Goal: Task Accomplishment & Management: Complete application form

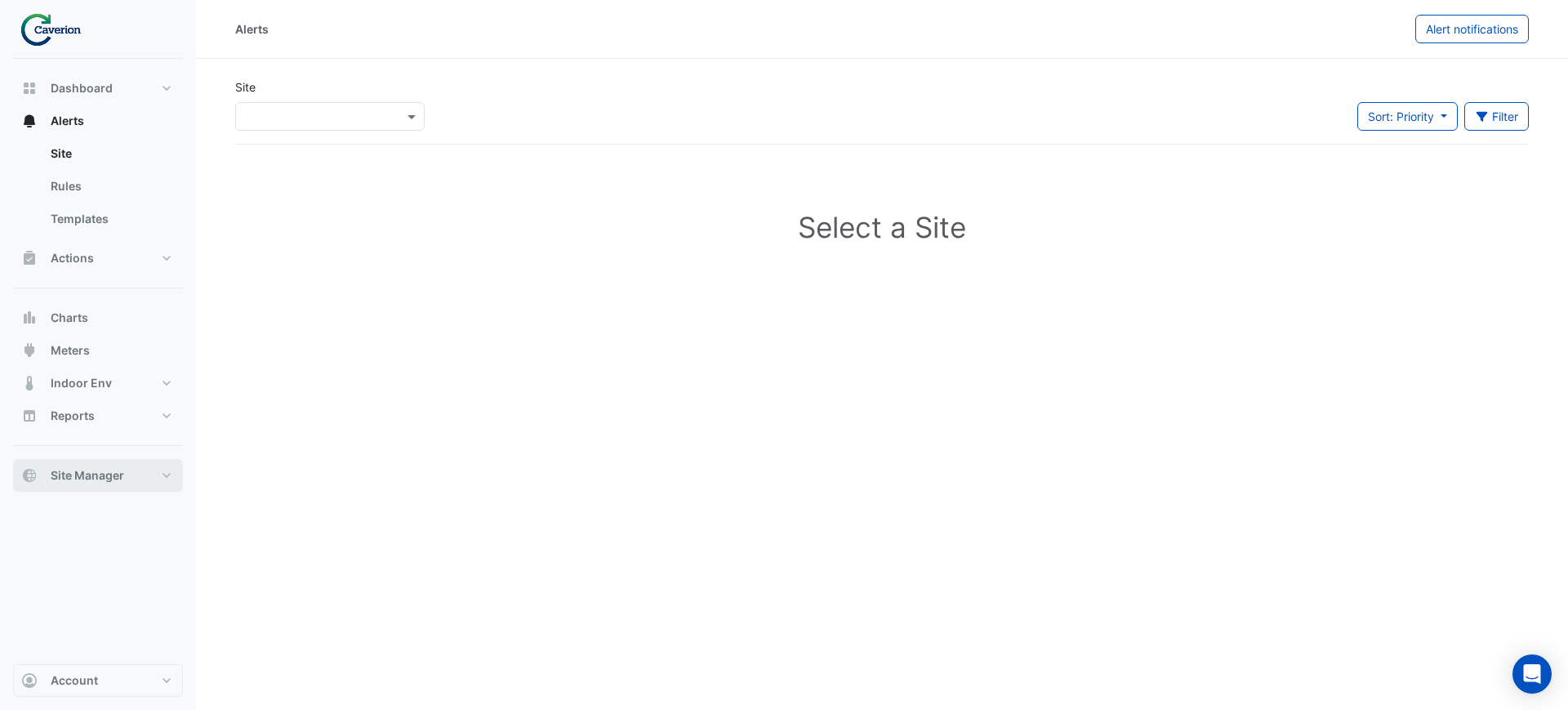
click at [81, 483] on button "Site Manager" at bounding box center [97, 474] width 170 height 33
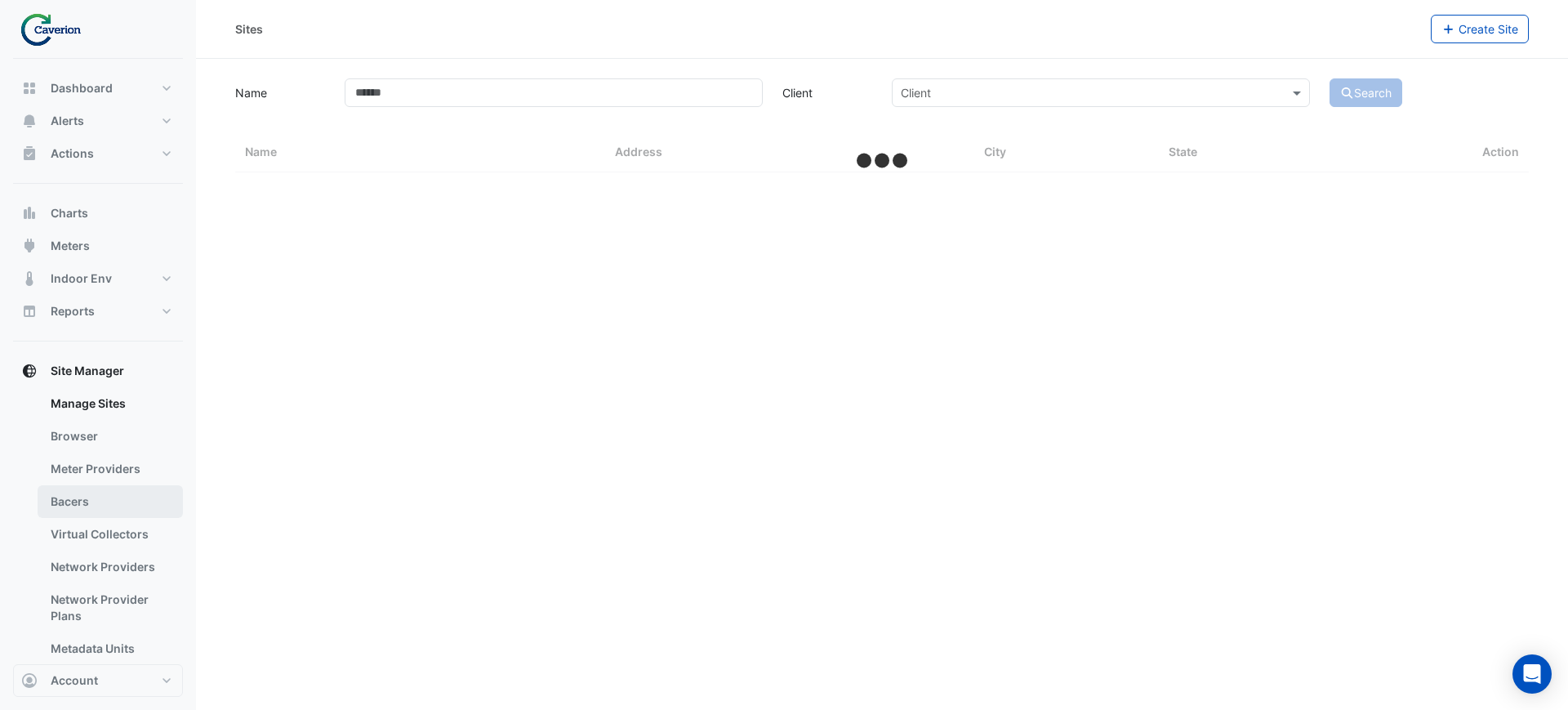
click at [85, 502] on link "Bacers" at bounding box center [110, 501] width 145 height 33
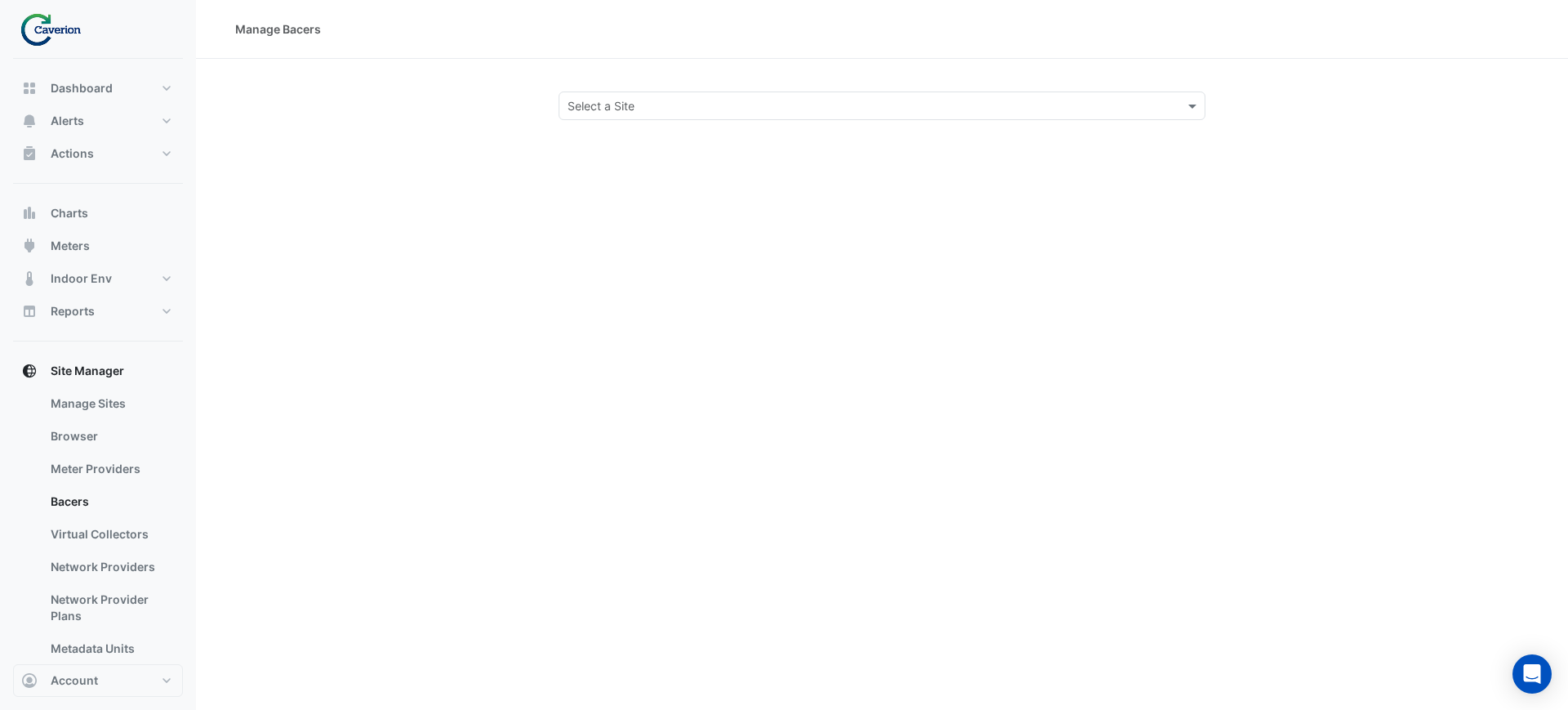
click at [630, 105] on input "text" at bounding box center [865, 106] width 596 height 17
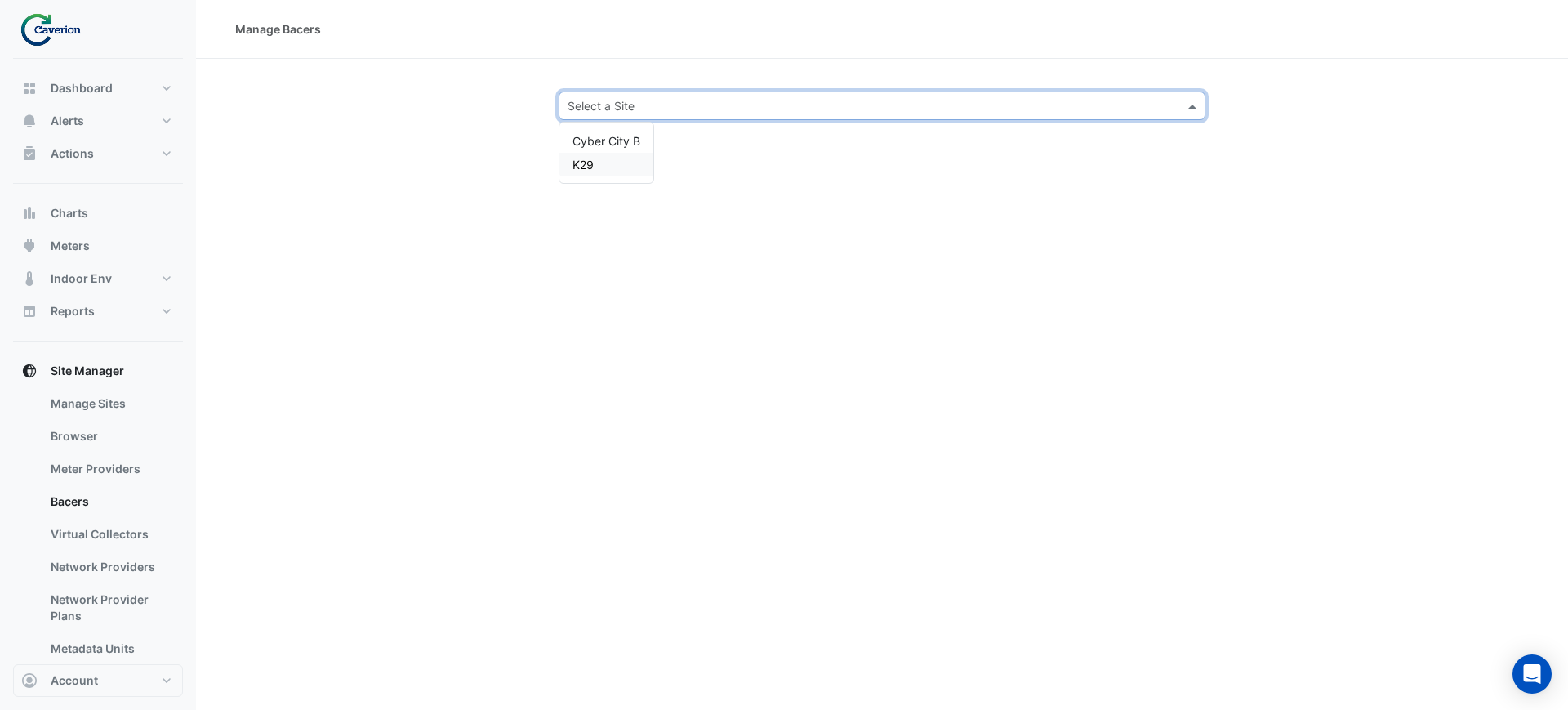
click at [584, 174] on div "K29" at bounding box center [607, 165] width 93 height 24
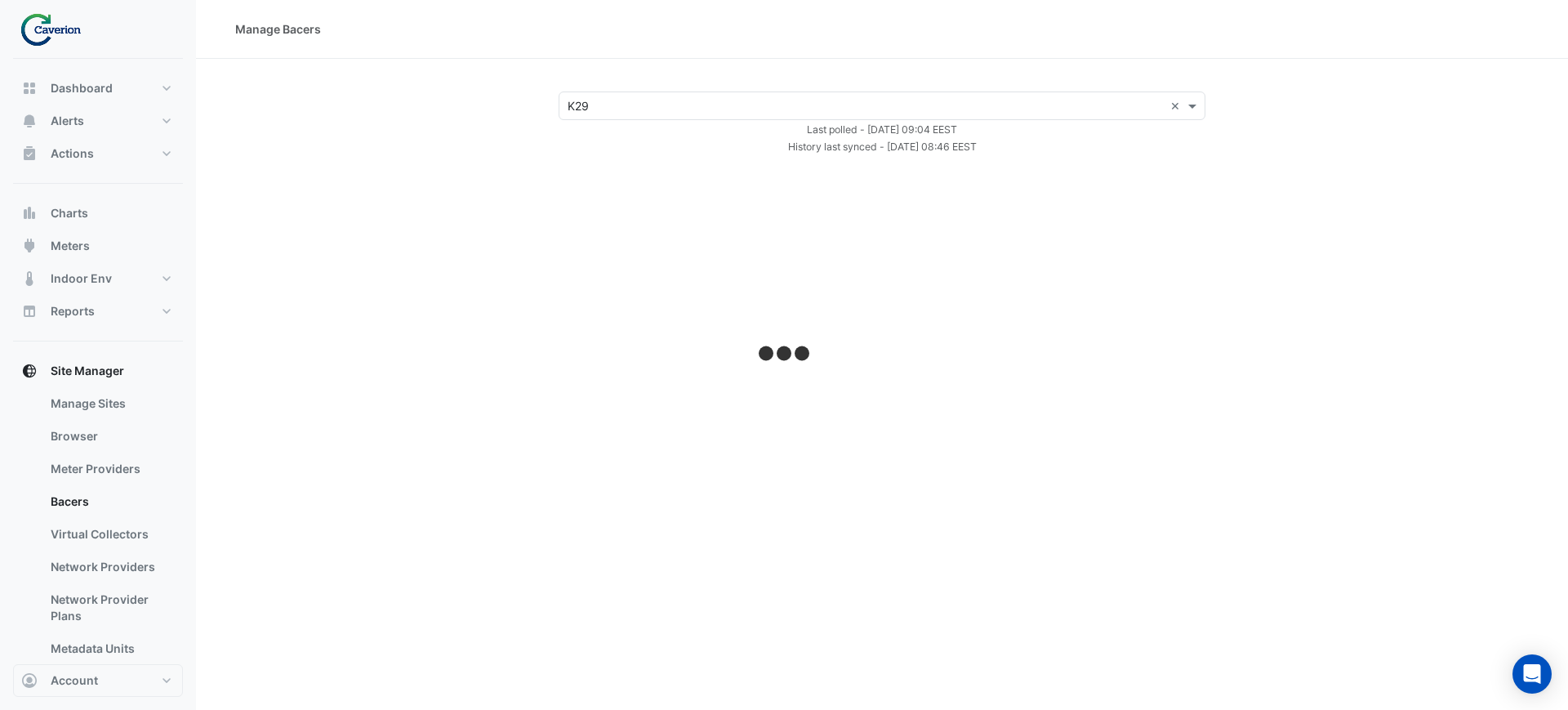
select select "***"
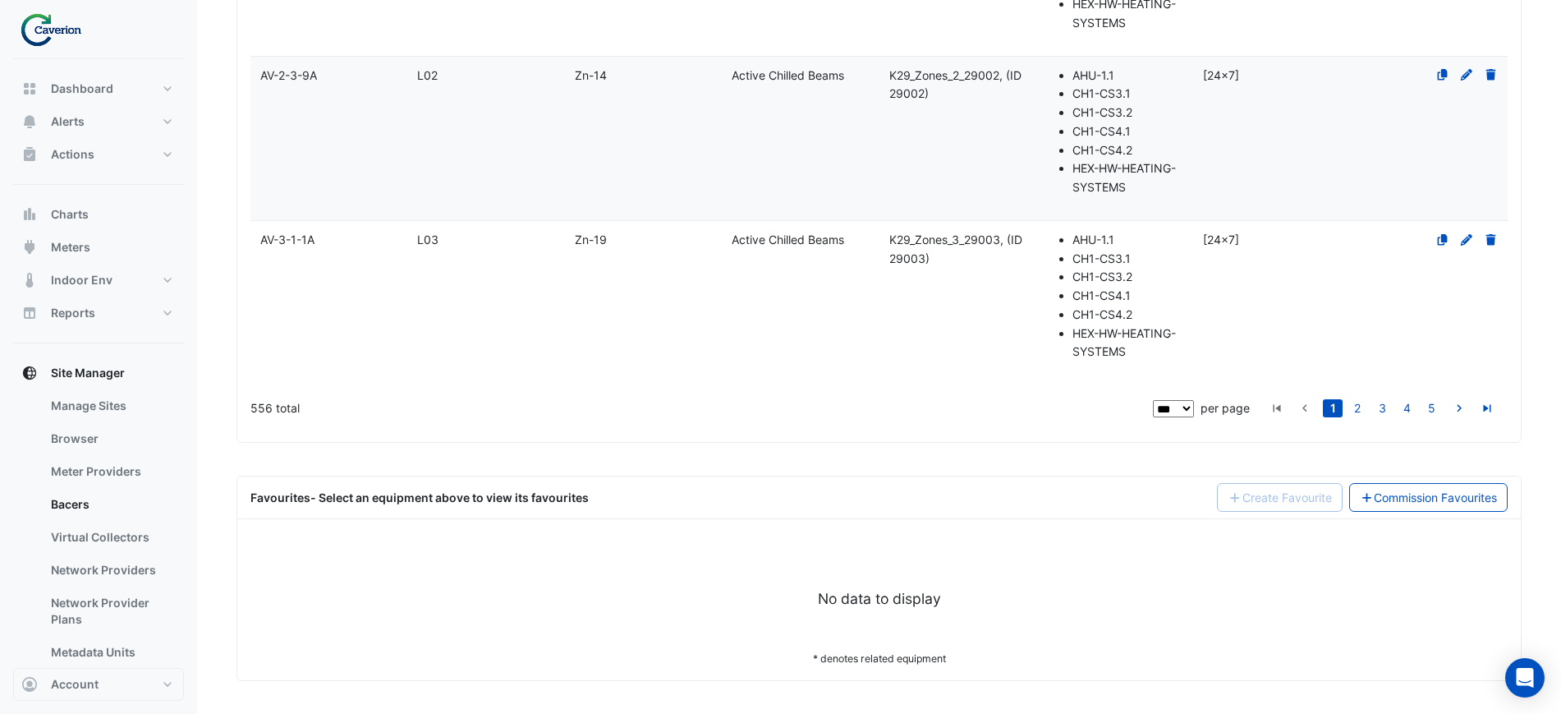
scroll to position [14856, 0]
click at [1403, 490] on link "Commission Favourites" at bounding box center [1428, 497] width 159 height 29
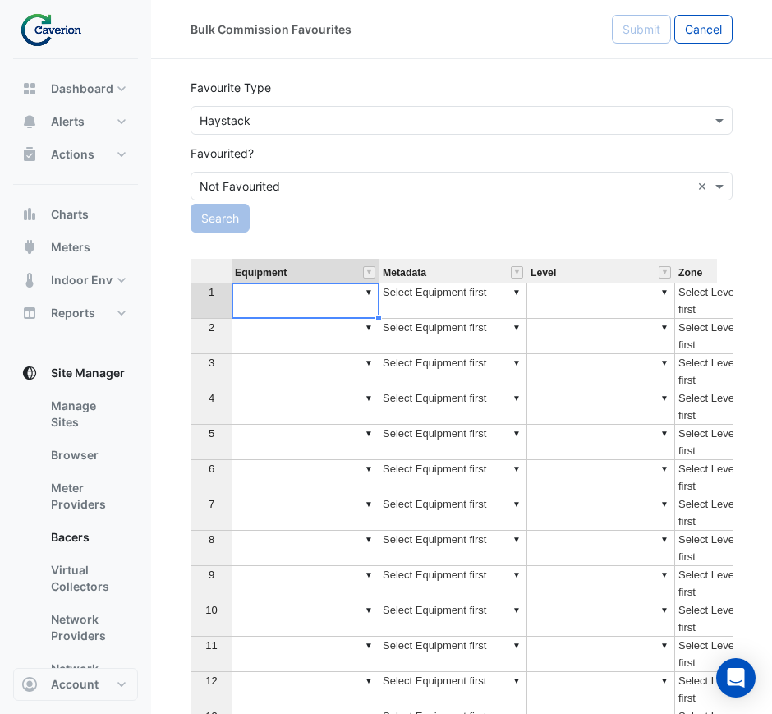
click at [316, 292] on td "▼" at bounding box center [306, 300] width 148 height 36
type textarea "**********"
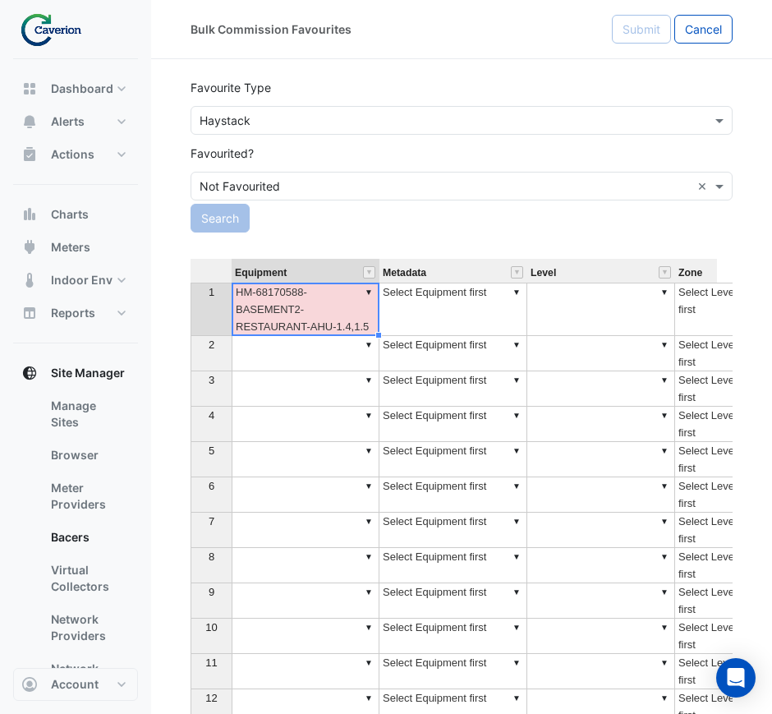
click at [429, 325] on td "▼ Select Equipment first" at bounding box center [453, 308] width 148 height 53
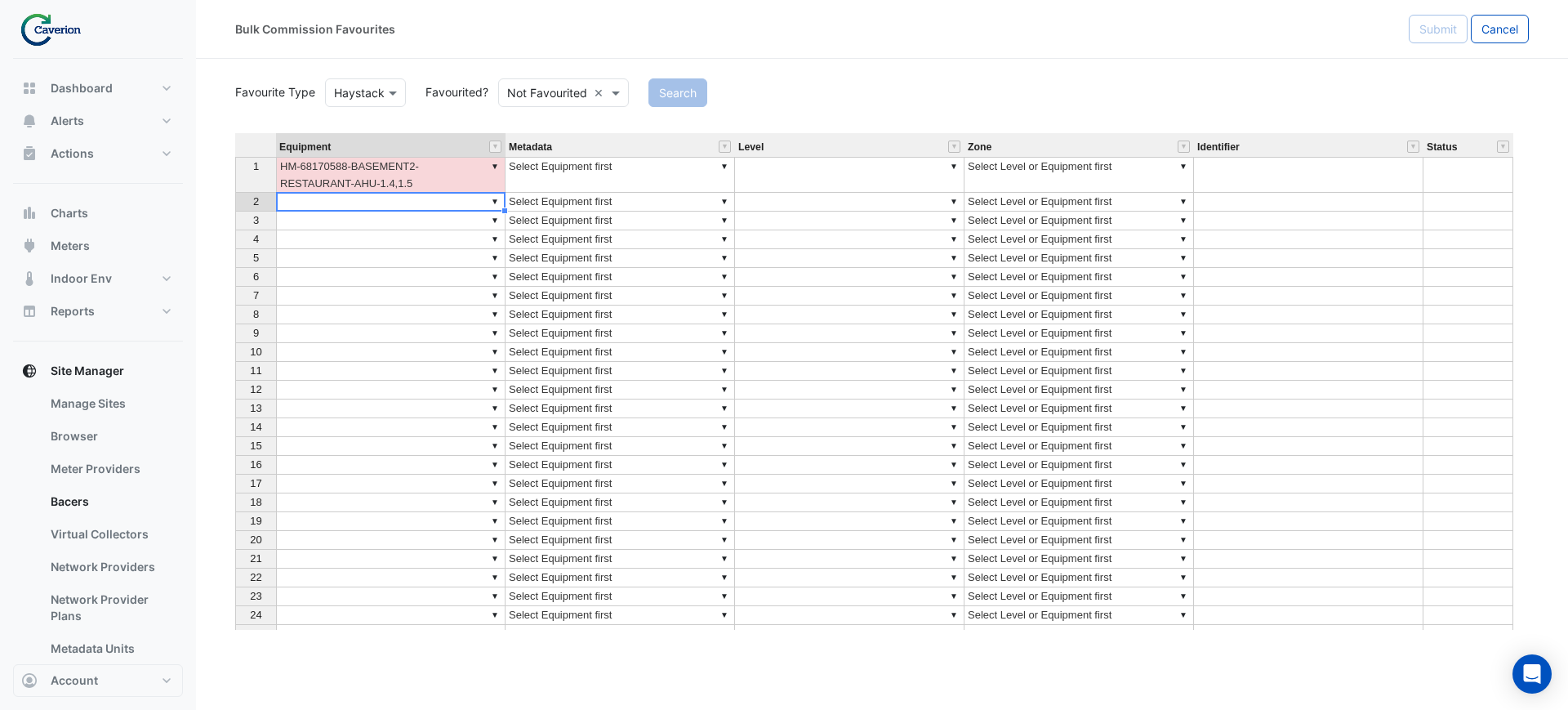
click at [404, 196] on td "▼" at bounding box center [391, 202] width 230 height 19
click at [397, 175] on td "▼ HM-68170588-BASEMENT2-RESTAURANT-AHU-1.4,1.5" at bounding box center [391, 175] width 230 height 36
click at [396, 176] on td "▼ HM-68170588-BASEMENT2-RESTAURANT-AHU-1.4,1.5" at bounding box center [391, 175] width 230 height 36
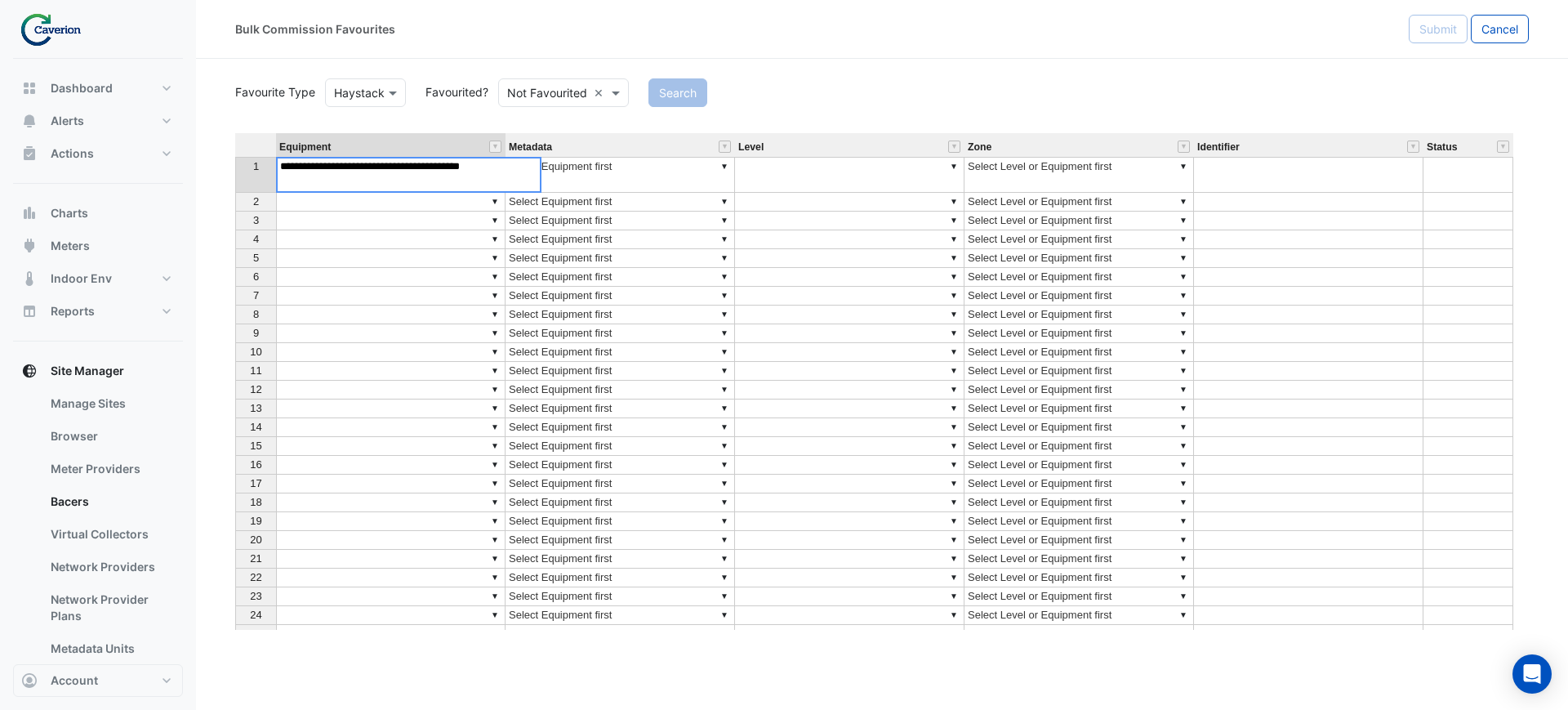
click at [677, 177] on td "▼ Select Equipment first" at bounding box center [619, 175] width 230 height 36
type textarea "**********"
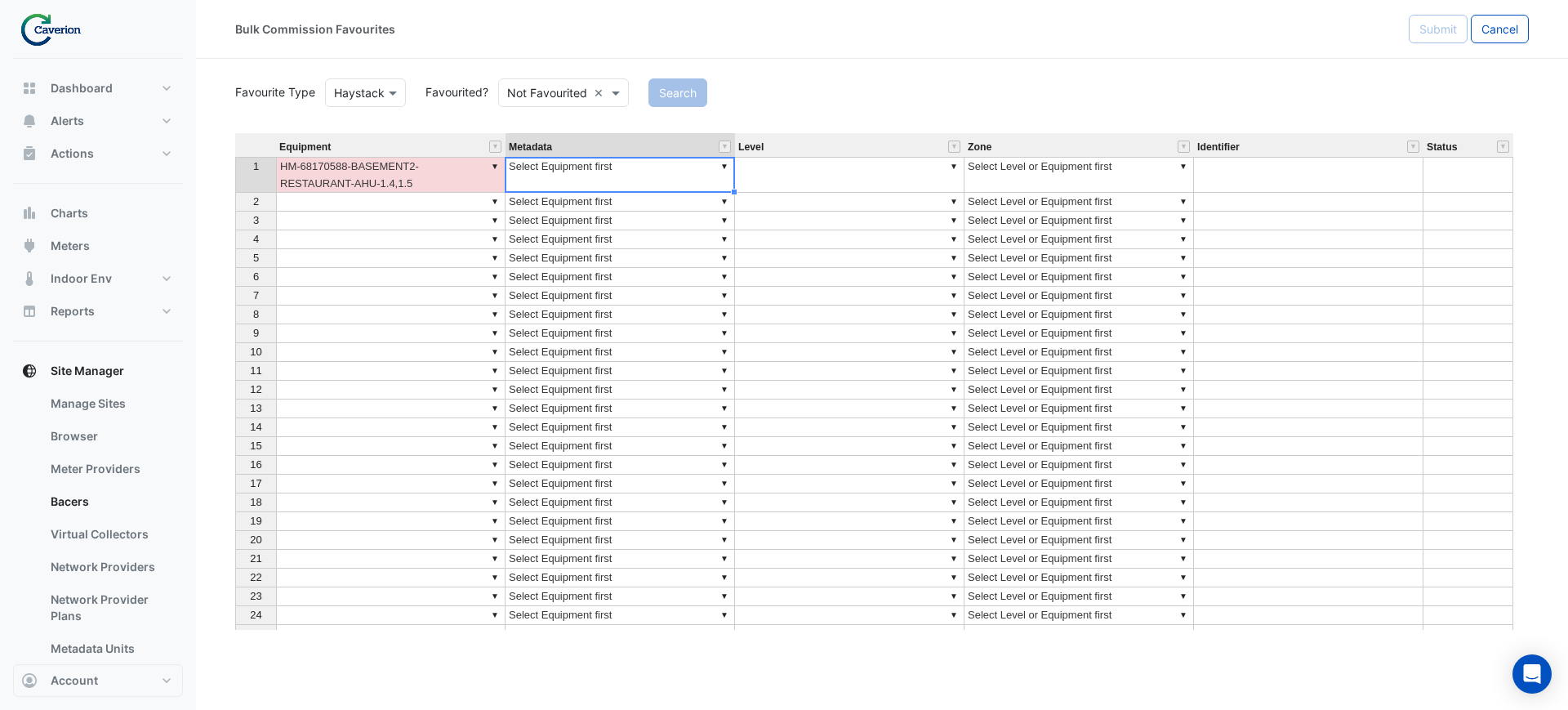
click at [427, 190] on td "▼ HM-68170588-BASEMENT2-RESTAURANT-AHU-1.4,1.5" at bounding box center [391, 175] width 230 height 36
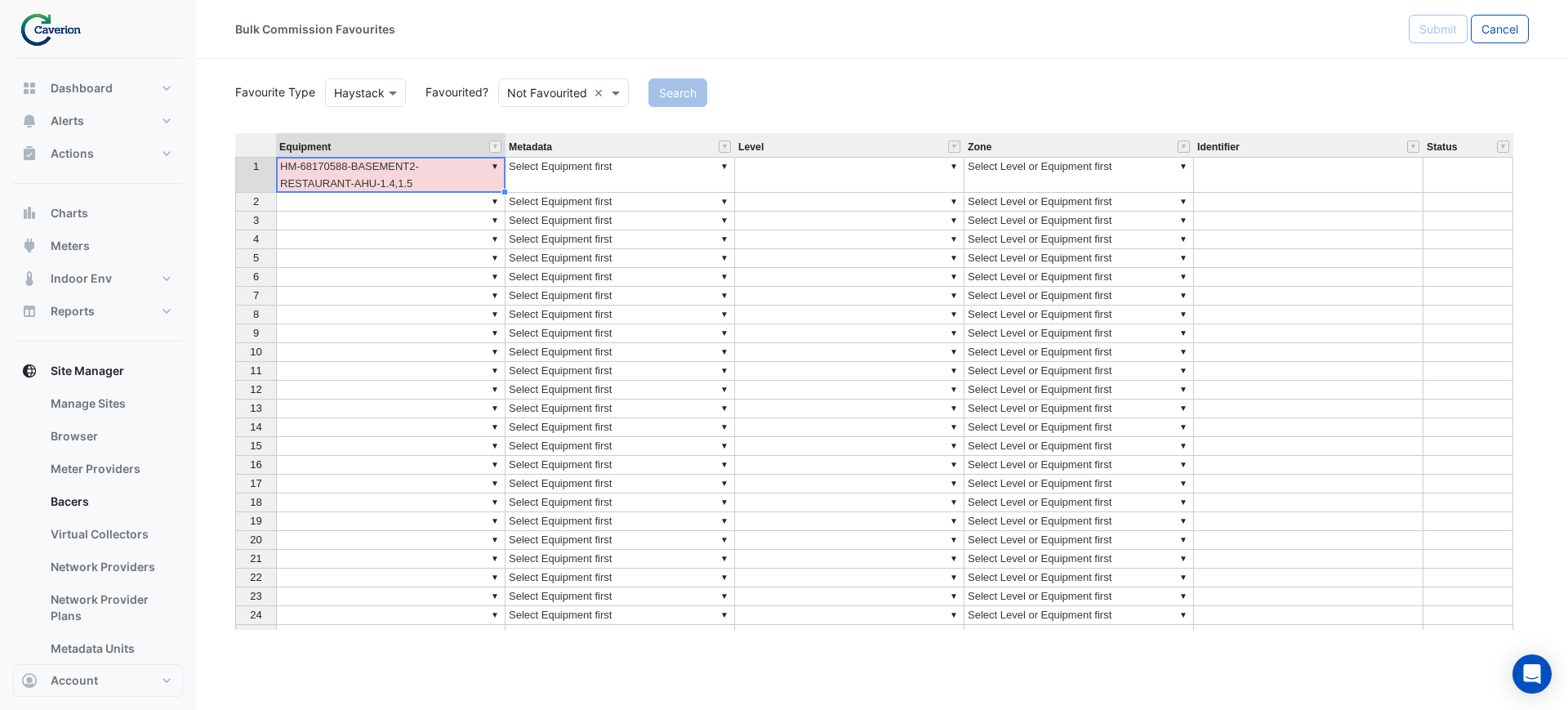
click at [427, 190] on td "▼ HM-68170588-BASEMENT2-RESTAURANT-AHU-1.4,1.5" at bounding box center [391, 175] width 230 height 36
type textarea "**********"
click at [430, 238] on td "▼" at bounding box center [391, 240] width 230 height 19
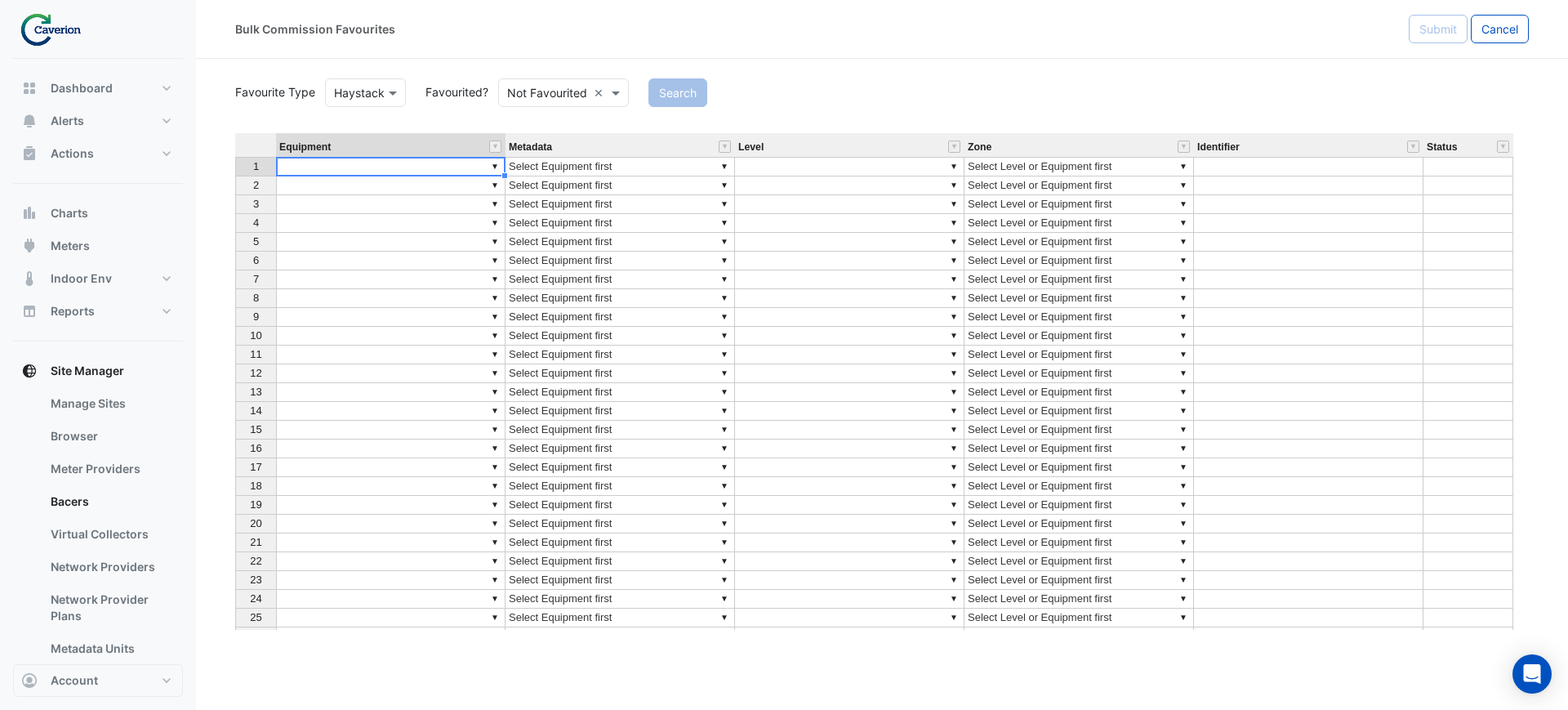
click at [377, 171] on td "▼" at bounding box center [391, 167] width 230 height 20
click at [495, 169] on div "Equipment Metadata Level Zone Identifier Status 1 ▼ ▼ Select Equipment first ▼ …" at bounding box center [881, 381] width 1294 height 496
paste textarea "**********"
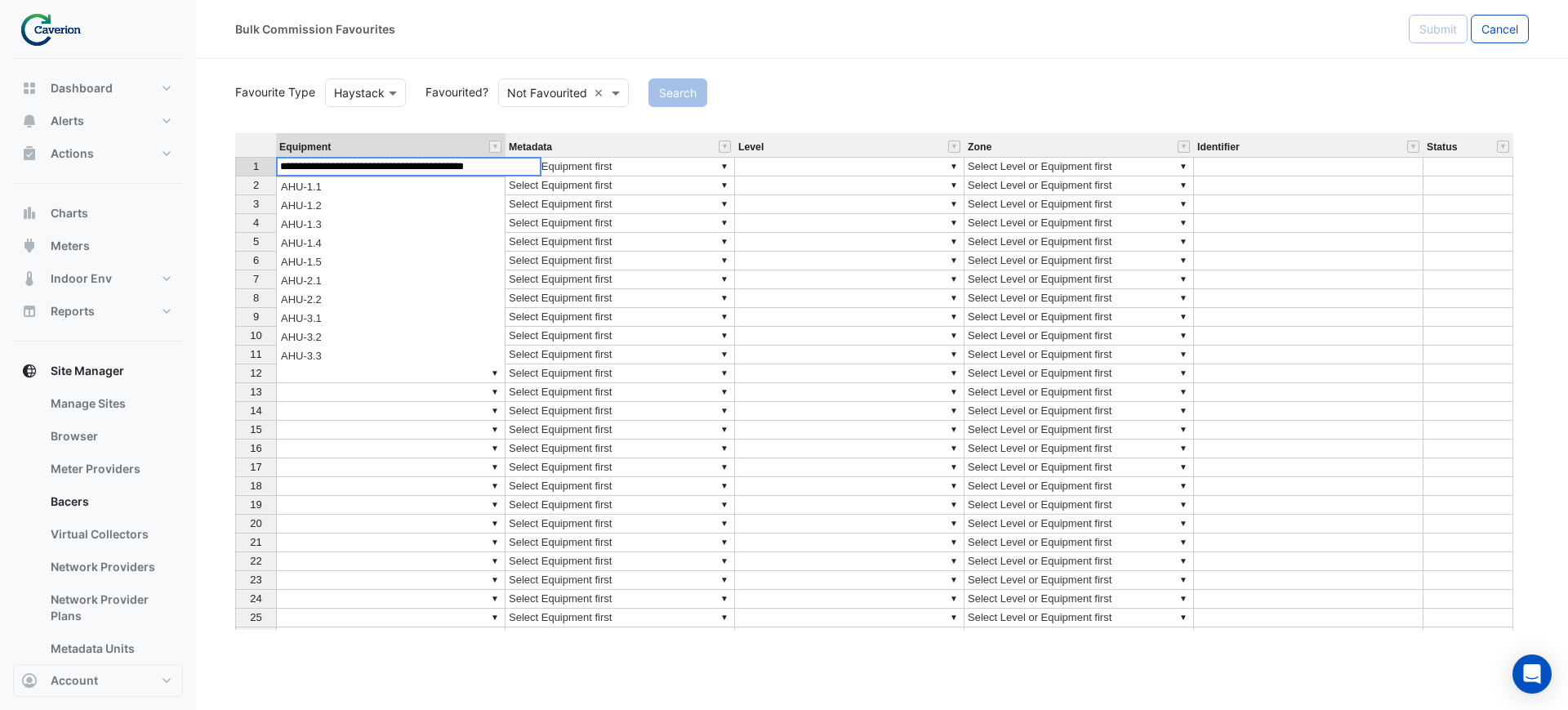
type textarea "**********"
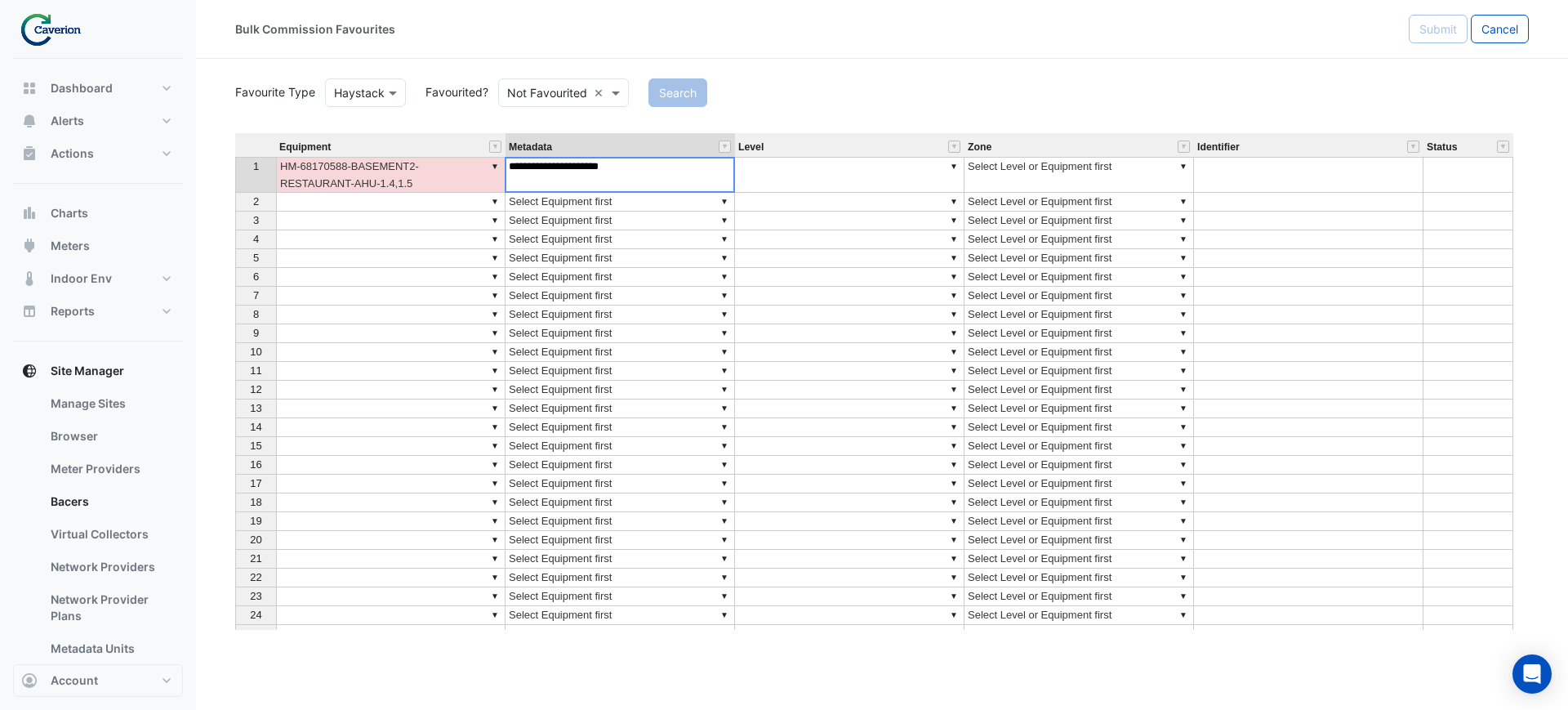
click at [720, 168] on div "Equipment Metadata Level Zone Identifier Status 1 ▼ HM-68170588-BASEMENT2-RESTA…" at bounding box center [881, 381] width 1294 height 496
drag, startPoint x: 709, startPoint y: 182, endPoint x: 472, endPoint y: 211, distance: 238.8
click at [472, 211] on div "Equipment Metadata Level Zone Identifier Status 1 ▼ HM-68170588-BASEMENT2-RESTA…" at bounding box center [881, 381] width 1294 height 496
type textarea "****"
click at [715, 171] on td "▼ Select Equipment first" at bounding box center [619, 175] width 230 height 36
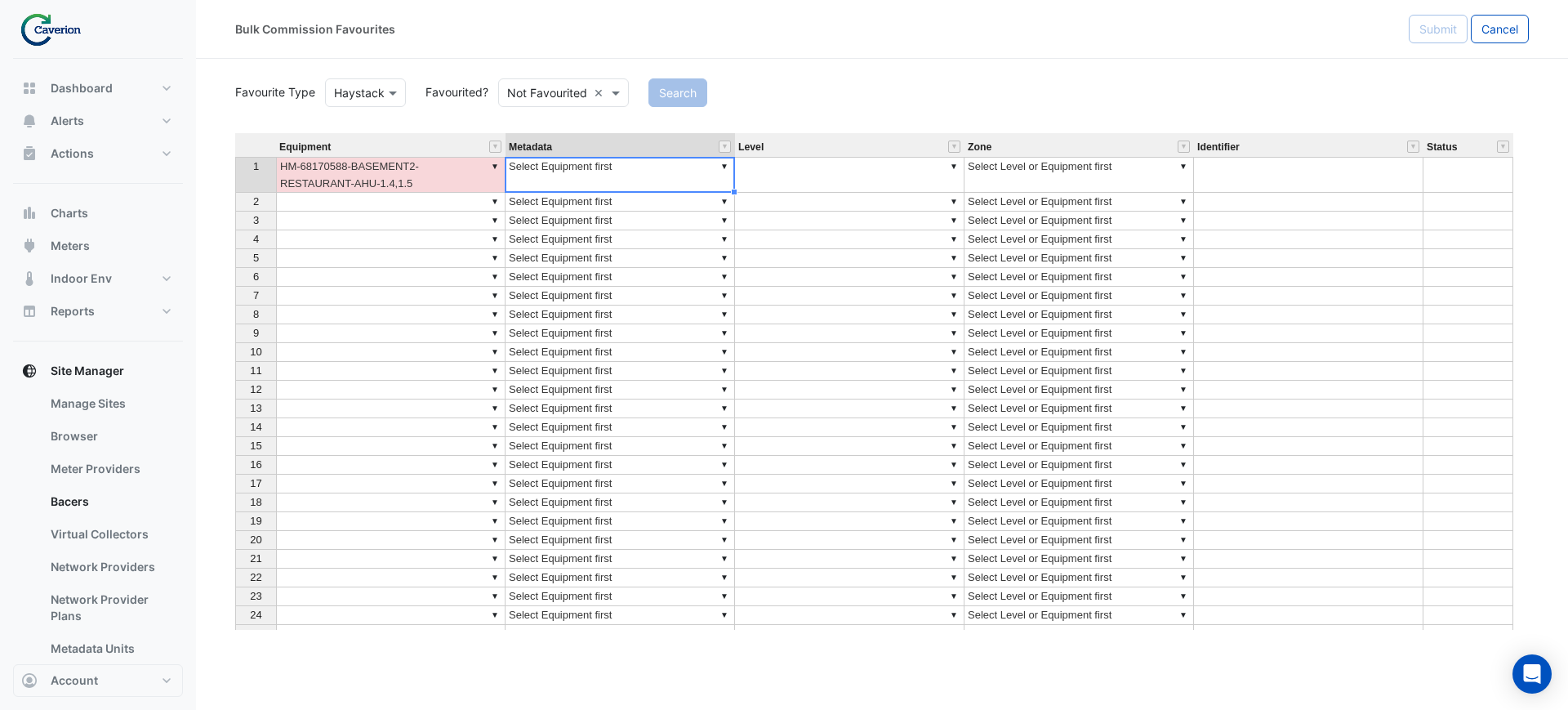
click at [724, 162] on div "Equipment Metadata Level Zone Identifier Status 1 ▼ HM-68170588-BASEMENT2-RESTA…" at bounding box center [881, 381] width 1294 height 496
drag, startPoint x: 725, startPoint y: 161, endPoint x: 493, endPoint y: 176, distance: 232.5
click at [501, 176] on div "Equipment Metadata Level Zone Identifier Status 1 ▼ HM-68170588-BASEMENT2-RESTA…" at bounding box center [881, 381] width 1294 height 496
type textarea "**********"
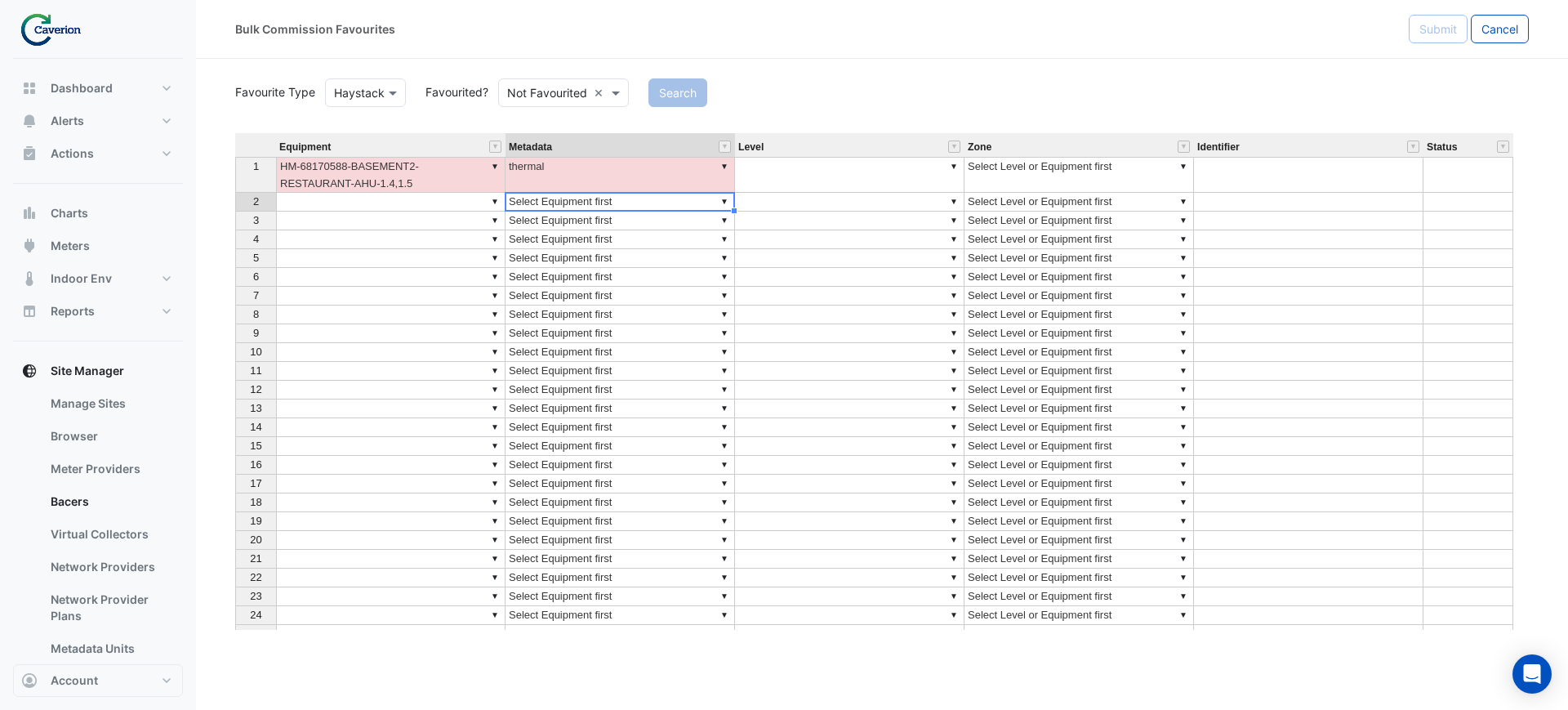
click at [643, 193] on div at bounding box center [618, 193] width 230 height 2
click at [646, 184] on td "▼ thermal" at bounding box center [619, 175] width 230 height 36
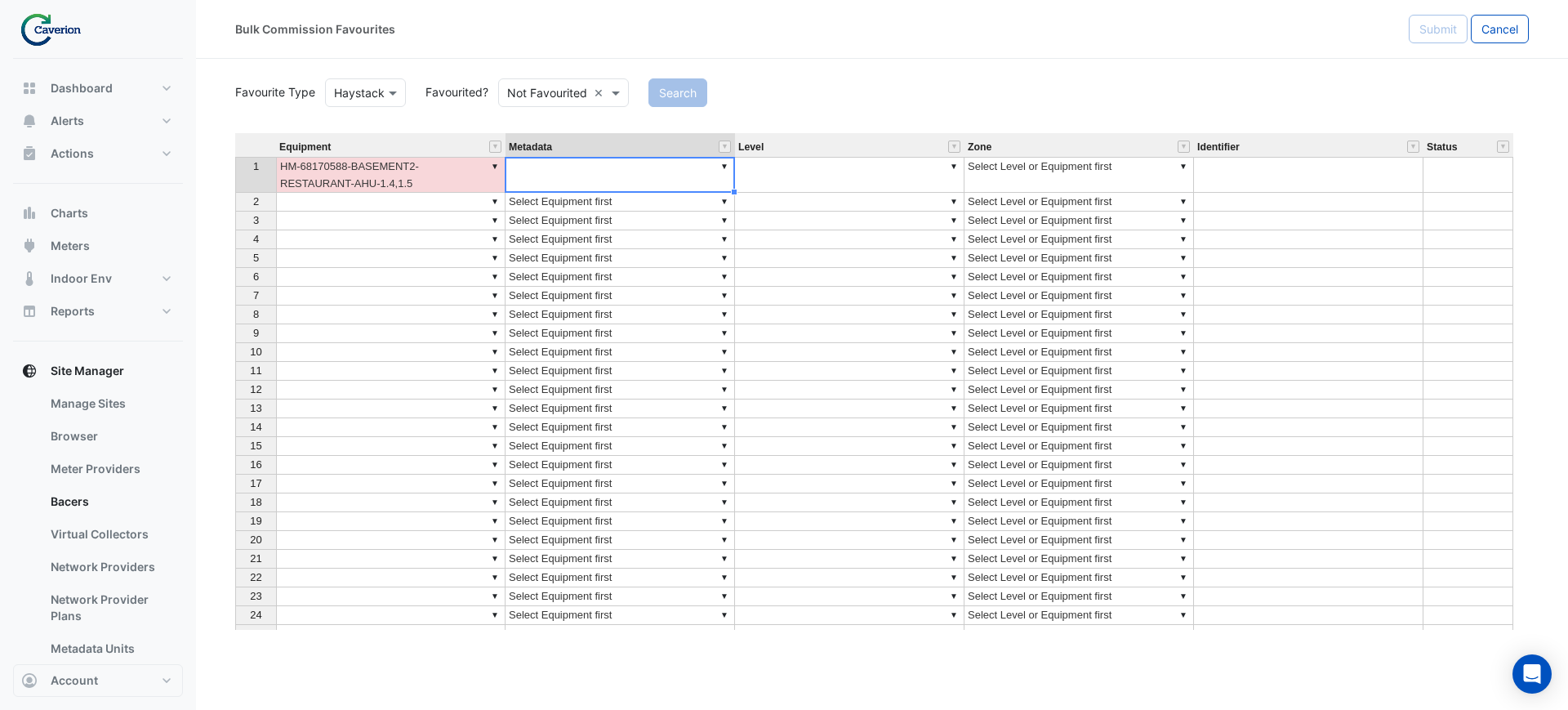
click at [823, 196] on td "▼" at bounding box center [849, 202] width 230 height 19
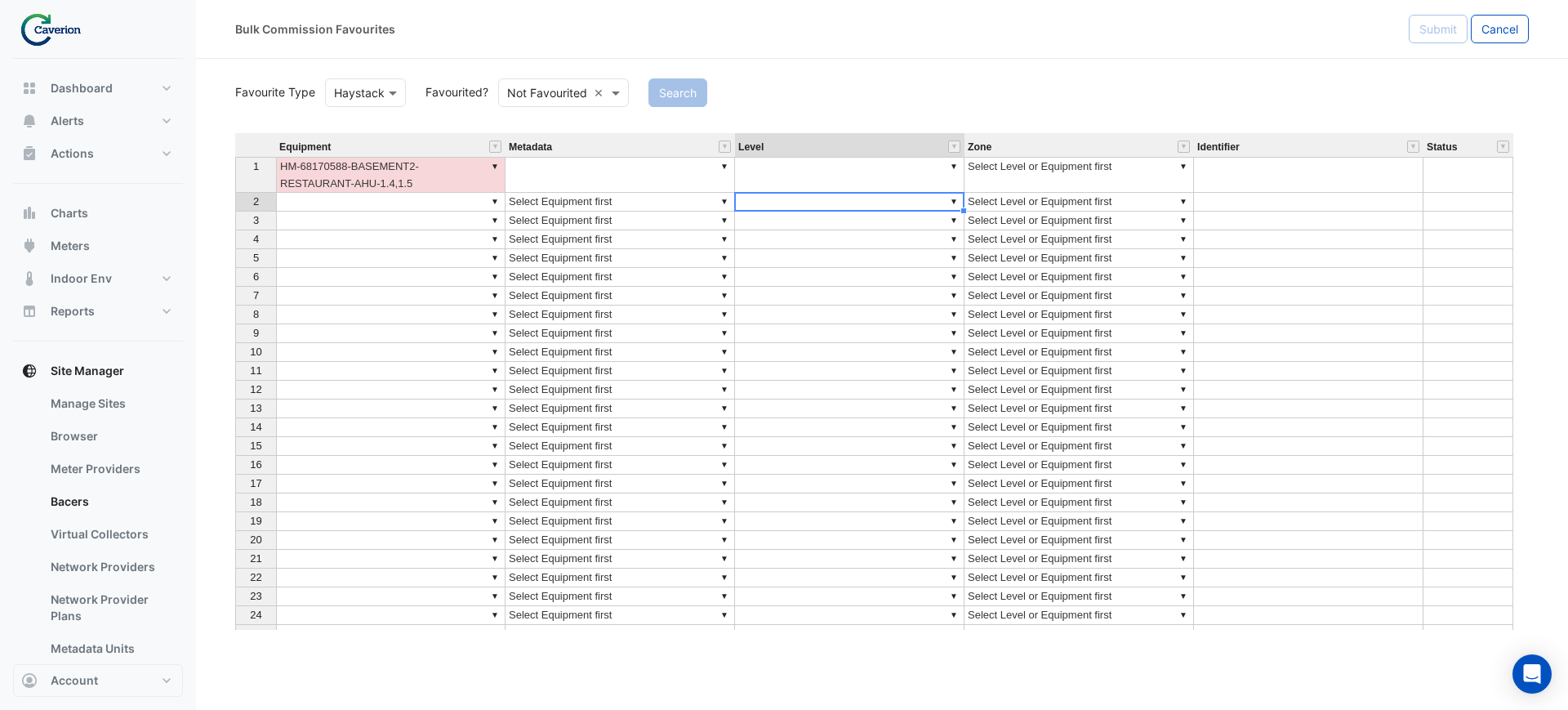
click at [841, 171] on td "▼" at bounding box center [849, 175] width 230 height 36
click at [1007, 105] on div "Search" at bounding box center [1088, 92] width 900 height 29
click at [901, 167] on td "▼" at bounding box center [849, 175] width 230 height 36
click at [953, 168] on div "Equipment Metadata Level Zone Identifier Status 1 ▼ HM-68170588-BASEMENT2-RESTA…" at bounding box center [881, 381] width 1294 height 496
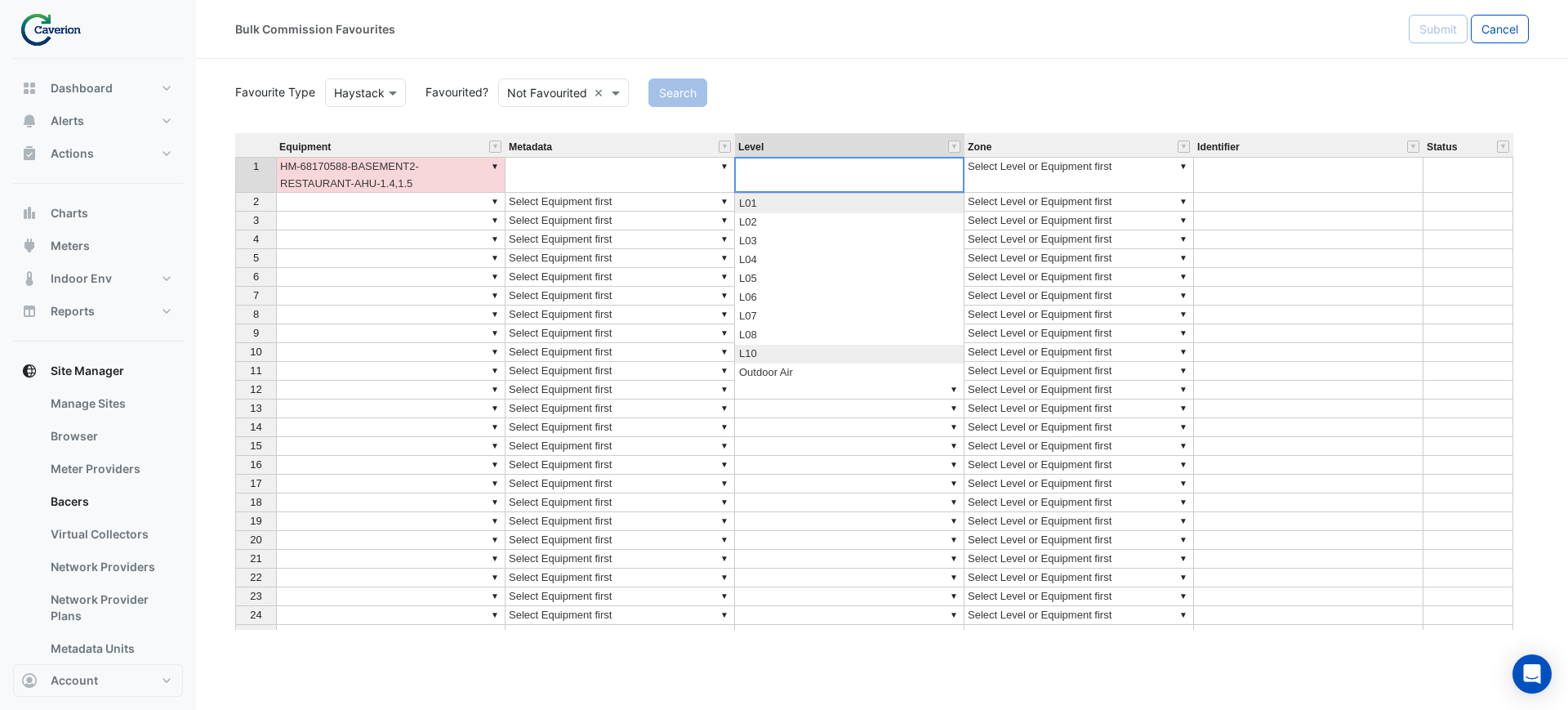
scroll to position [57, 0]
type textarea "***"
click at [789, 349] on div "Equipment Metadata Level Zone Identifier Status 1 ▼ HM-68170588-BASEMENT2-RESTA…" at bounding box center [881, 381] width 1294 height 496
click at [965, 46] on div "Bulk Commission Favourites Submit Cancel" at bounding box center [882, 29] width 1372 height 59
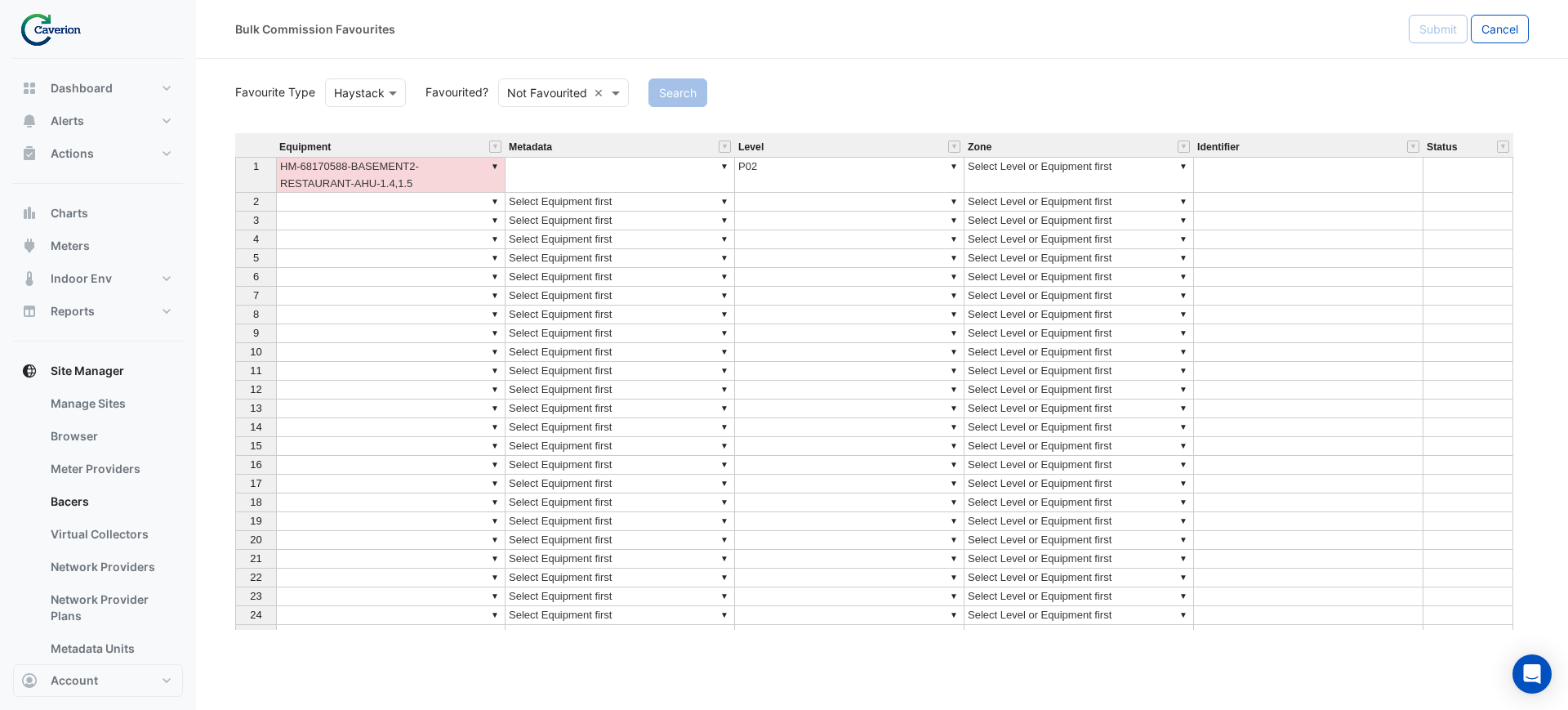
click at [649, 178] on td "▼" at bounding box center [619, 175] width 230 height 36
click at [719, 166] on div "Equipment Metadata Level Zone Identifier Status 1 ▼ HM-68170588-BASEMENT2-RESTA…" at bounding box center [881, 381] width 1294 height 496
type textarea "**********"
click at [1006, 173] on td "▼ Select Level or Equipment first" at bounding box center [1079, 175] width 230 height 36
click at [1115, 167] on td "▼ Select Level or Equipment first" at bounding box center [1079, 175] width 230 height 36
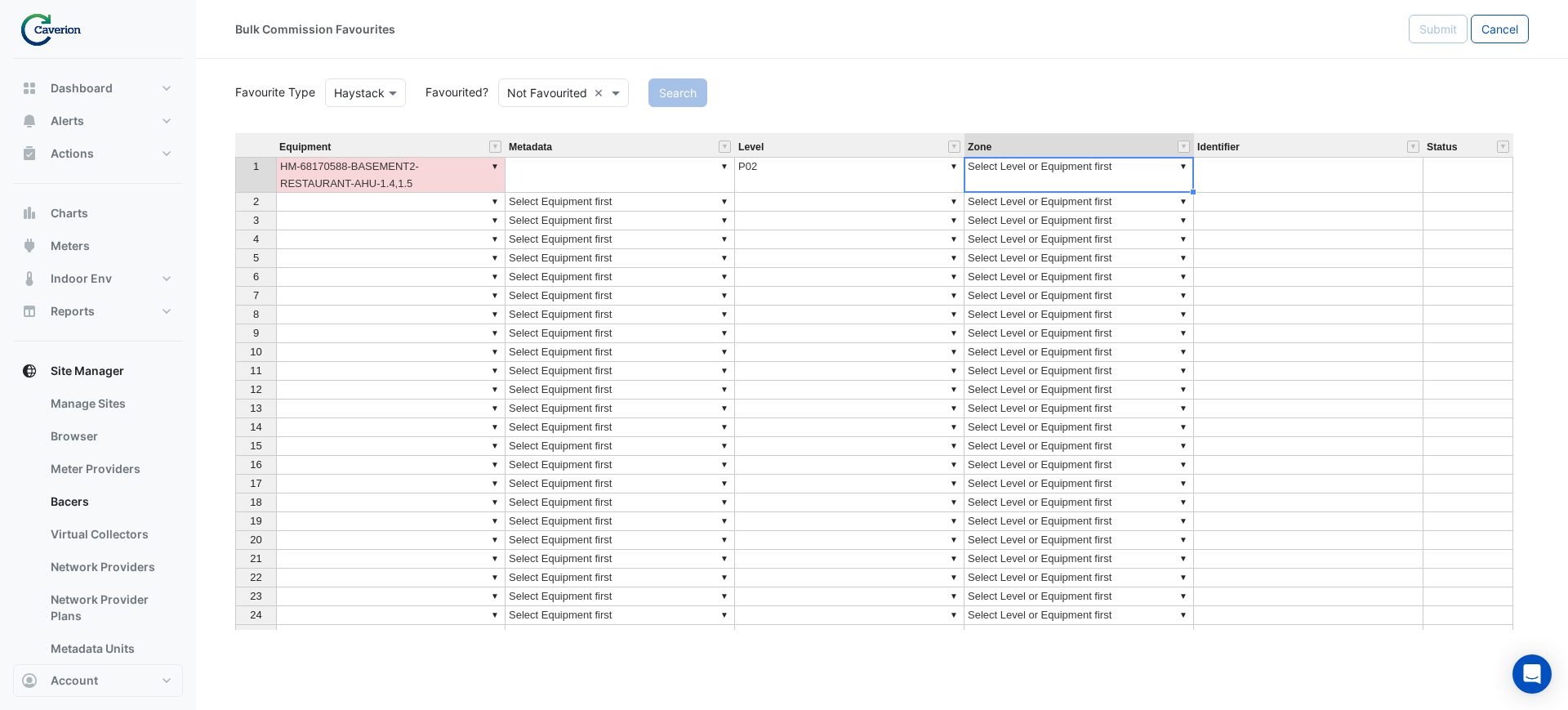
click at [1182, 160] on div "Equipment Metadata Level Zone Identifier Status 1 ▼ HM-68170588-BASEMENT2-RESTA…" at bounding box center [881, 381] width 1294 height 496
type textarea "**********"
click at [1180, 165] on textarea "**********" at bounding box center [1079, 175] width 231 height 36
drag, startPoint x: 1166, startPoint y: 179, endPoint x: 884, endPoint y: 184, distance: 282.0
click at [888, 185] on div "Equipment Metadata Level Zone Identifier Status 1 ▼ HM-68170588-BASEMENT2-RESTA…" at bounding box center [881, 381] width 1294 height 496
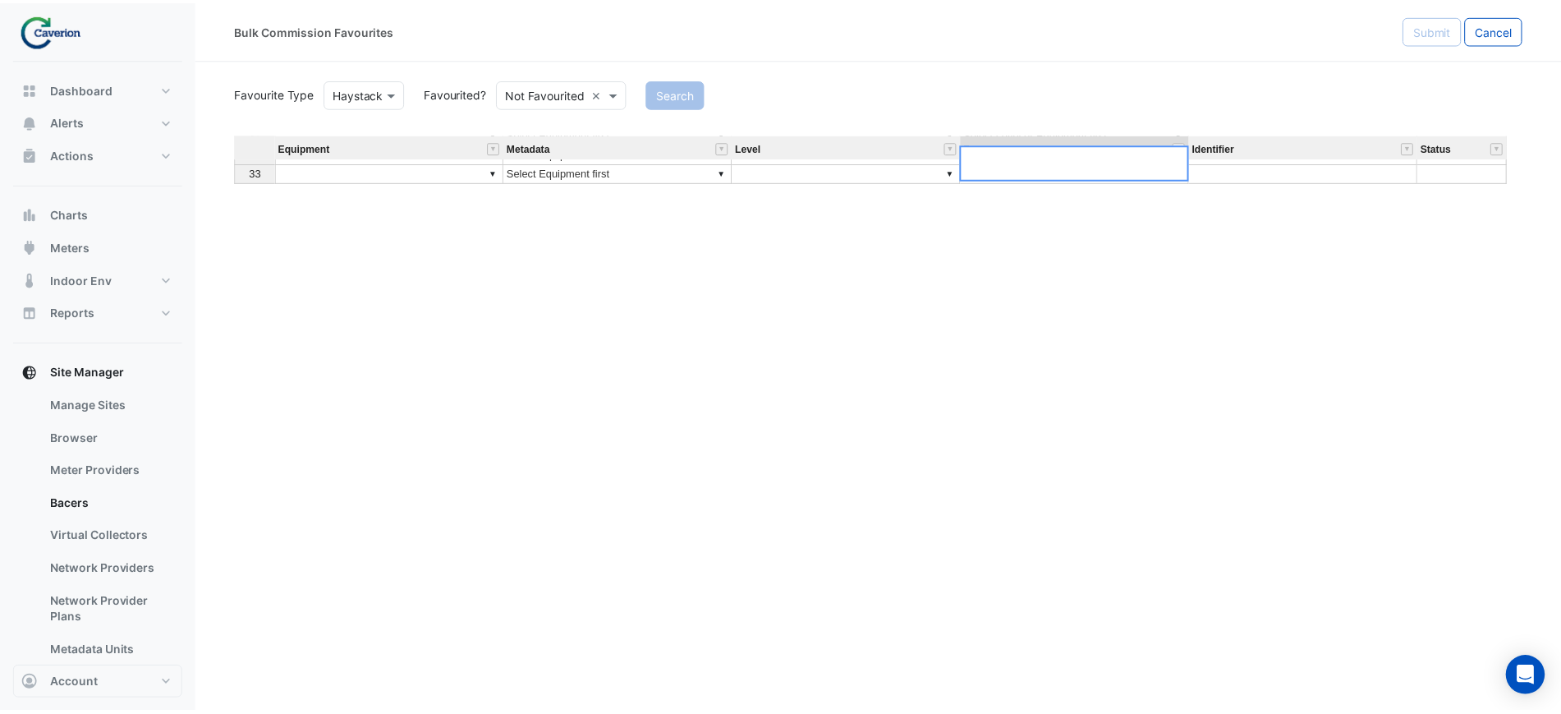
scroll to position [0, 0]
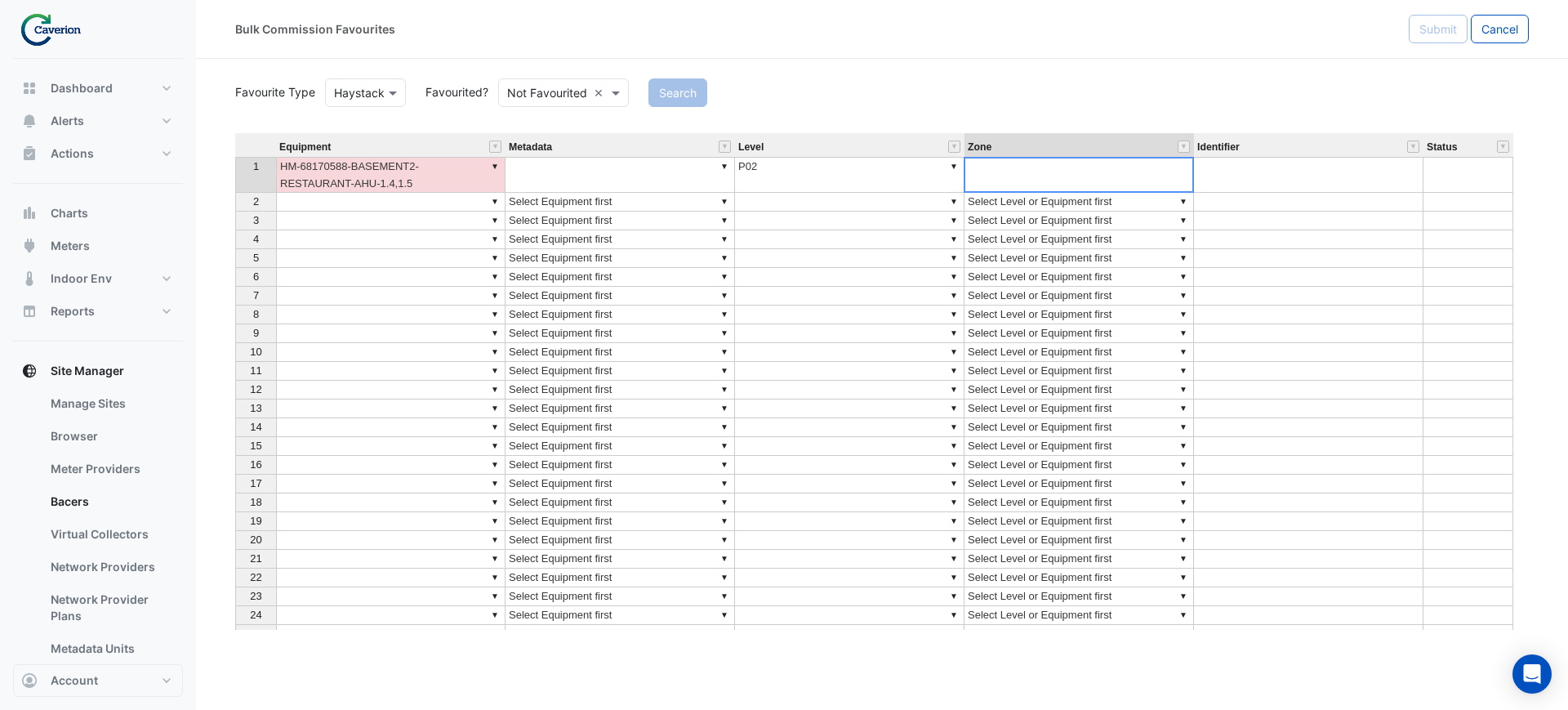
type textarea "*****"
click at [1113, 107] on div "Favourite Type Favourite Type Haystack Favourited? Either Not Favourited × Sear…" at bounding box center [881, 353] width 1294 height 555
click at [1059, 172] on td "▼ Water" at bounding box center [1079, 175] width 230 height 36
type textarea "*****"
click at [1181, 162] on div "Equipment Metadata Level Zone Identifier Status 1 ▼ HM-68170588-BASEMENT2-RESTA…" at bounding box center [881, 381] width 1294 height 496
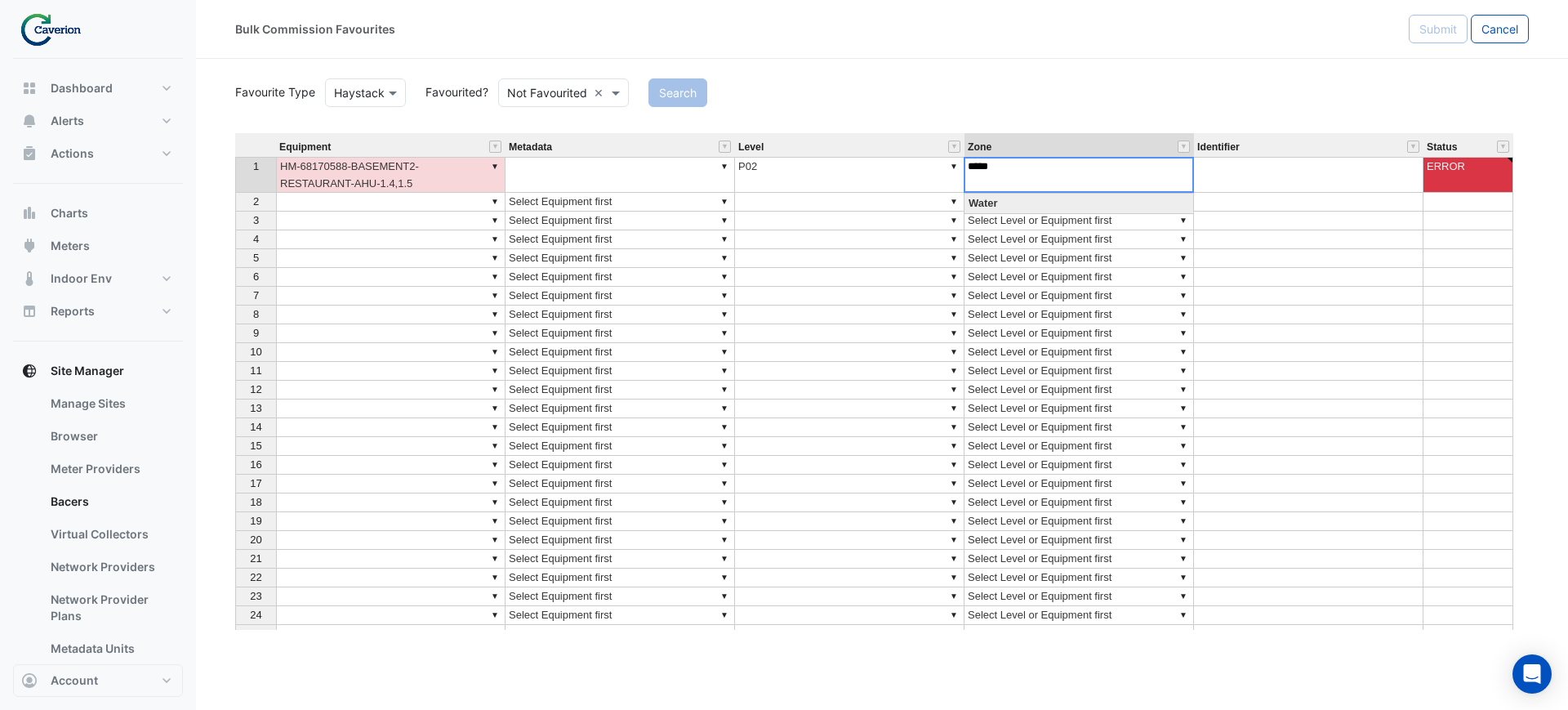
click at [1189, 168] on textarea "*****" at bounding box center [1079, 175] width 231 height 36
drag, startPoint x: 1157, startPoint y: 184, endPoint x: 878, endPoint y: 189, distance: 279.0
click at [886, 188] on div "Equipment Metadata Level Zone Identifier Status 1 ▼ HM-68170588-BASEMENT2-RESTA…" at bounding box center [881, 381] width 1294 height 496
click at [82, 489] on link "Bacers" at bounding box center [110, 501] width 145 height 33
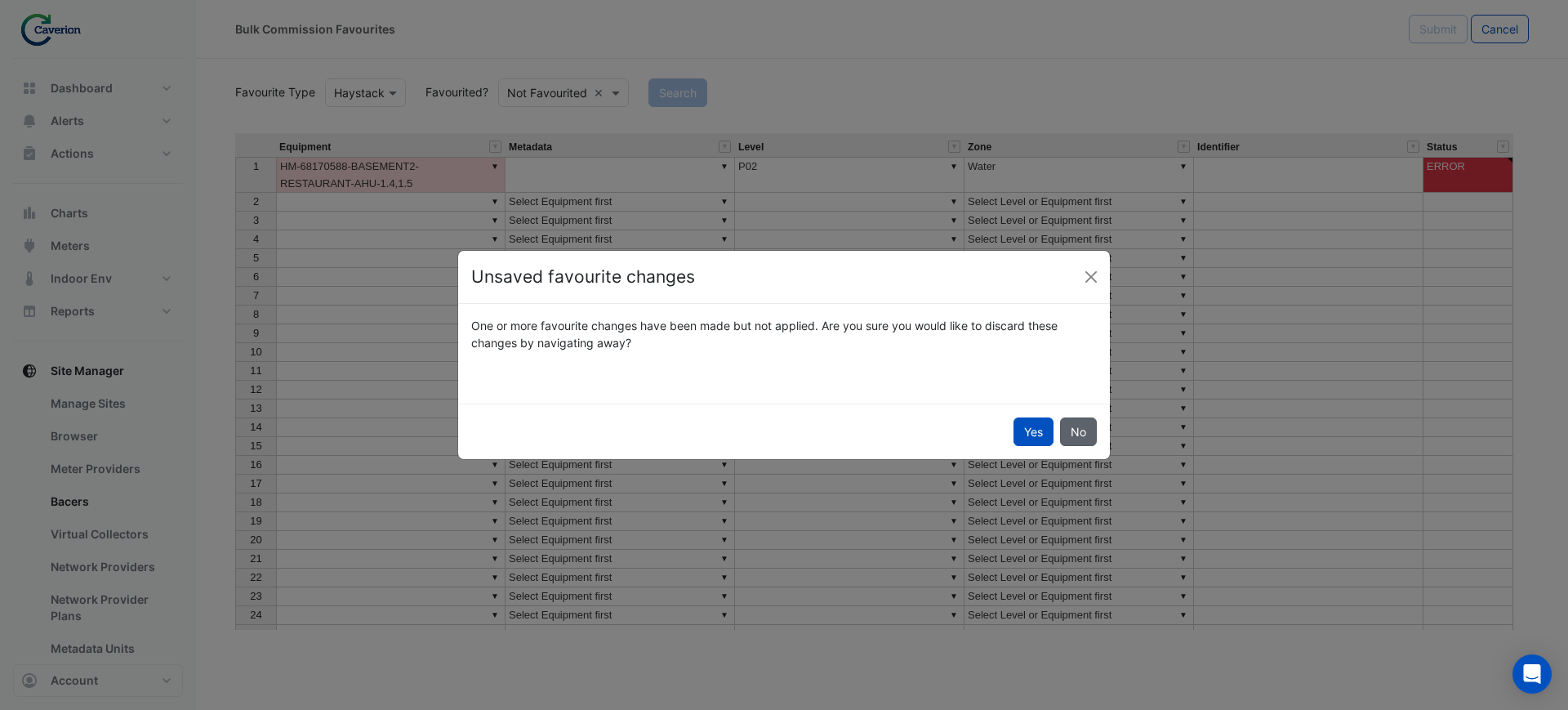
click at [1072, 432] on button "No" at bounding box center [1078, 432] width 37 height 29
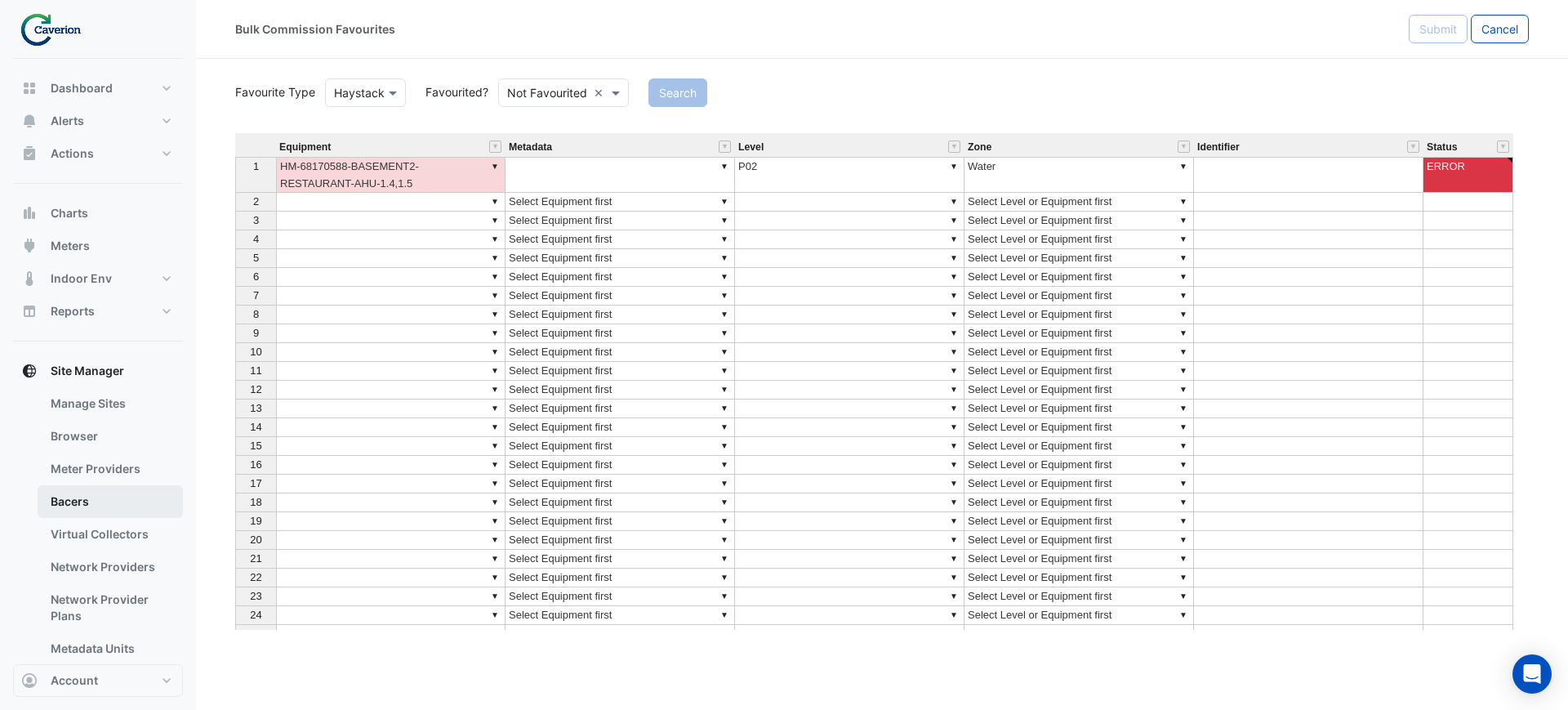
click at [48, 500] on link "Bacers" at bounding box center [110, 501] width 145 height 33
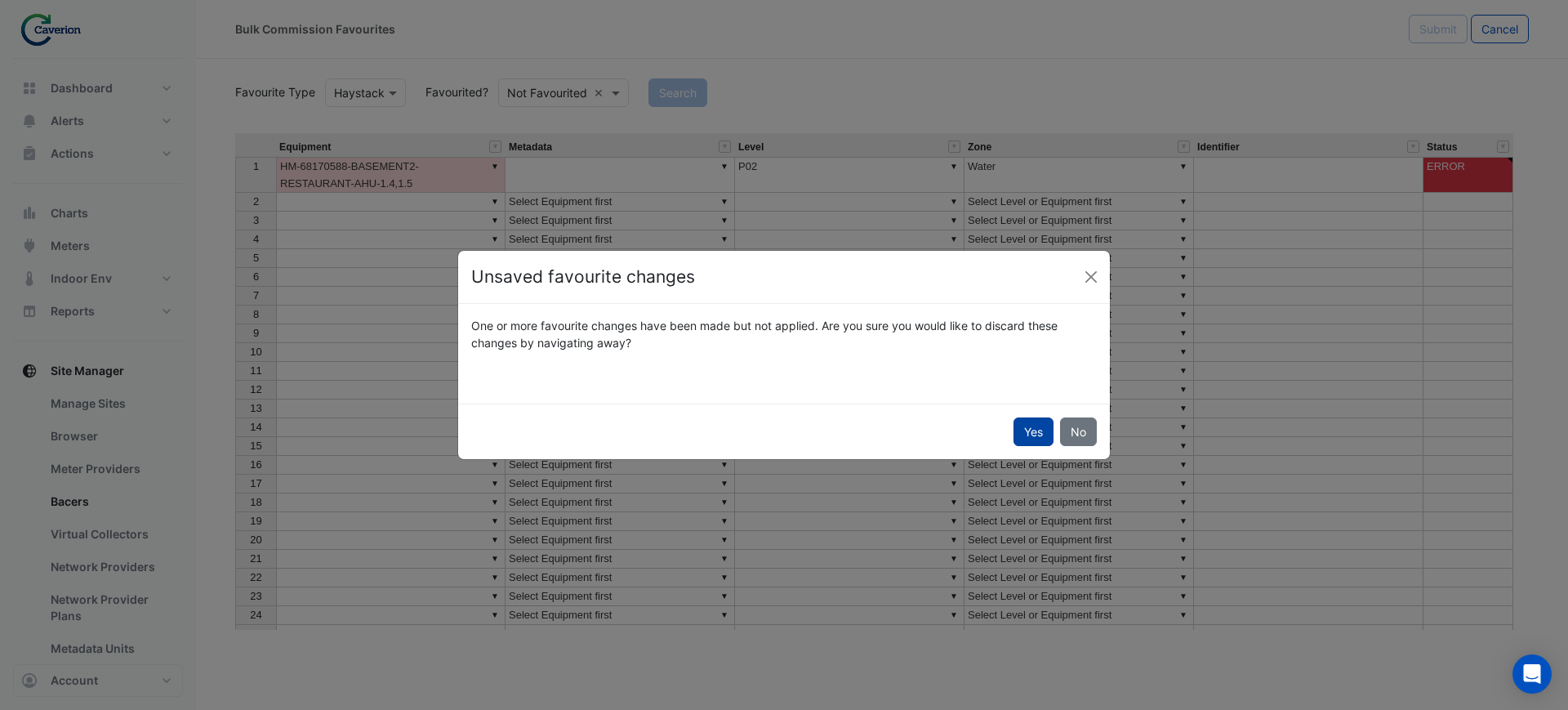
click at [1043, 437] on button "Yes" at bounding box center [1033, 432] width 40 height 29
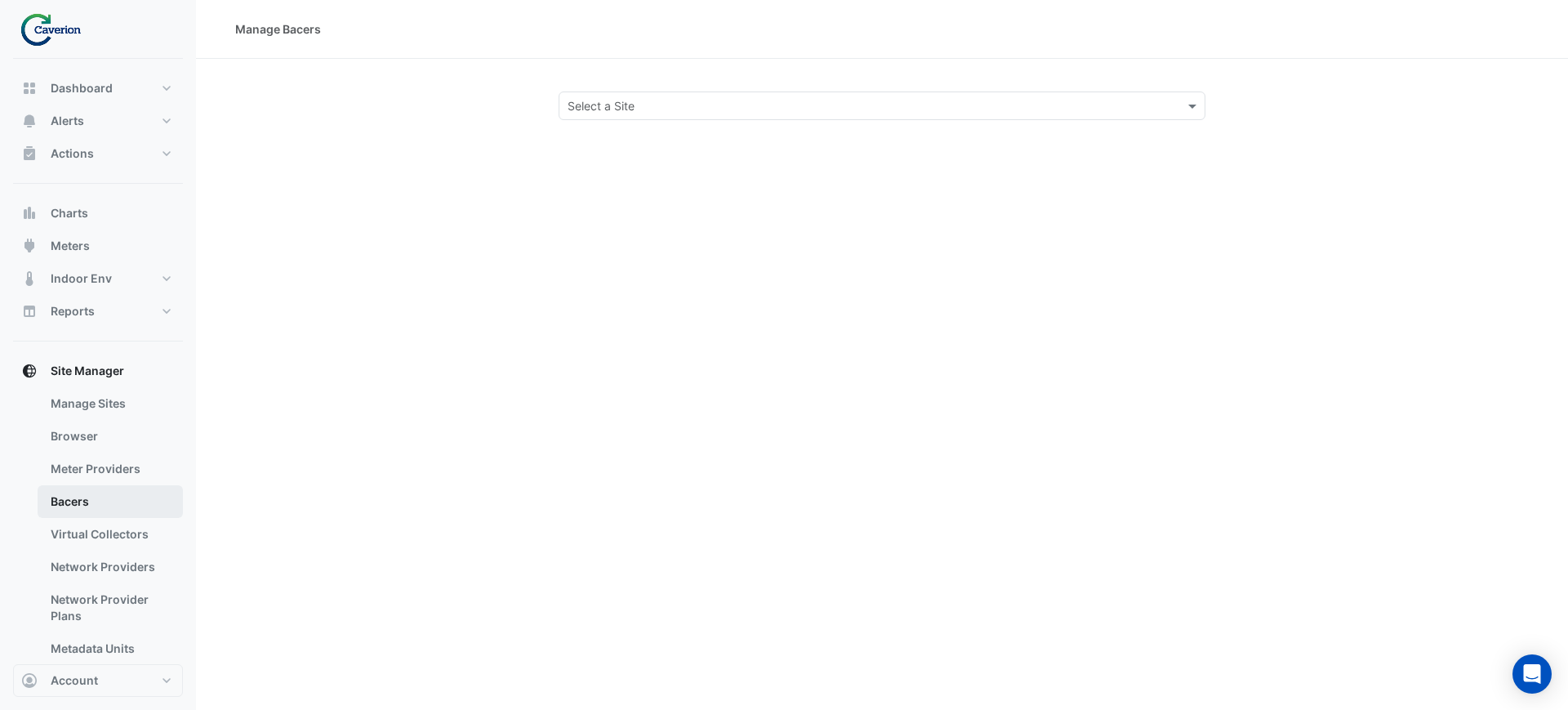
click at [77, 505] on link "Bacers" at bounding box center [110, 501] width 145 height 33
drag, startPoint x: 642, startPoint y: 88, endPoint x: 638, endPoint y: 101, distance: 13.6
click at [639, 94] on section "Select a Site" at bounding box center [882, 89] width 1372 height 62
click at [626, 127] on div "Manage Bacers Select a Site" at bounding box center [882, 355] width 1372 height 710
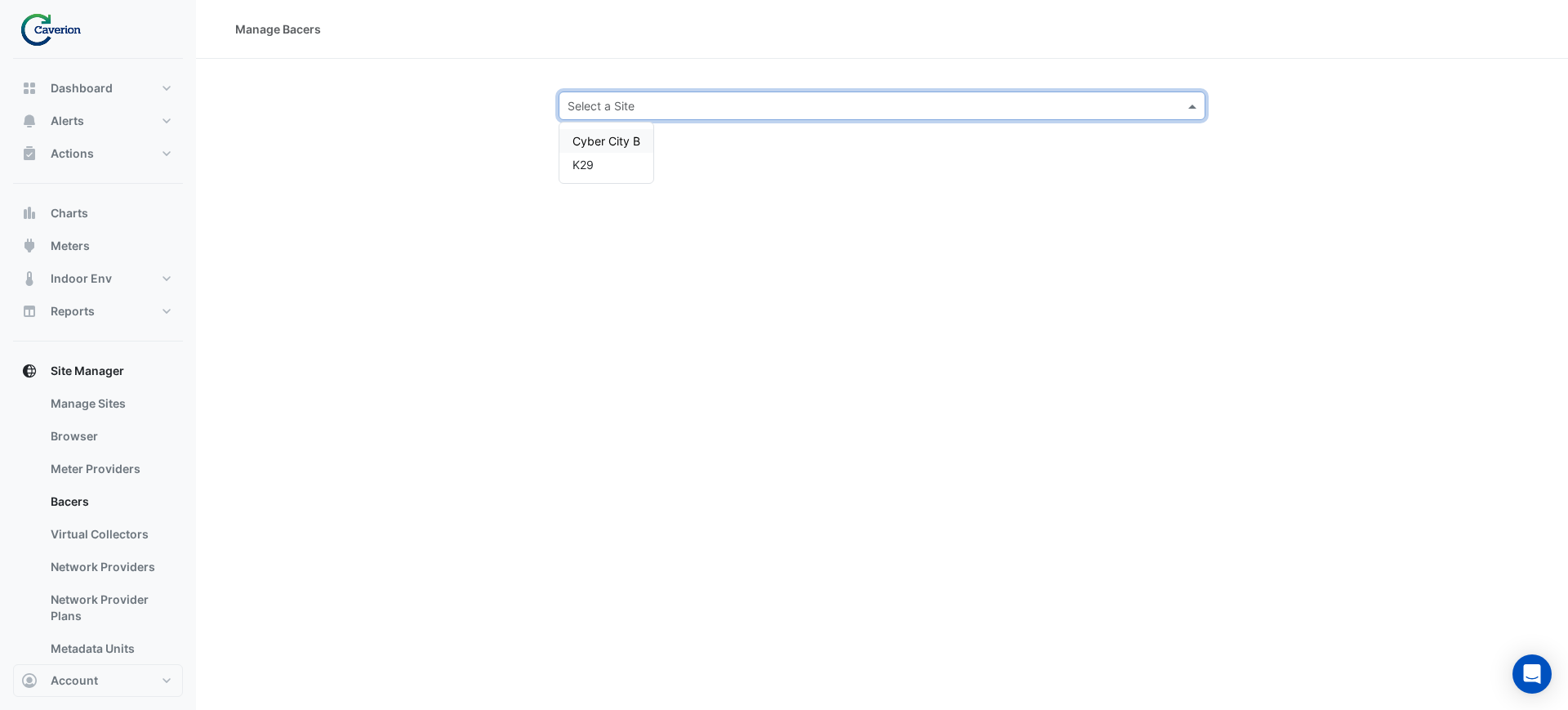
click at [618, 107] on input "text" at bounding box center [865, 106] width 596 height 17
click at [604, 163] on div "K29" at bounding box center [607, 165] width 93 height 24
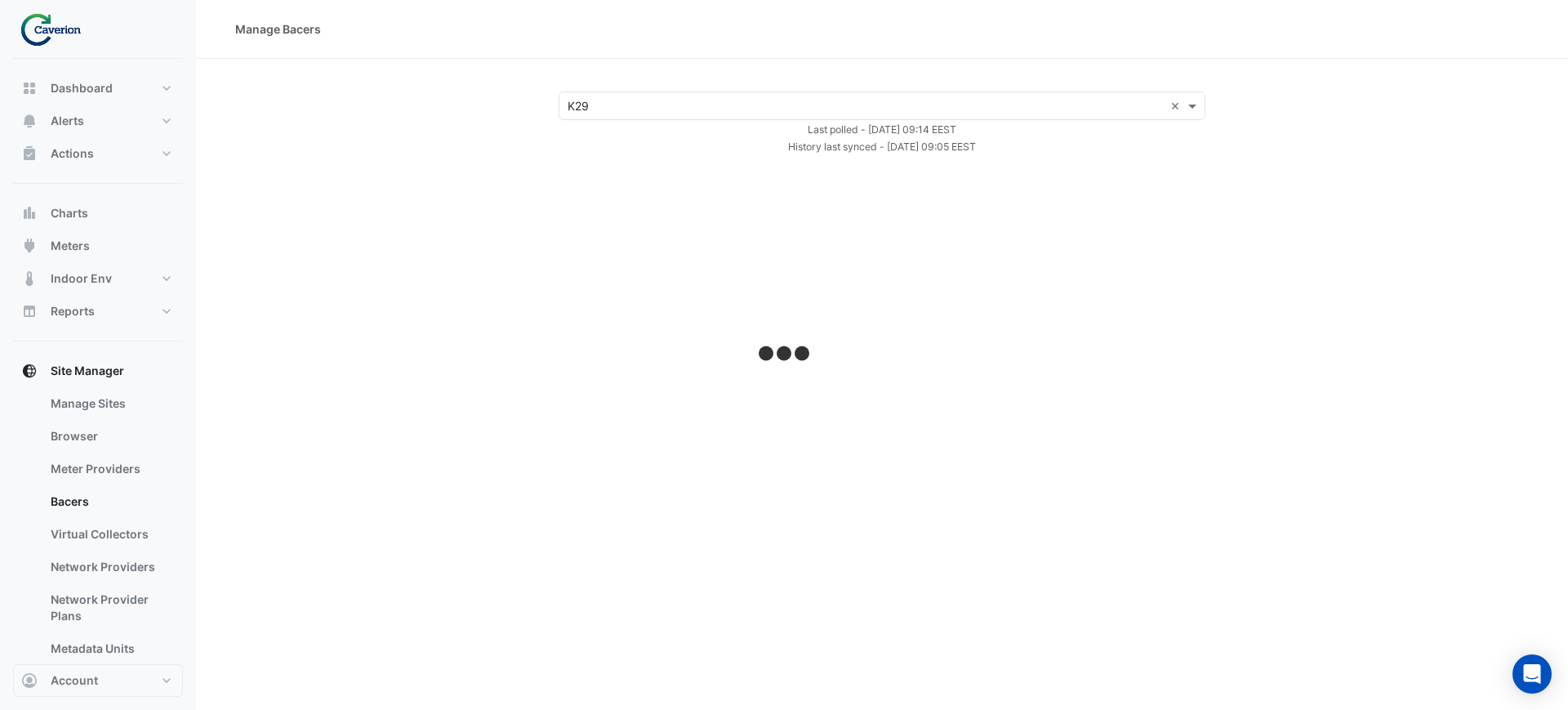
select select "***"
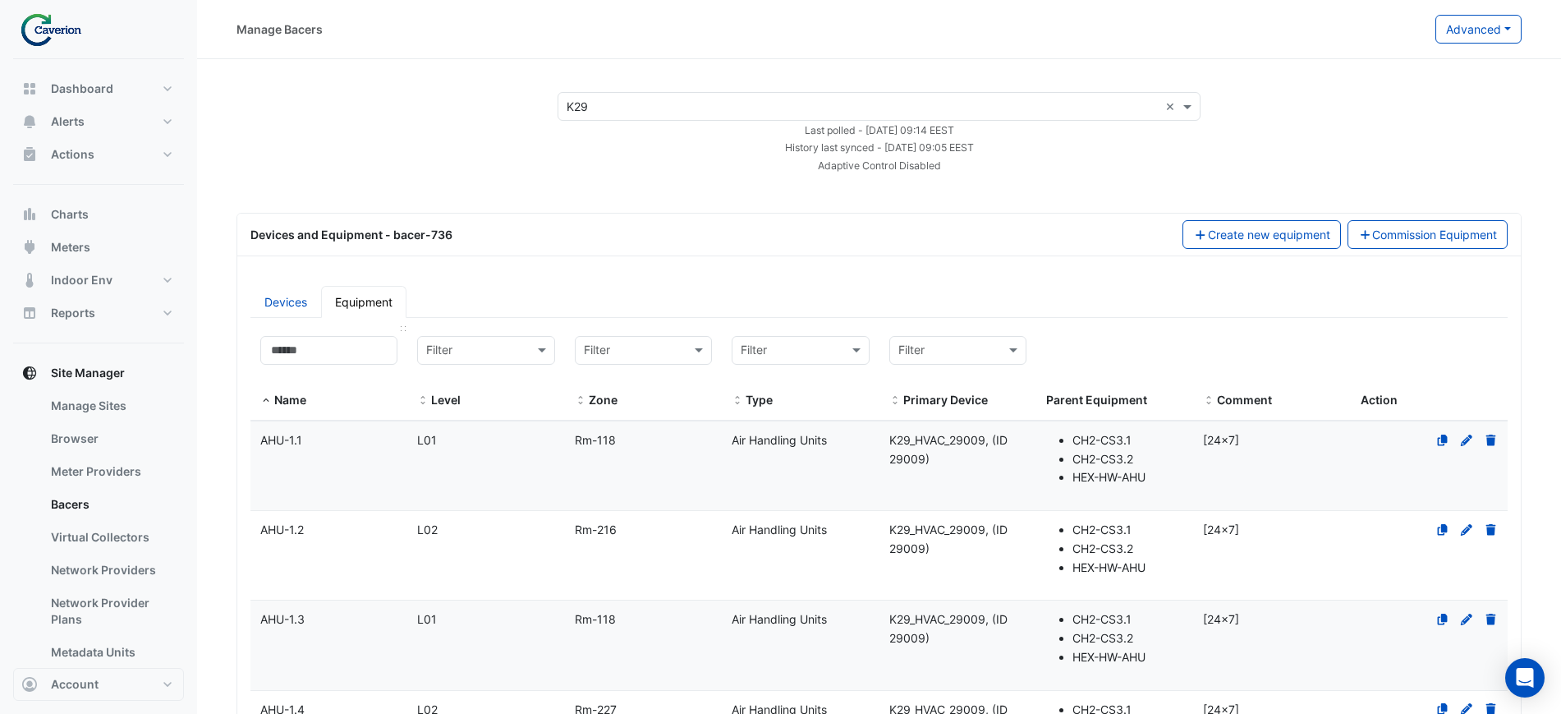
drag, startPoint x: 299, startPoint y: 377, endPoint x: 310, endPoint y: 365, distance: 16.3
click at [300, 375] on div "Name" at bounding box center [328, 373] width 137 height 74
click at [310, 365] on div "Name" at bounding box center [328, 373] width 137 height 74
click at [327, 349] on input at bounding box center [328, 350] width 137 height 29
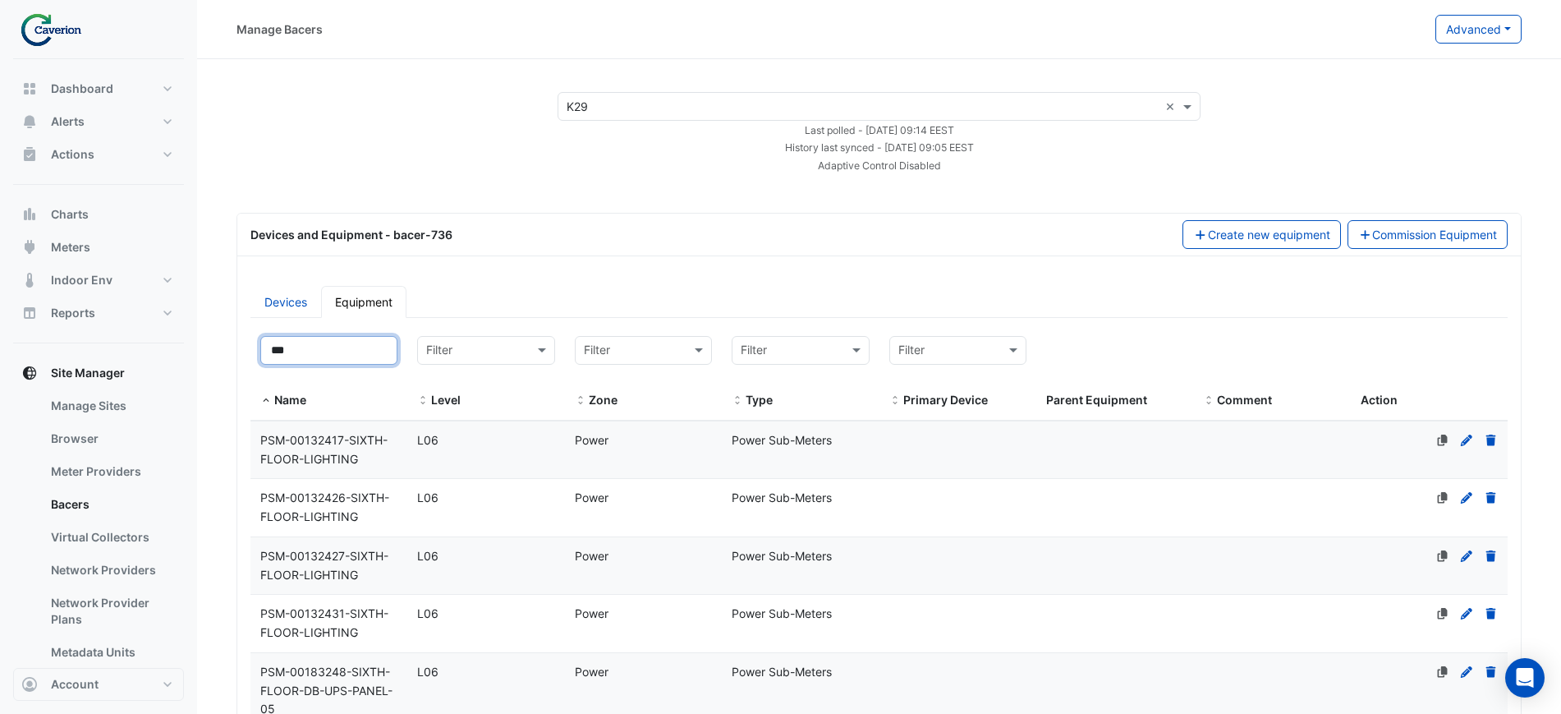
type input "***"
click at [388, 459] on div "PSM-00132417-SIXTH-FLOOR-LIGHTING" at bounding box center [328, 450] width 157 height 38
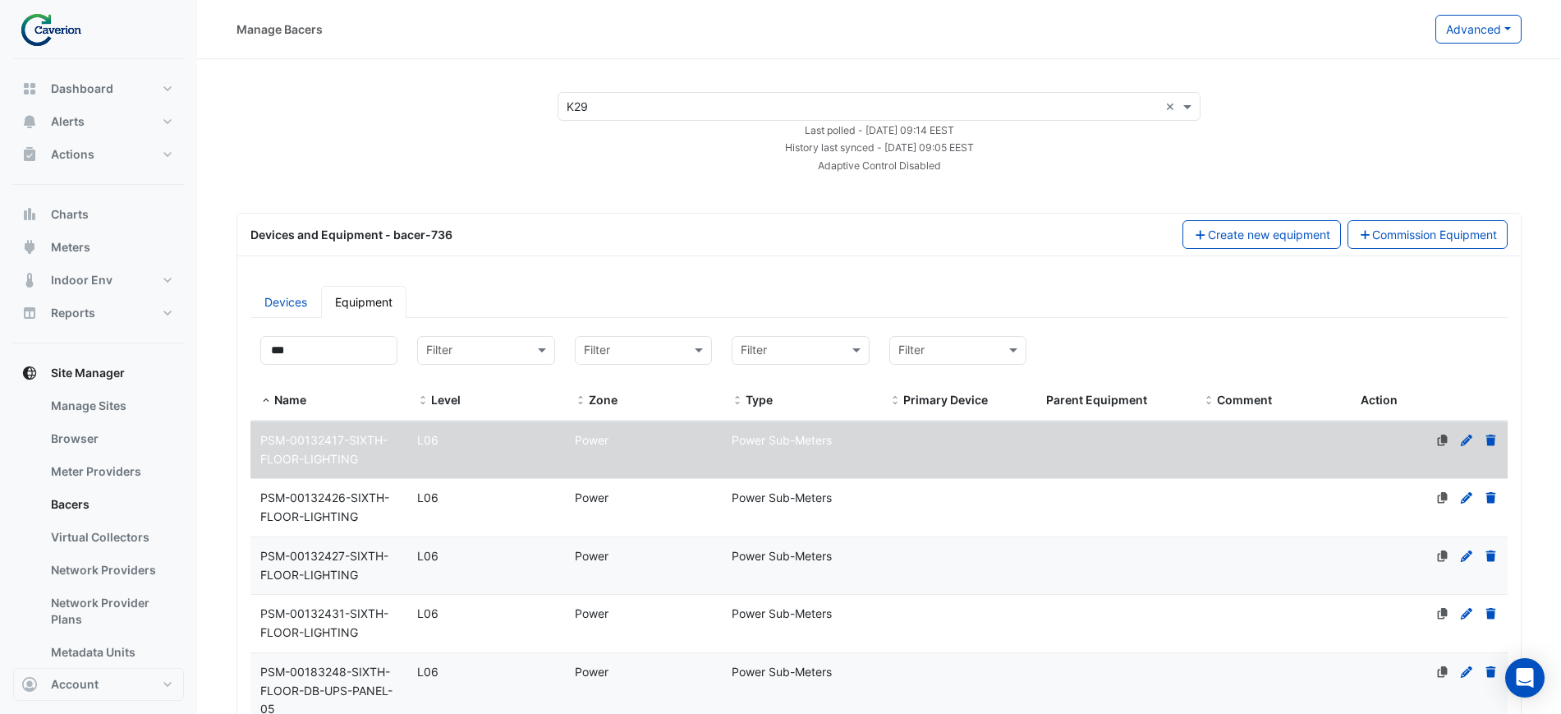
select select "***"
click at [655, 431] on div "Power" at bounding box center [643, 440] width 157 height 19
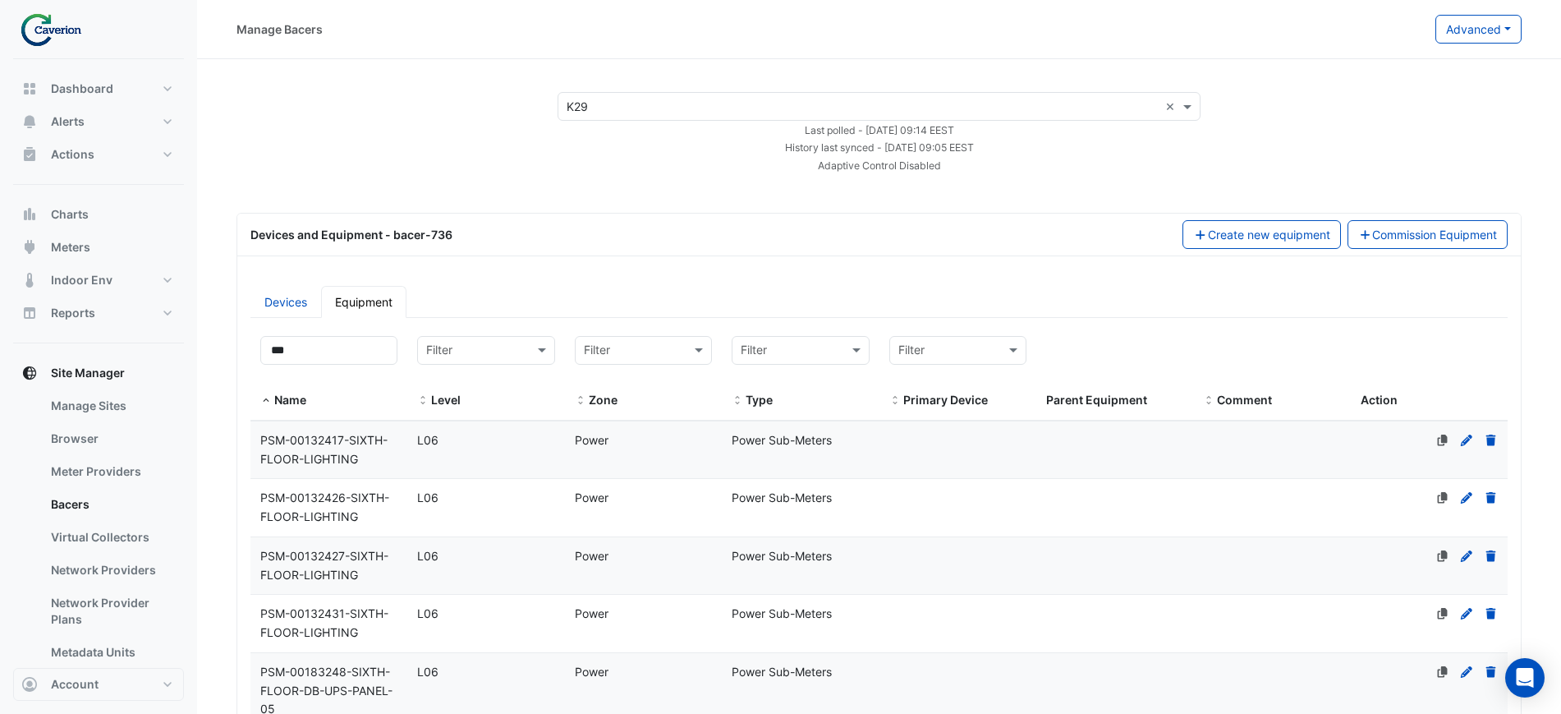
click at [642, 434] on div "Power" at bounding box center [643, 440] width 157 height 19
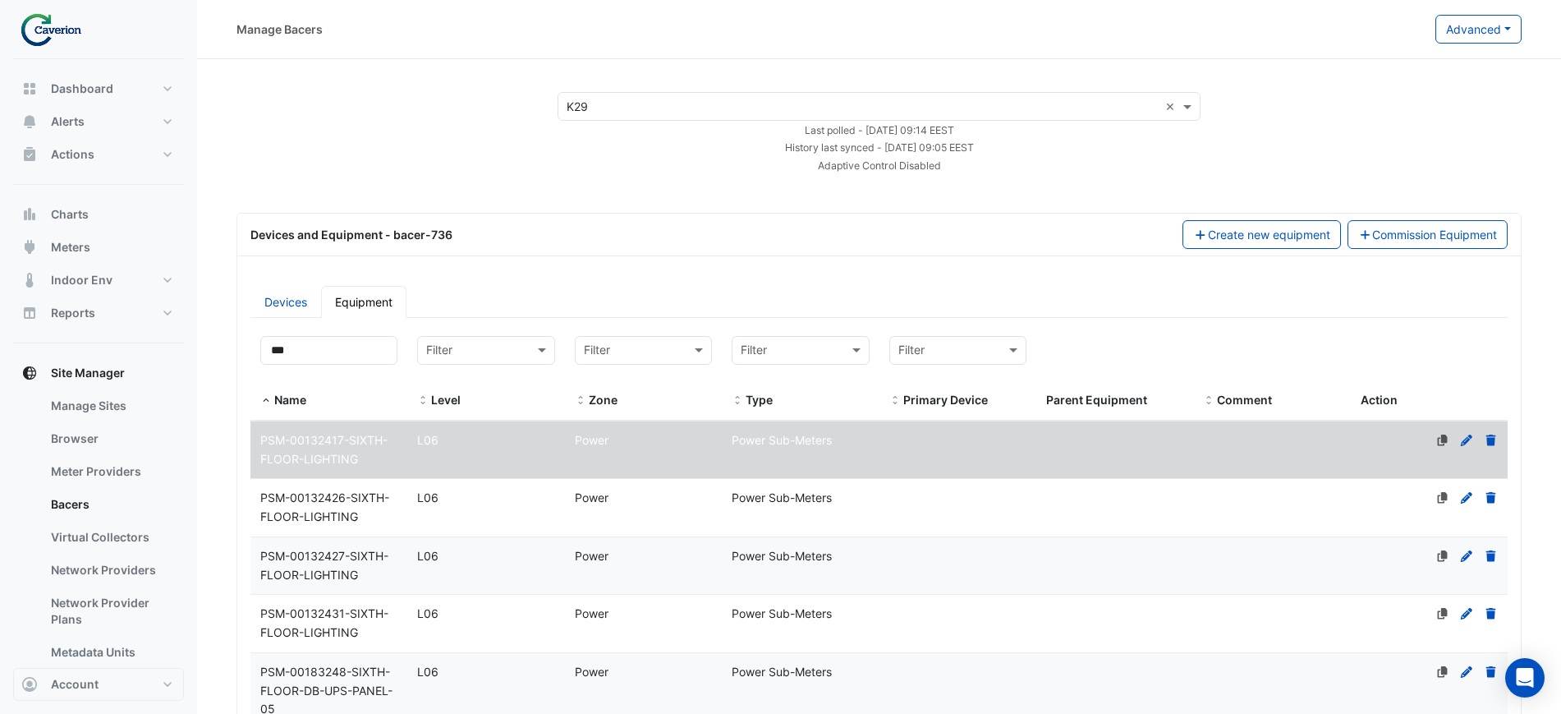
click at [1464, 437] on icon at bounding box center [1466, 439] width 15 height 11
select select "***"
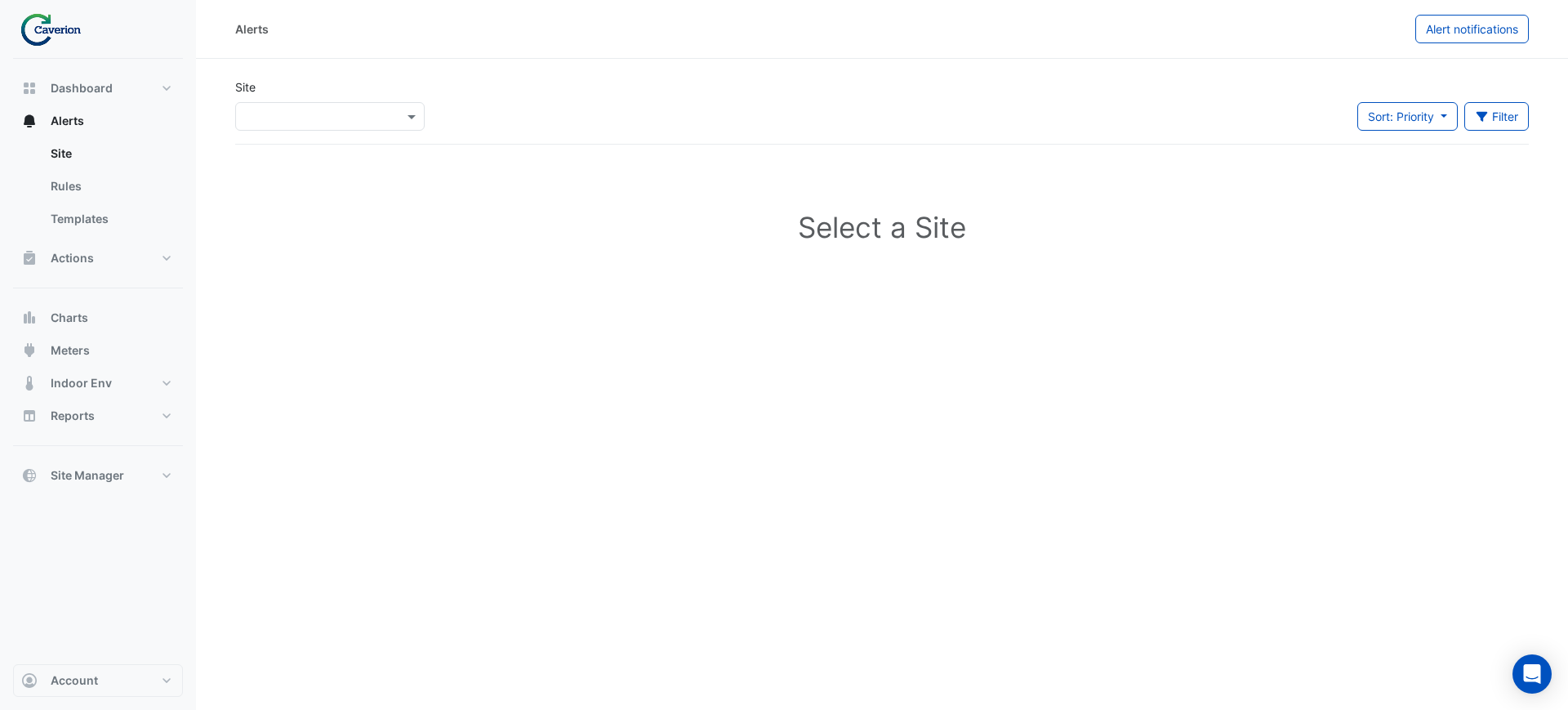
click at [287, 134] on div "Site Select a Site ×" at bounding box center [330, 111] width 209 height 66
click at [308, 102] on div "Select a Site ×" at bounding box center [329, 116] width 190 height 29
click at [276, 182] on div "K29" at bounding box center [282, 175] width 93 height 24
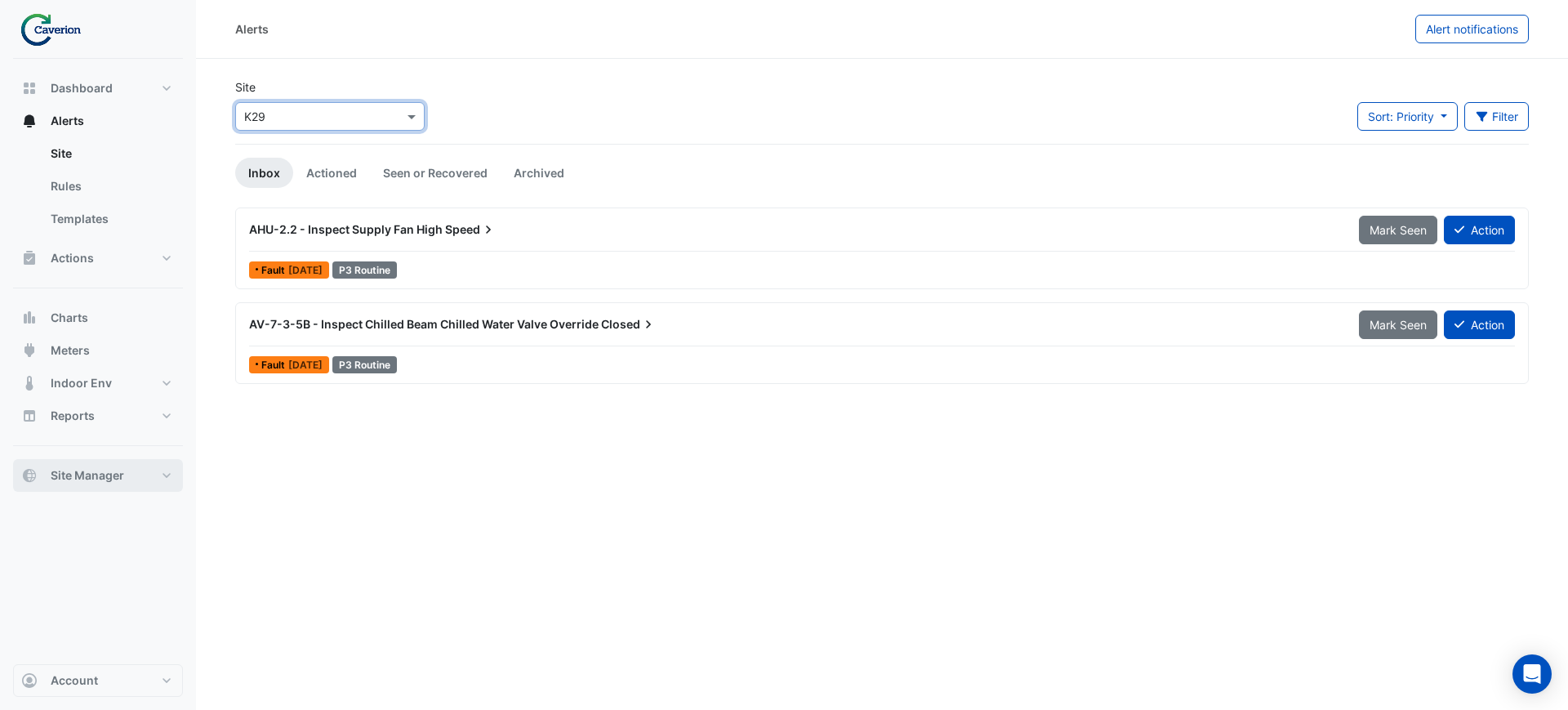
click at [125, 483] on button "Site Manager" at bounding box center [97, 474] width 170 height 33
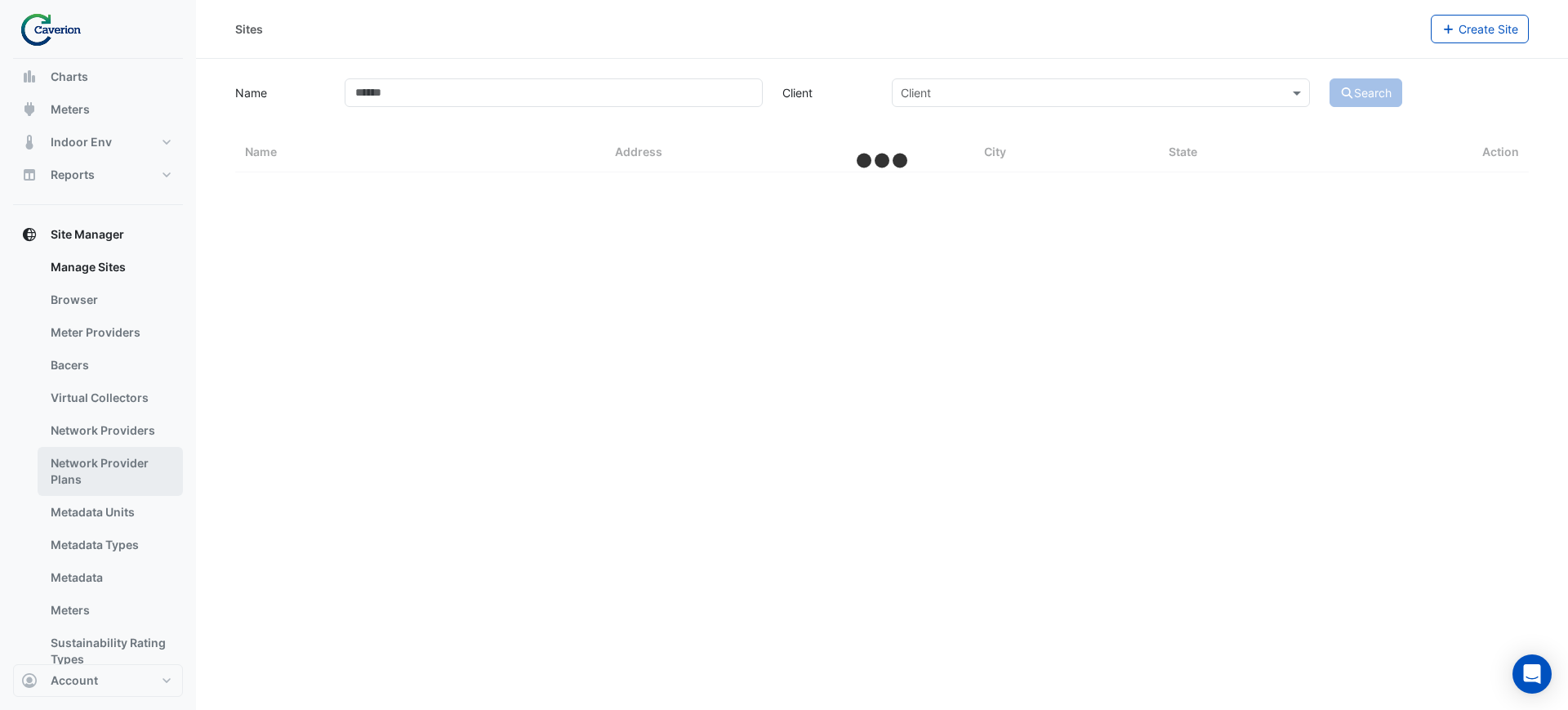
select select "***"
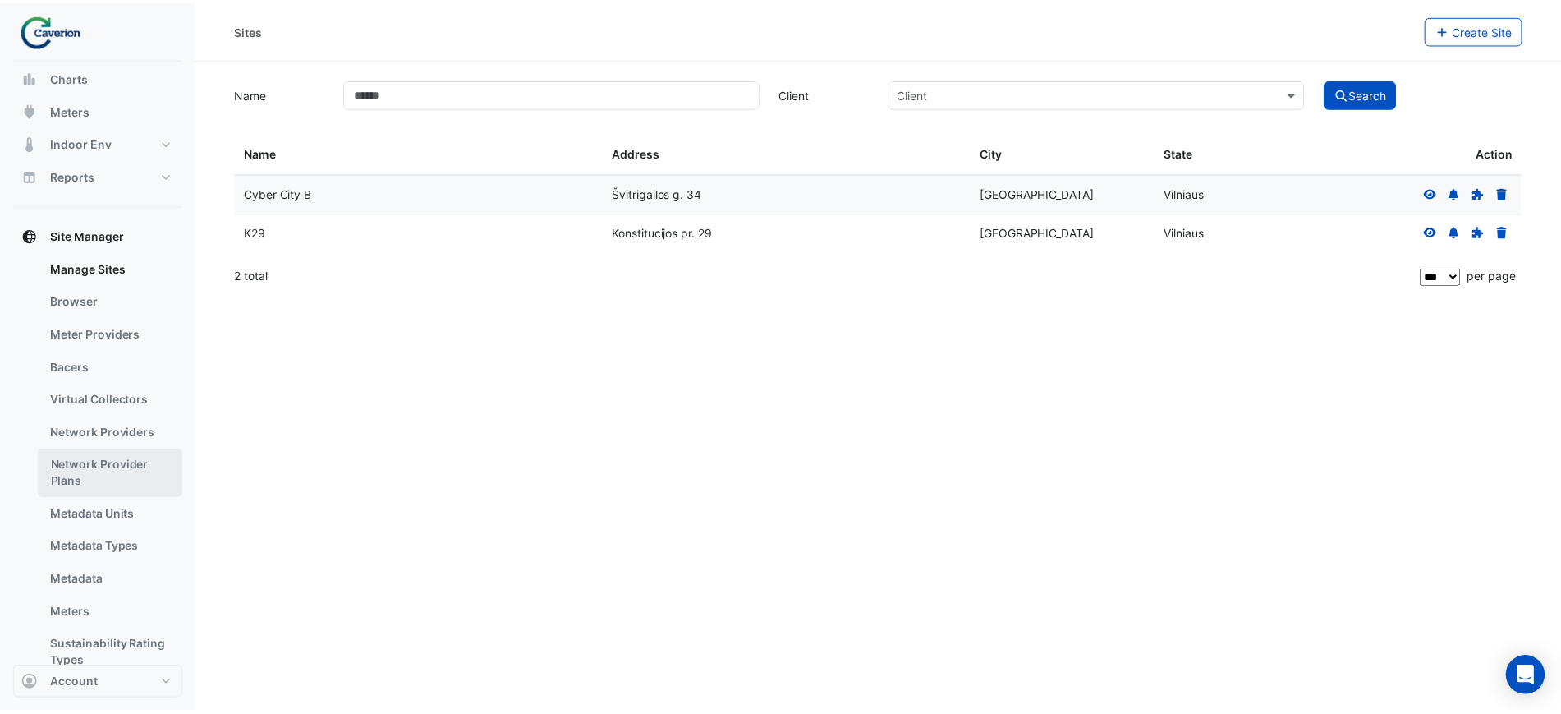
scroll to position [175, 0]
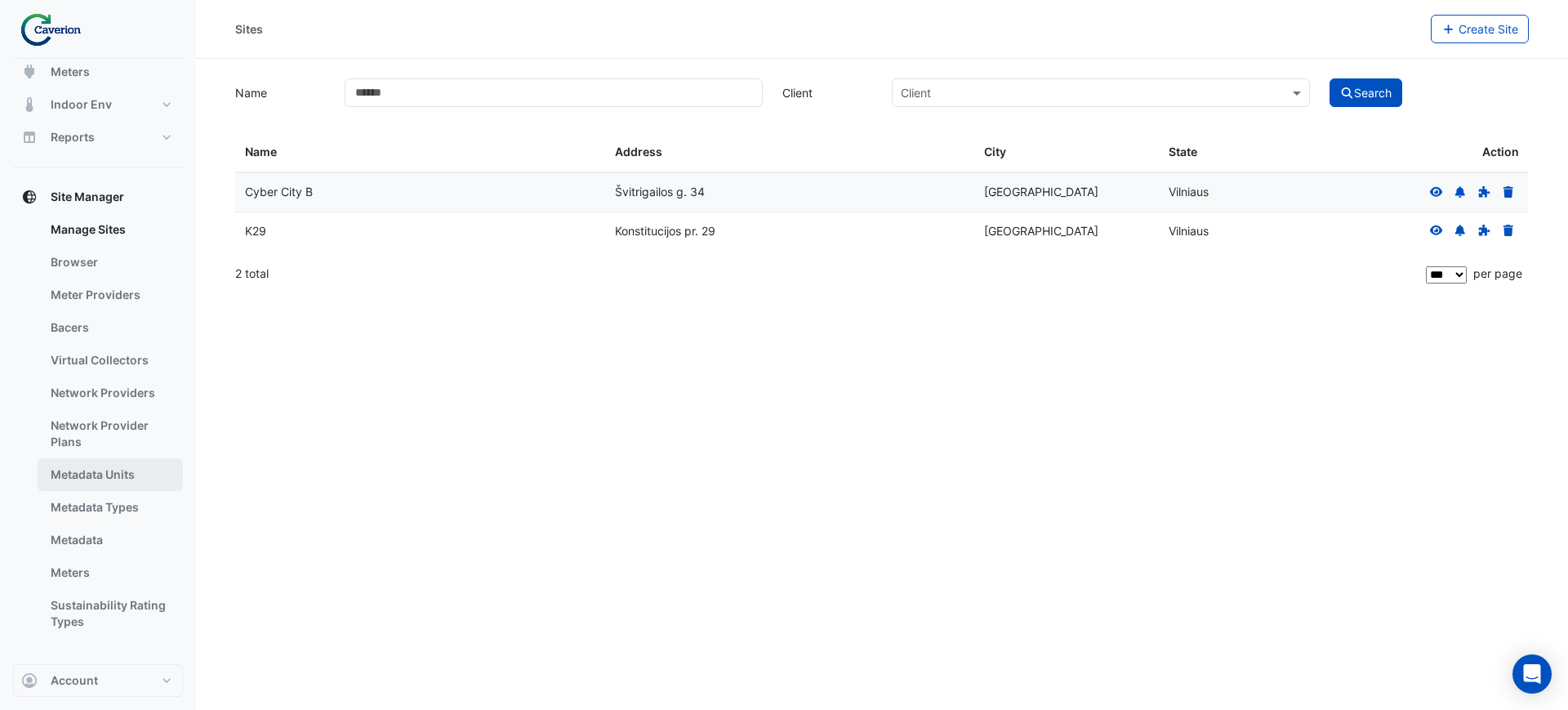
click at [124, 480] on link "Metadata Units" at bounding box center [110, 474] width 145 height 33
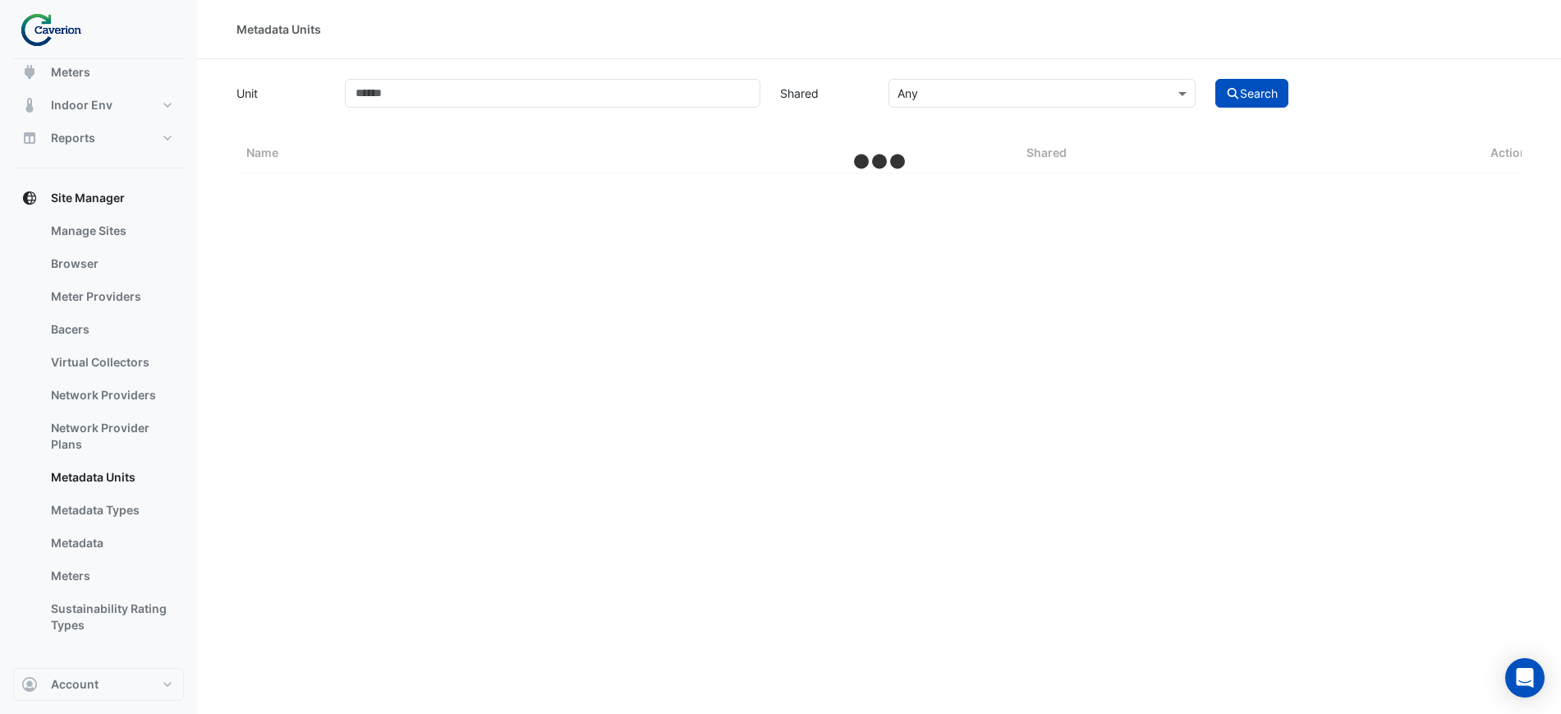
select select "***"
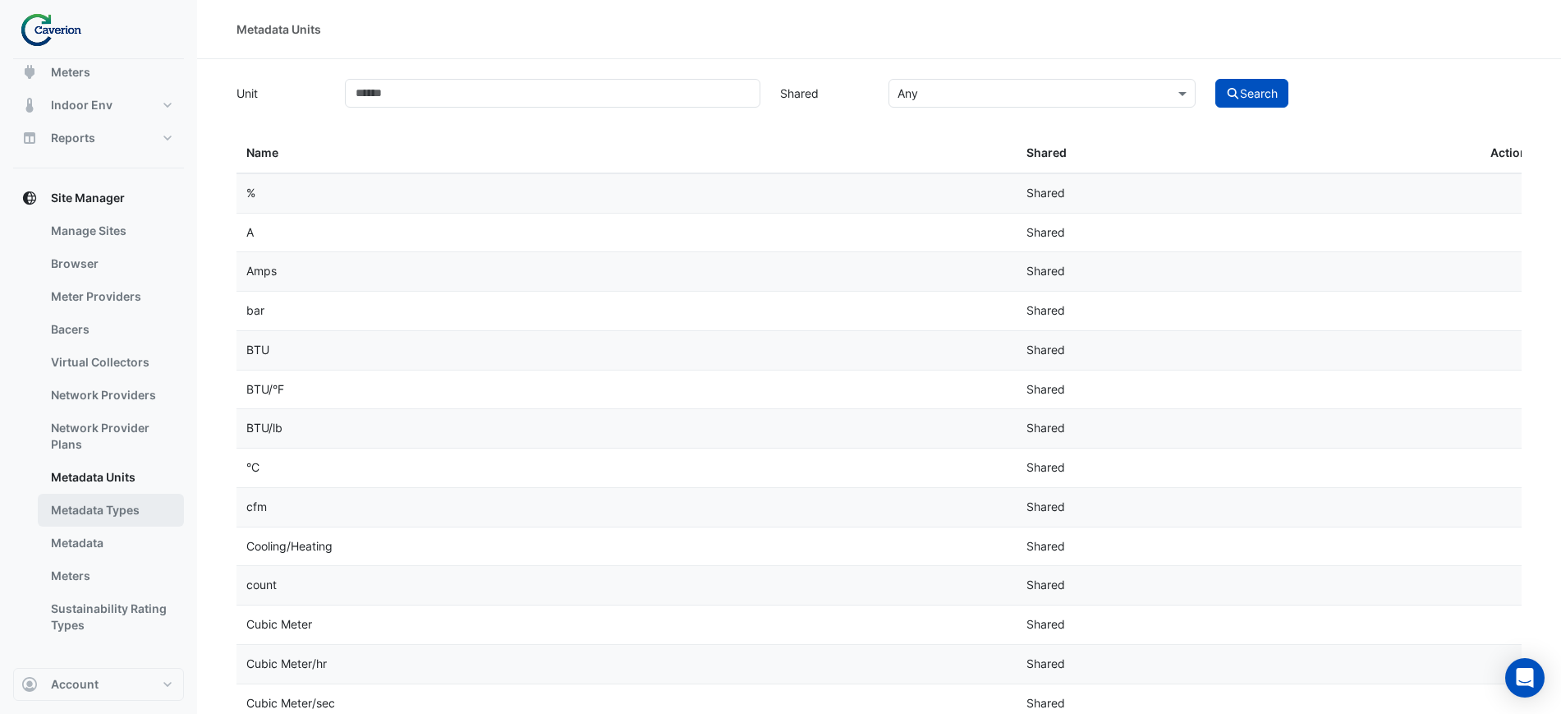
click at [85, 501] on link "Metadata Types" at bounding box center [111, 510] width 146 height 33
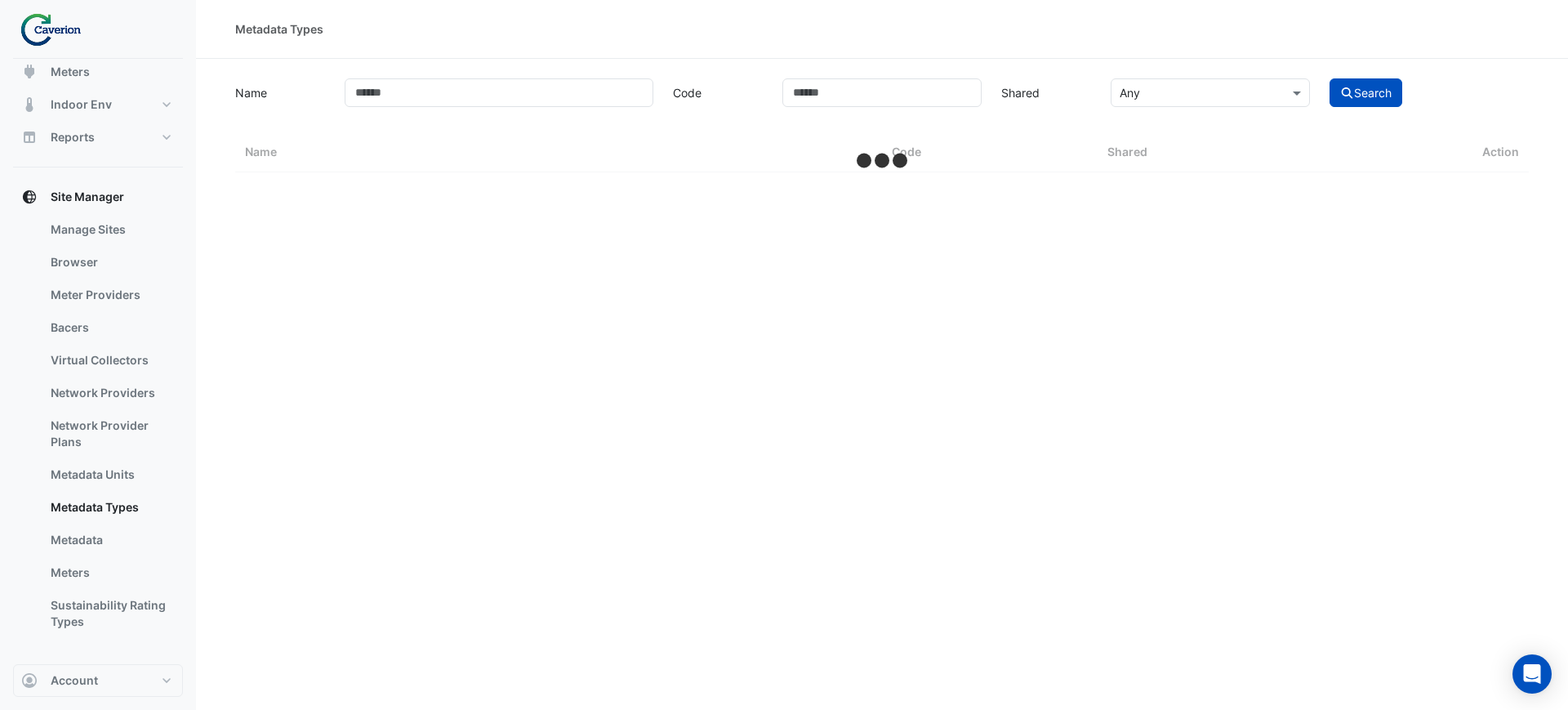
select select "***"
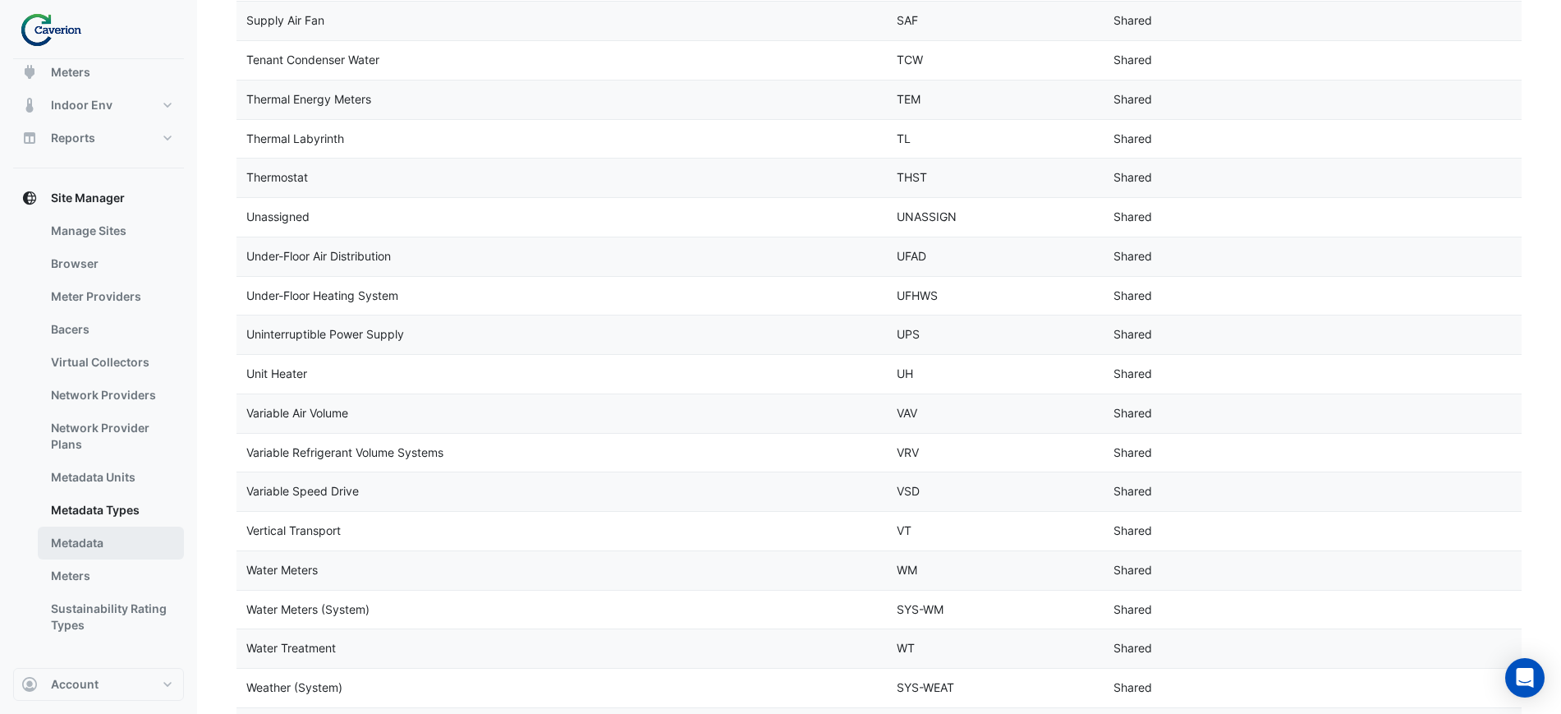
scroll to position [2994, 0]
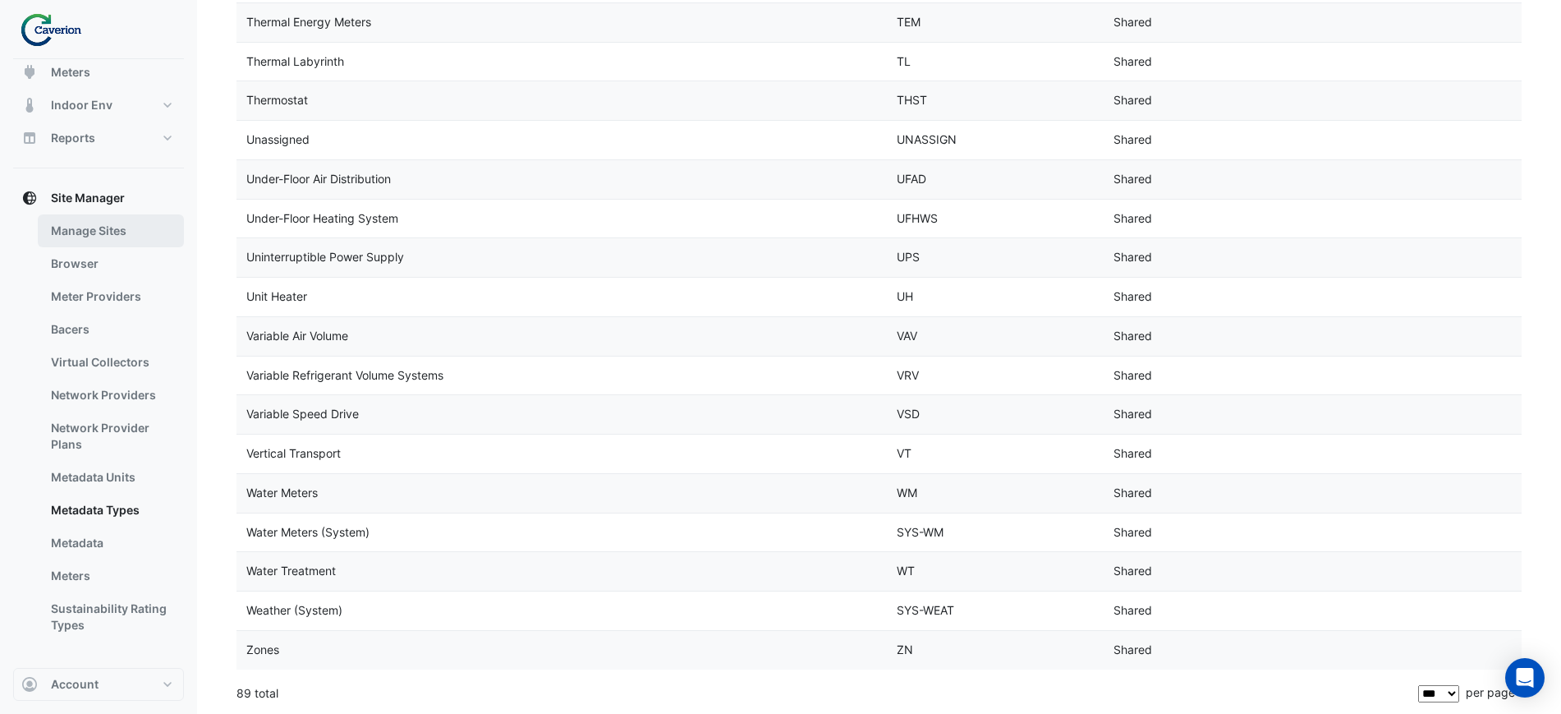
click at [101, 228] on link "Manage Sites" at bounding box center [111, 230] width 146 height 33
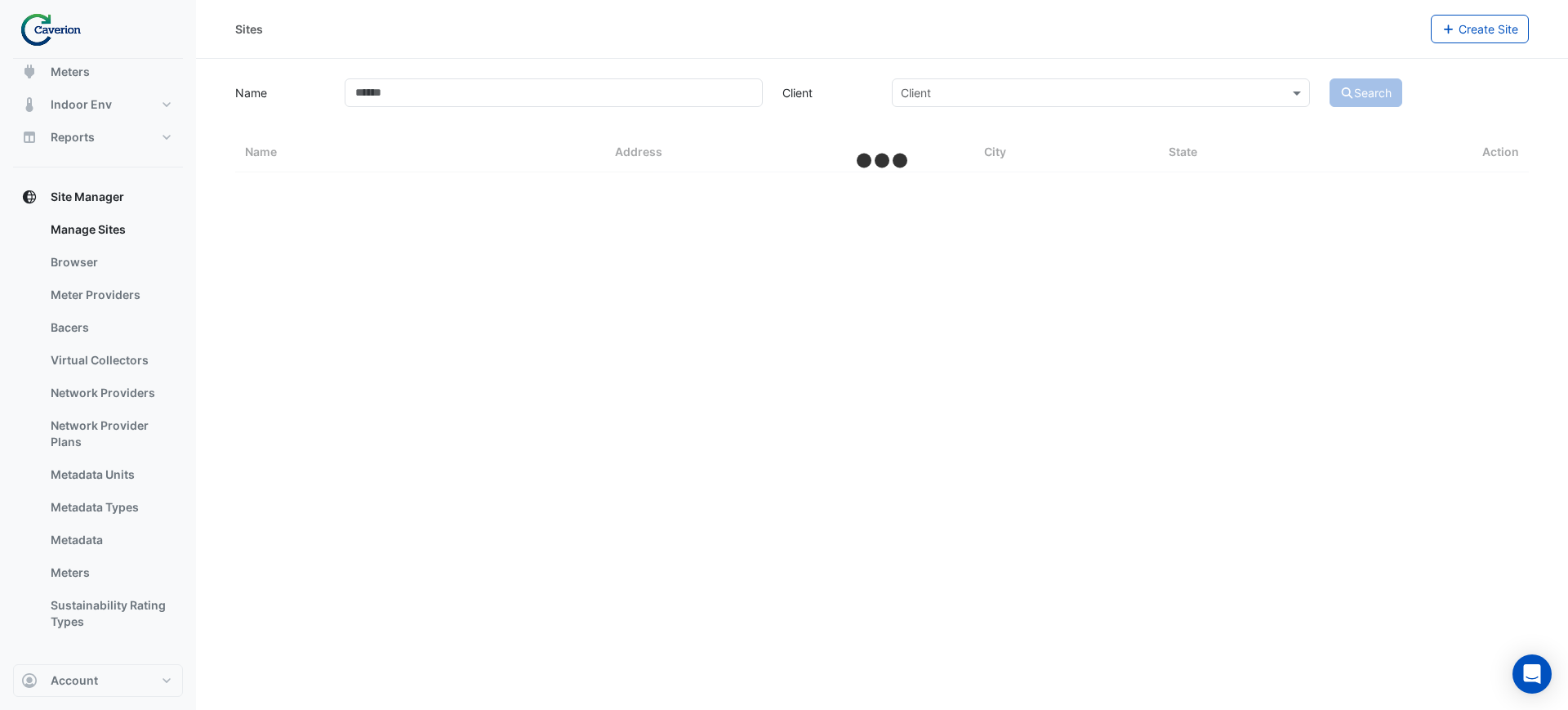
select select "***"
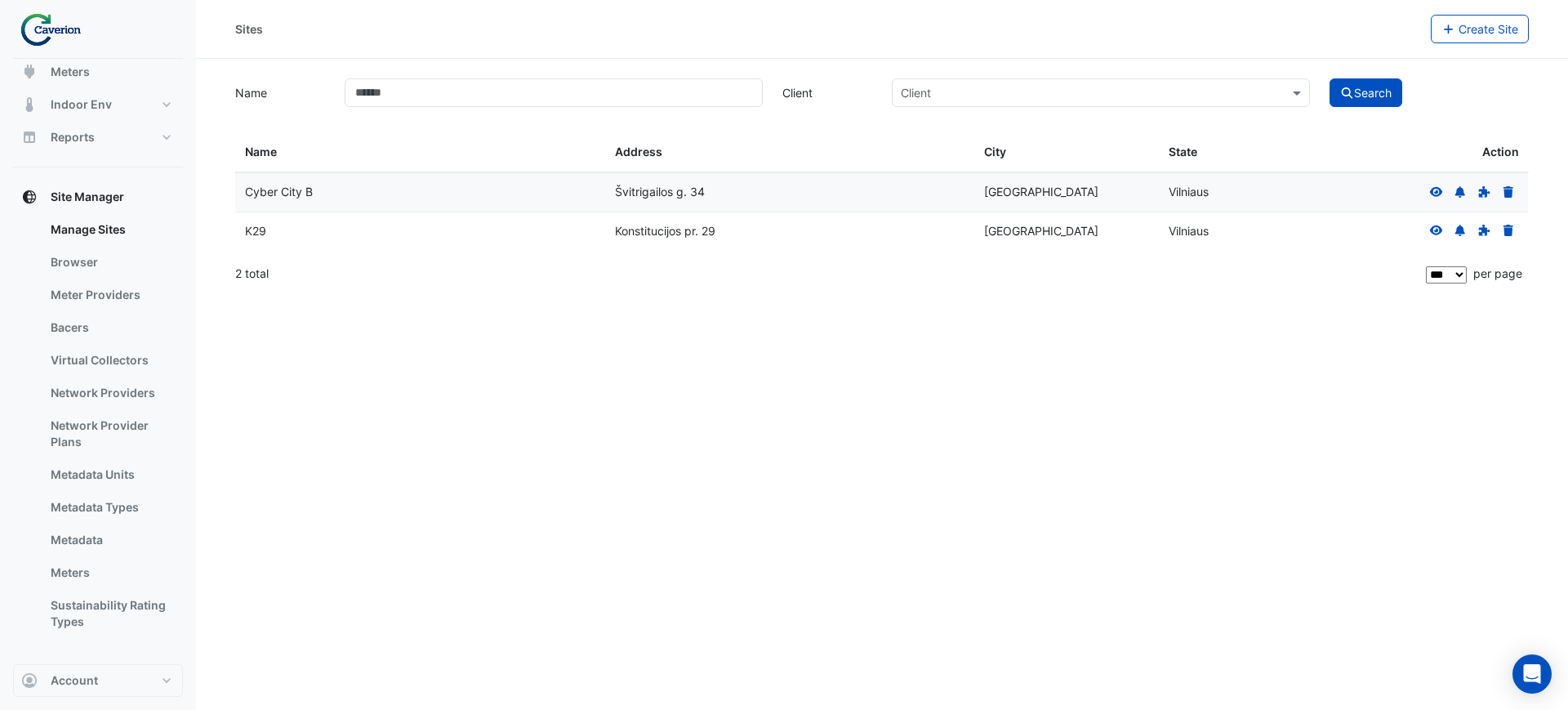
click at [1433, 233] on icon at bounding box center [1436, 231] width 13 height 10
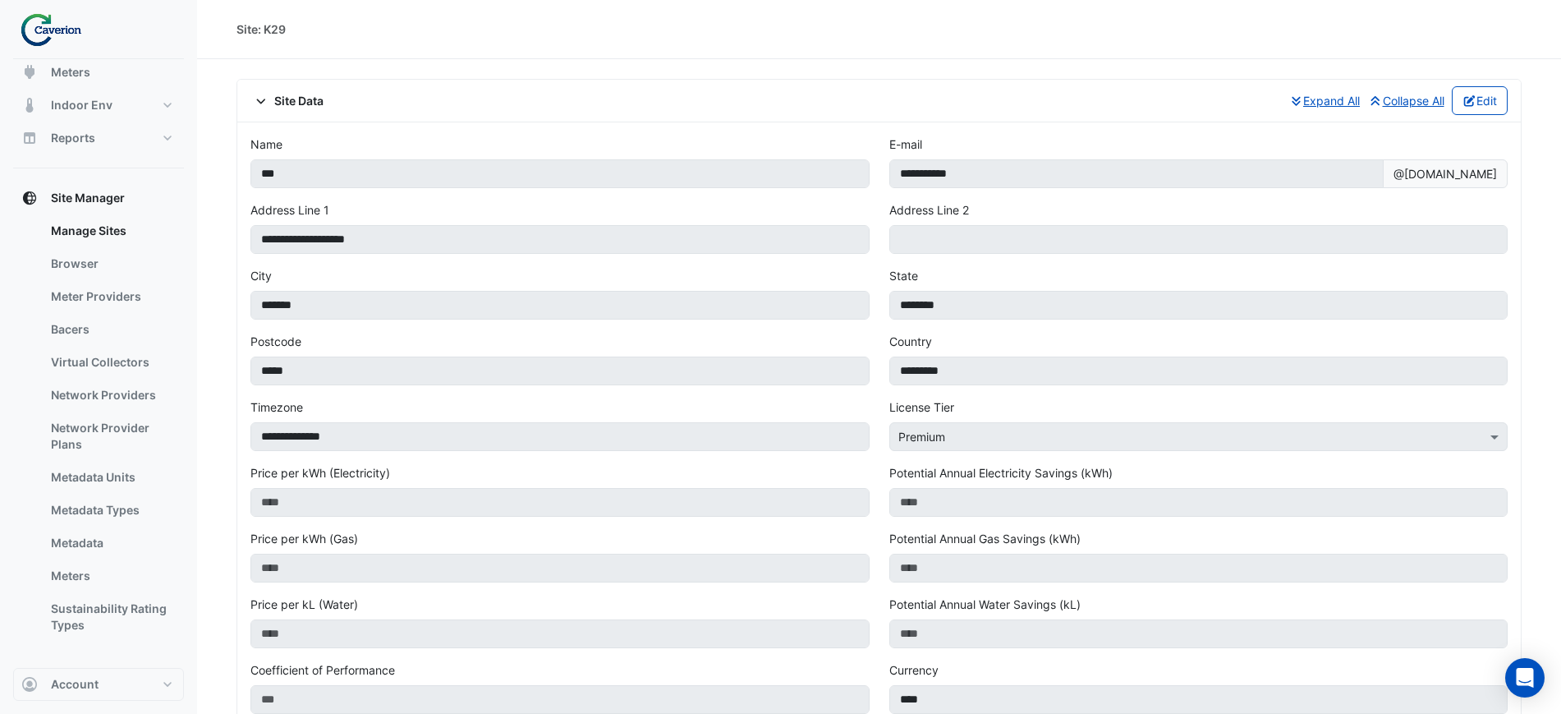
scroll to position [642, 0]
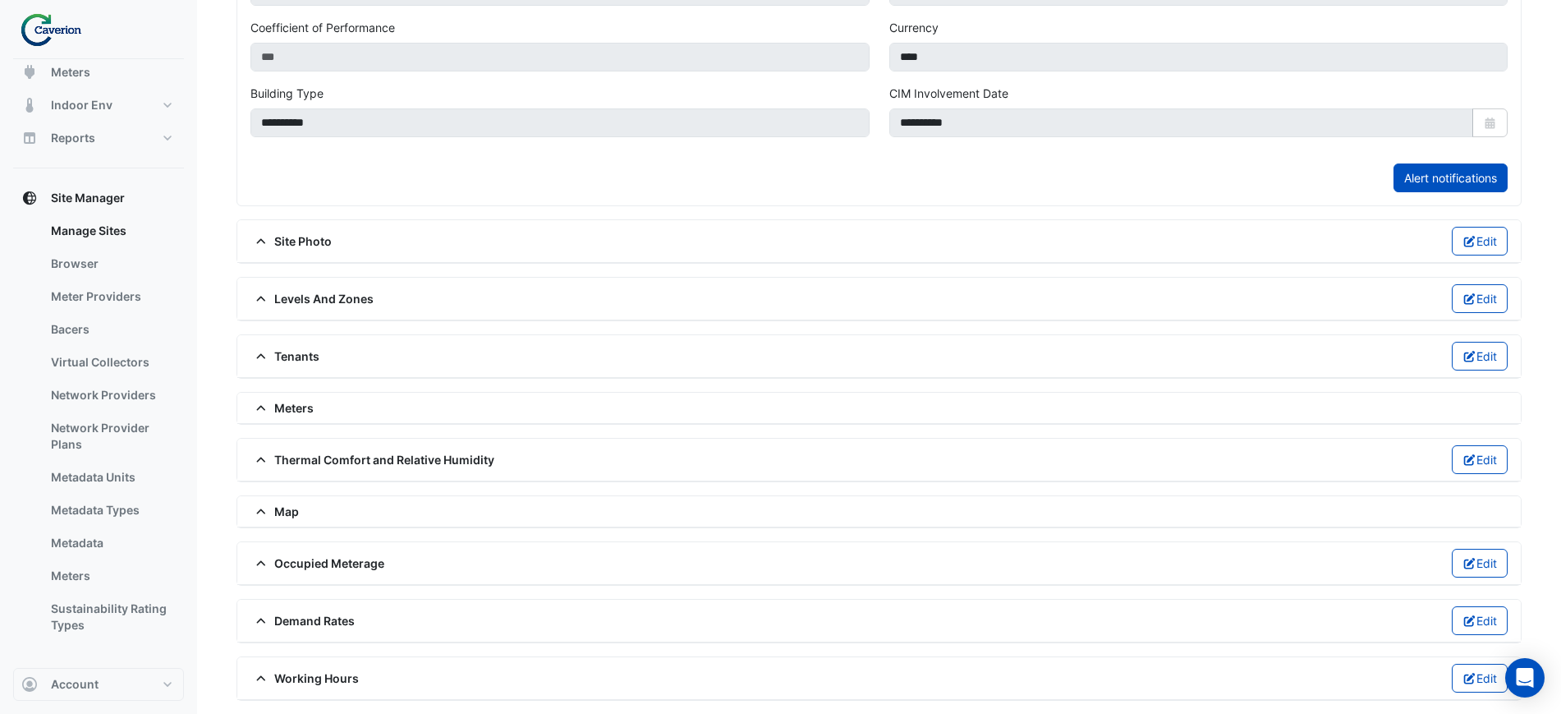
click at [299, 313] on div "Levels And Zones Edit" at bounding box center [878, 299] width 1283 height 43
click at [303, 310] on div "Levels And Zones Edit" at bounding box center [878, 298] width 1257 height 29
click at [299, 299] on span "Levels And Zones" at bounding box center [311, 298] width 123 height 17
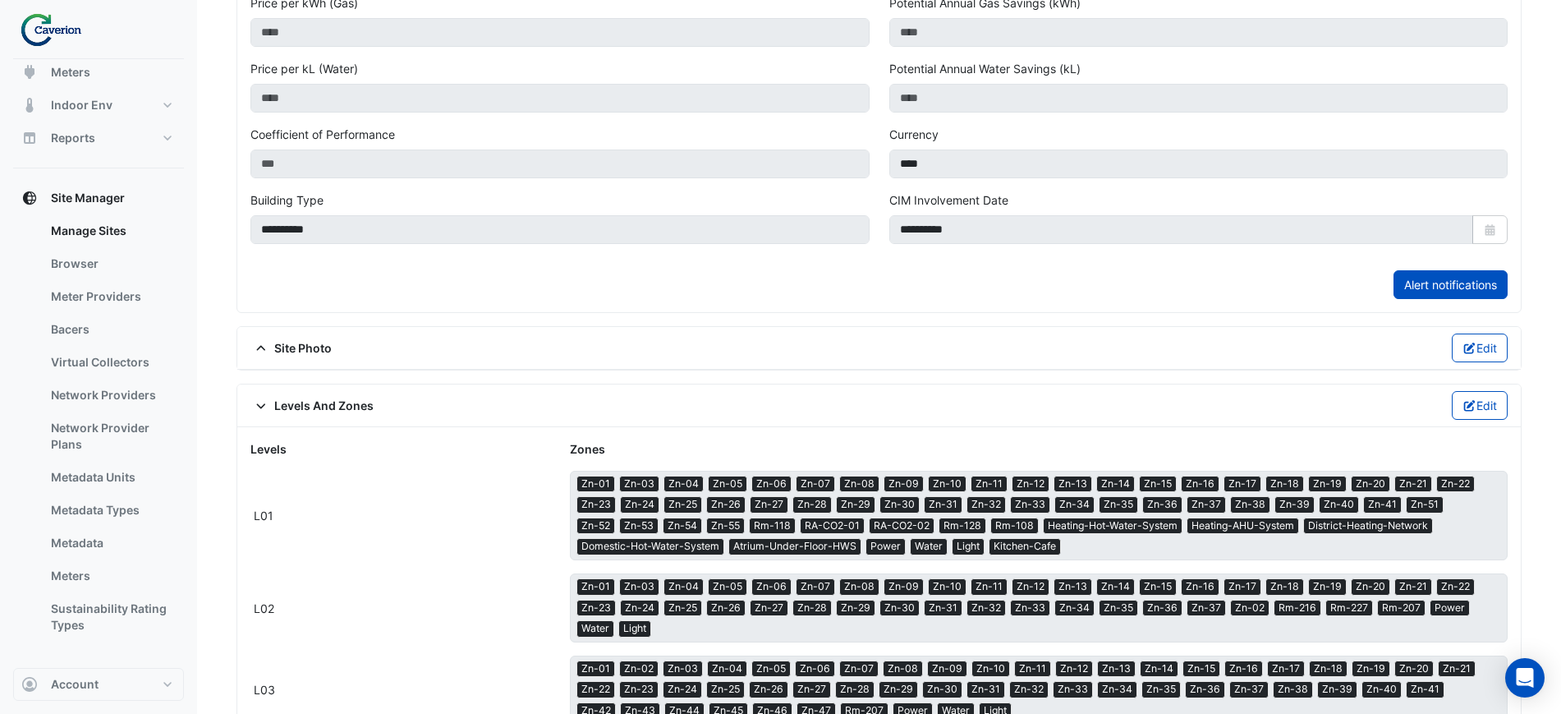
scroll to position [616, 0]
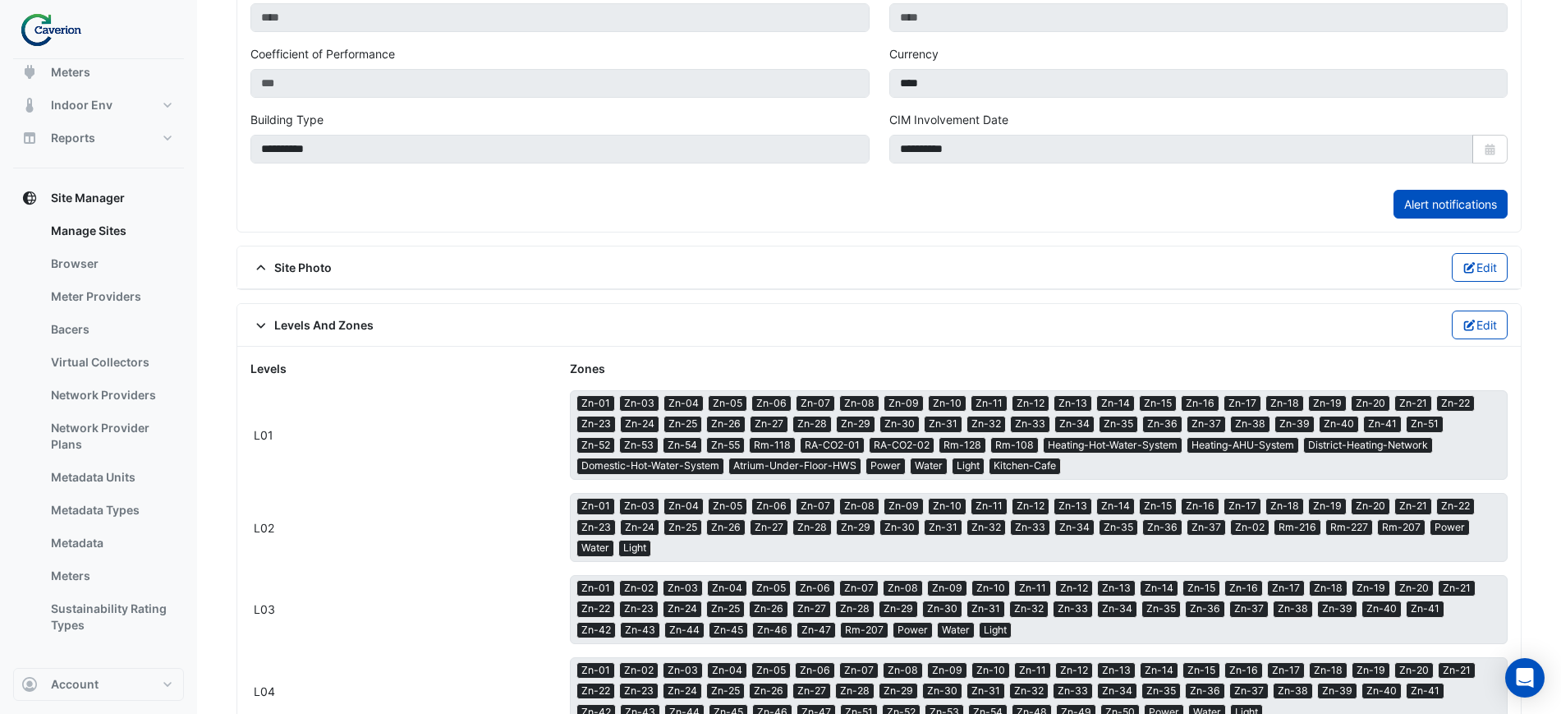
click at [1491, 305] on div "Levels And Zones Edit" at bounding box center [878, 325] width 1283 height 43
click at [1483, 313] on button "Edit" at bounding box center [1480, 324] width 57 height 29
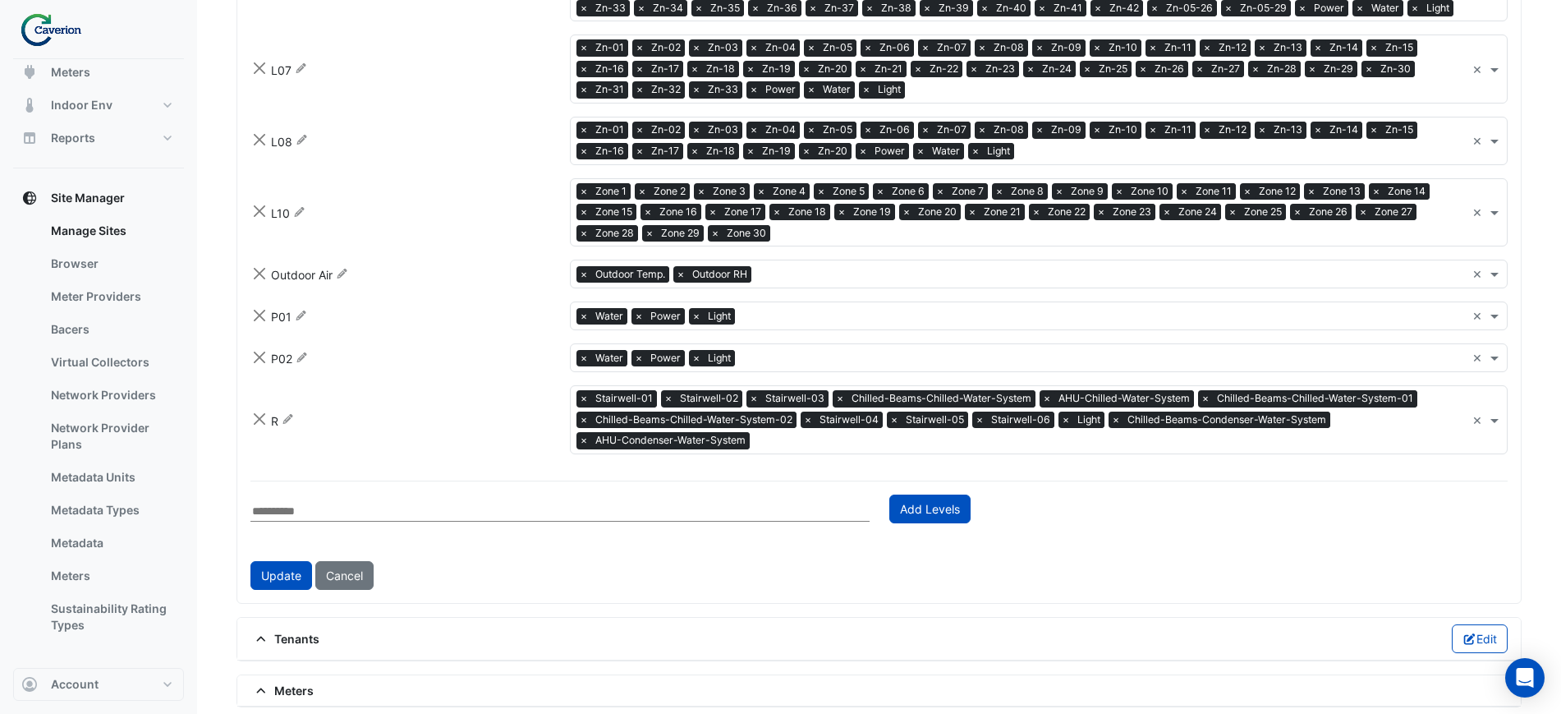
scroll to position [1536, 0]
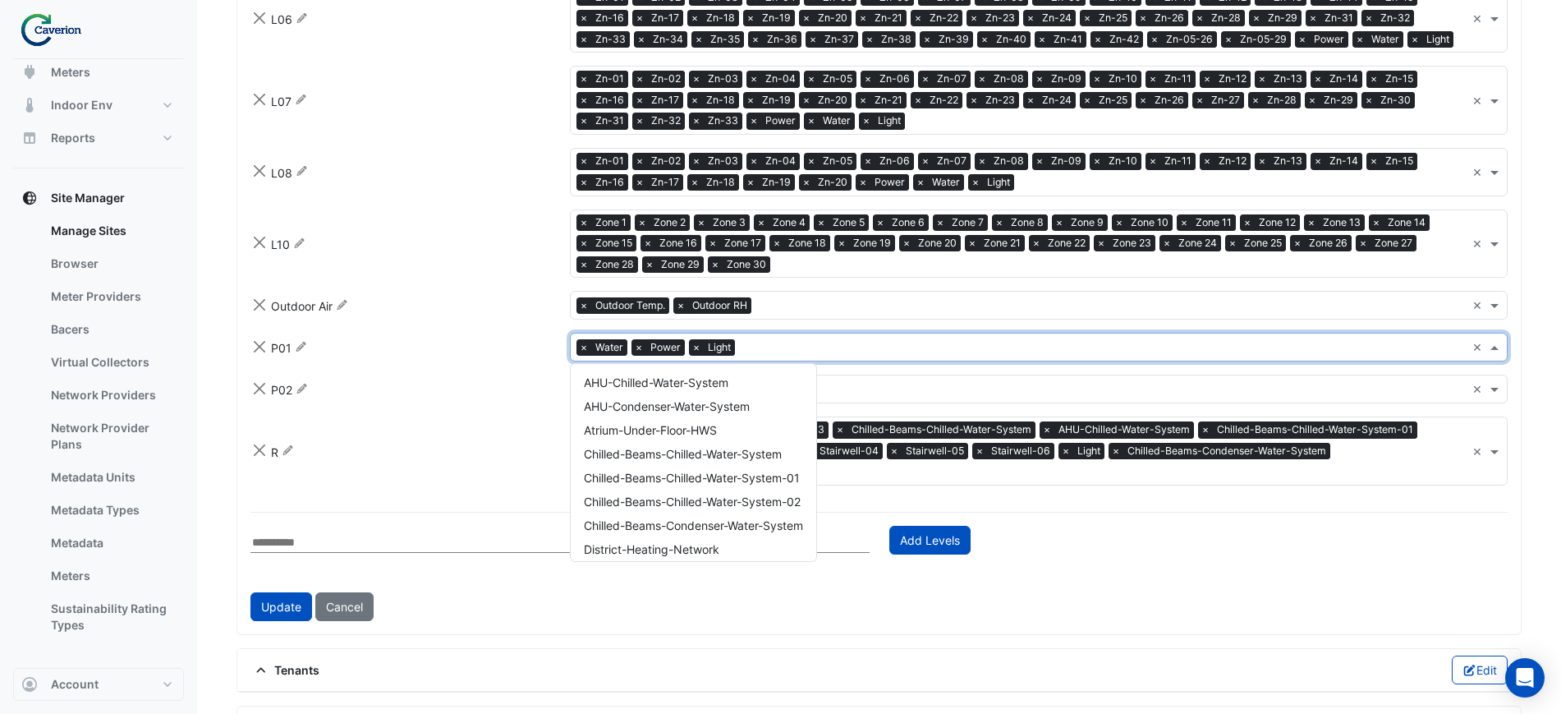
click at [762, 340] on input "text" at bounding box center [1104, 348] width 724 height 17
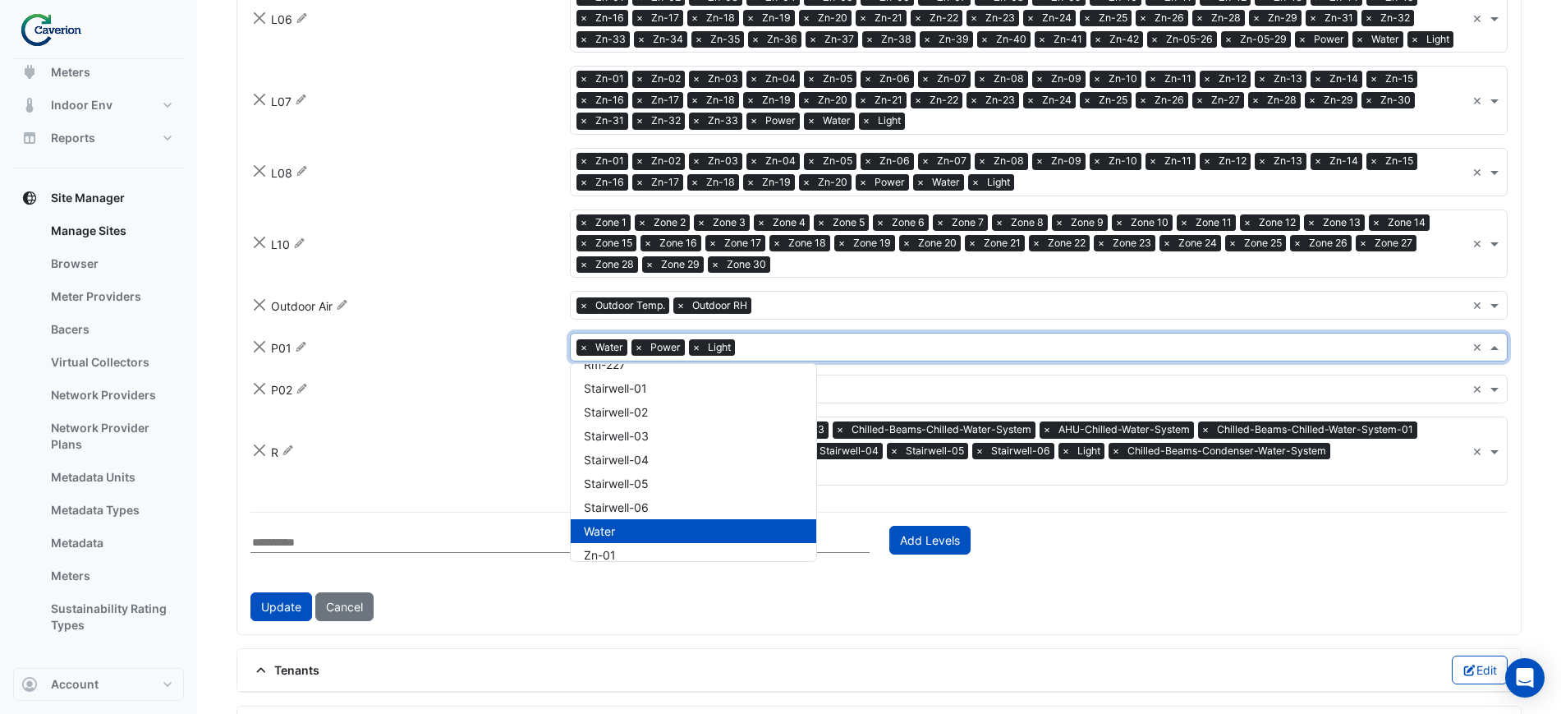
scroll to position [0, 0]
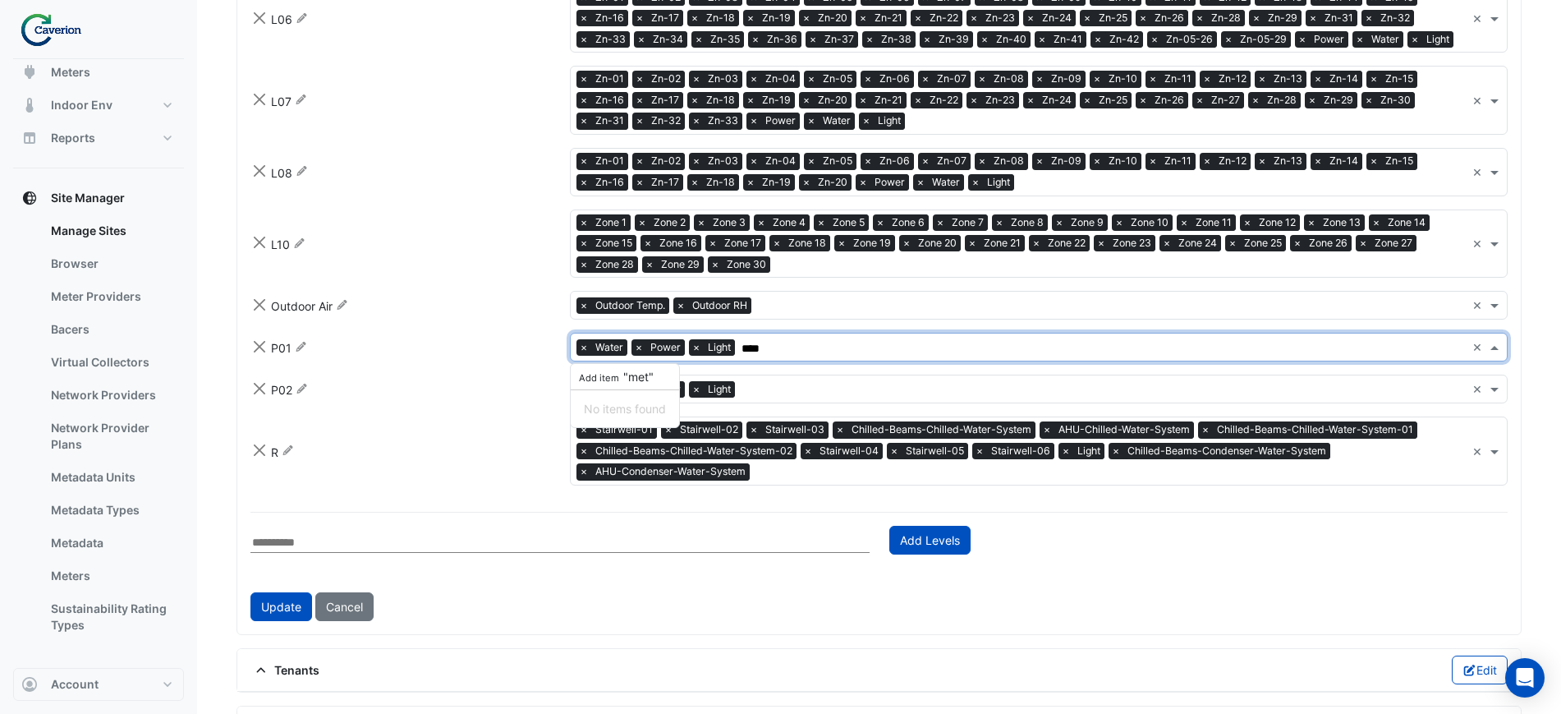
type input "*****"
type input "****"
click at [831, 257] on input "text" at bounding box center [1121, 265] width 689 height 17
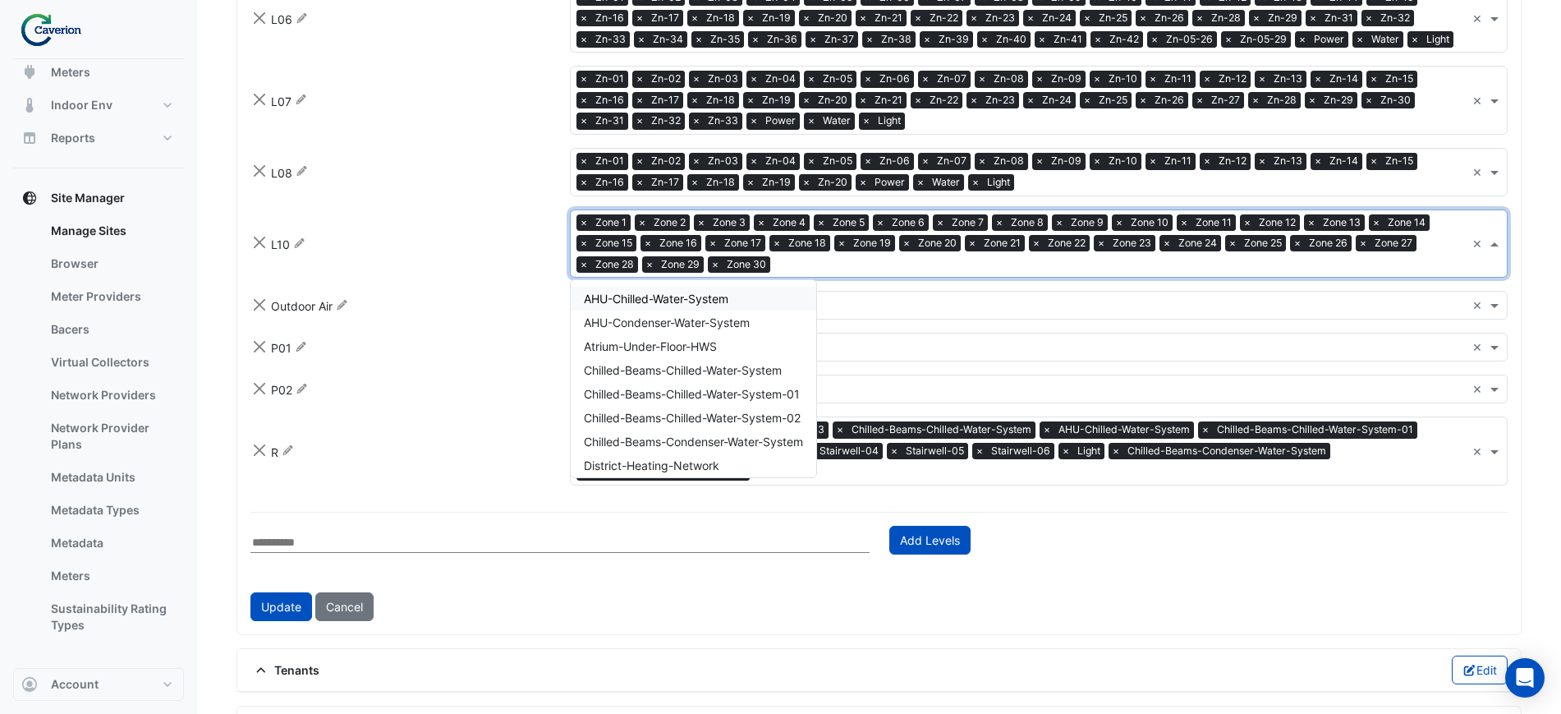
type input "*"
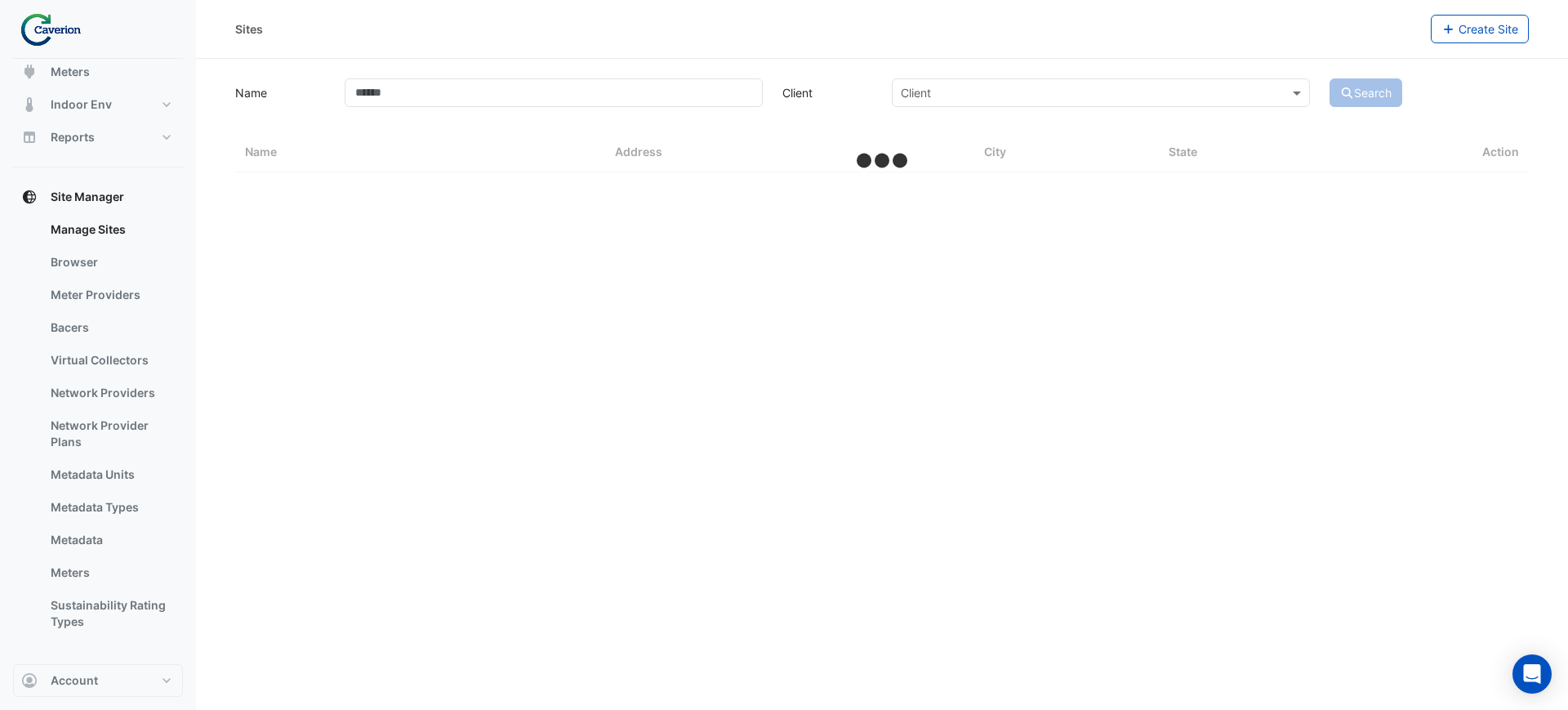
select select "***"
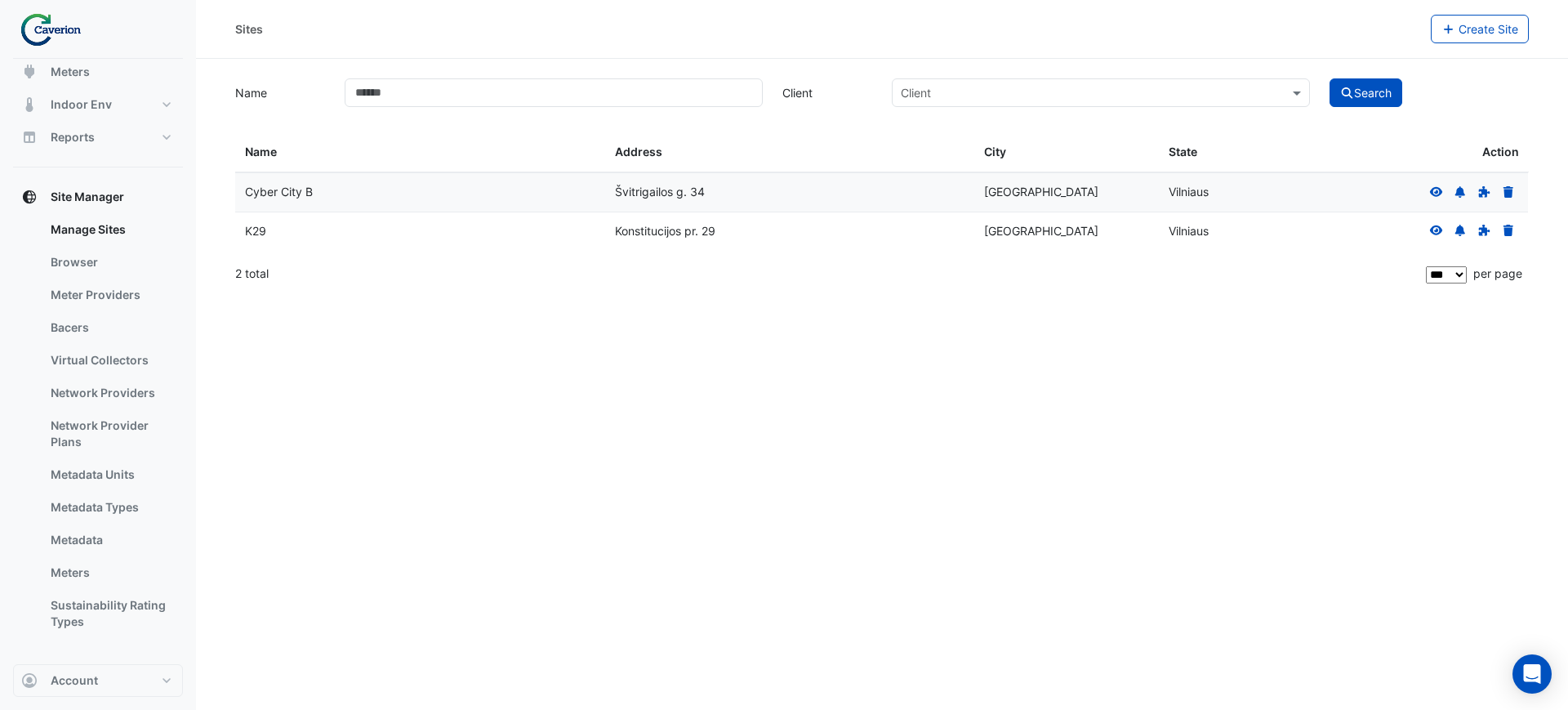
click at [1436, 231] on icon at bounding box center [1436, 231] width 13 height 10
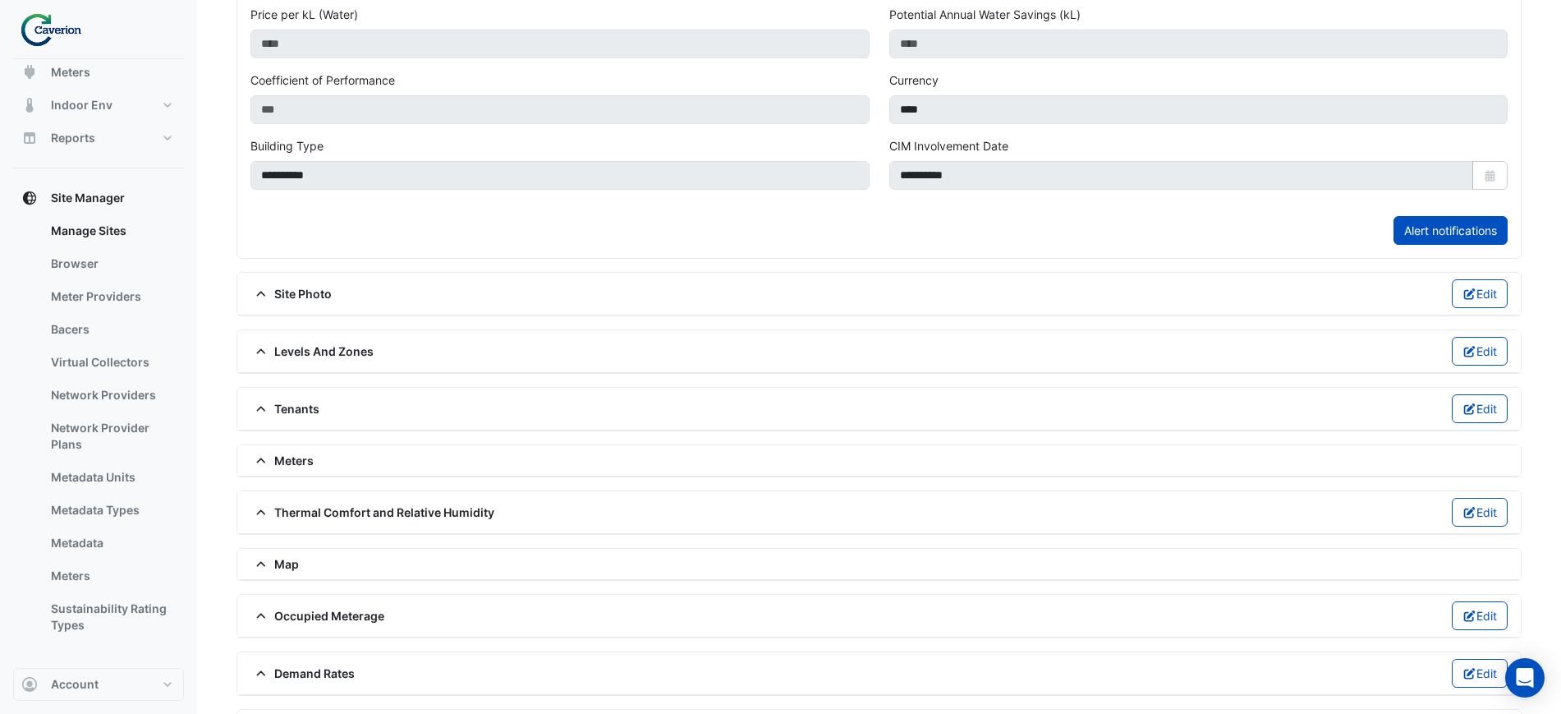
scroll to position [642, 0]
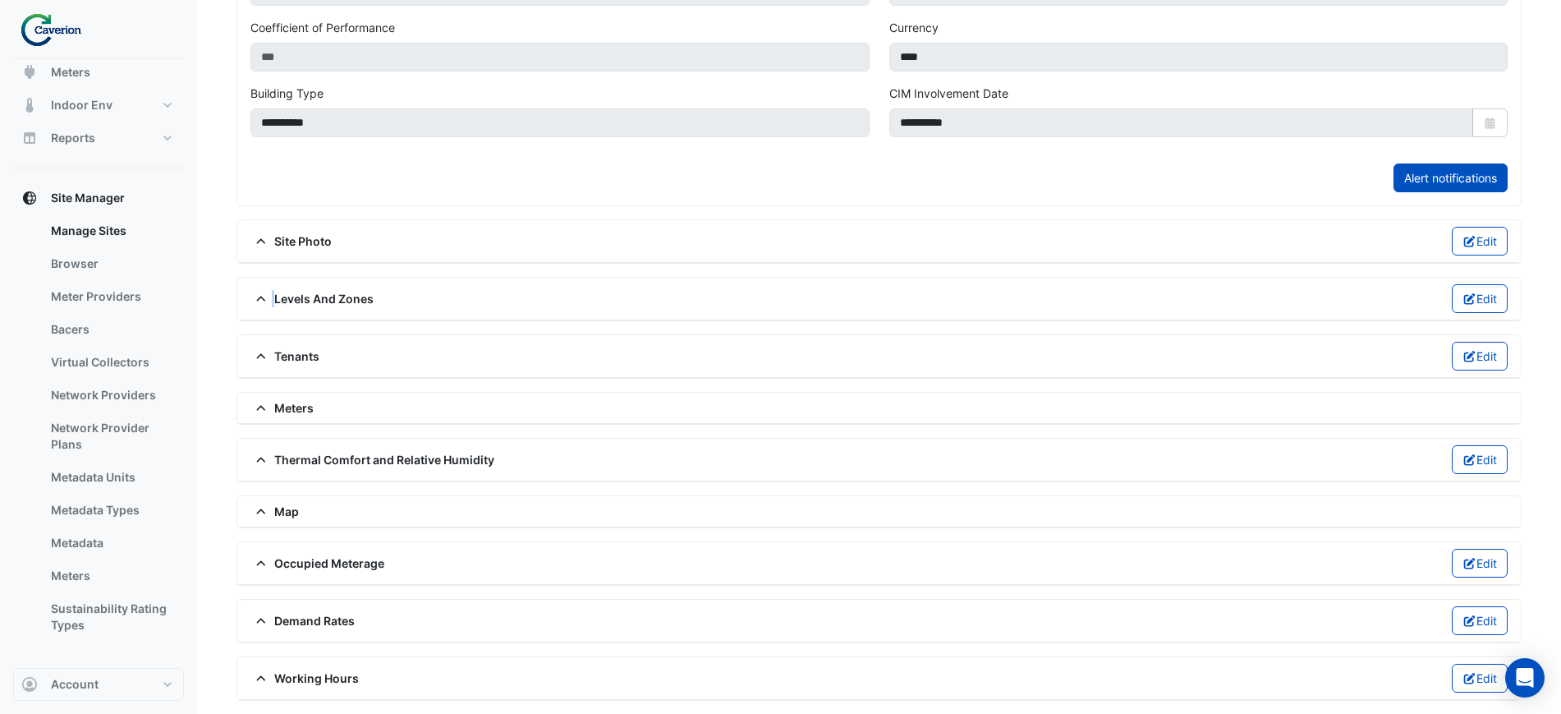
click at [274, 291] on span "Levels And Zones" at bounding box center [311, 298] width 123 height 17
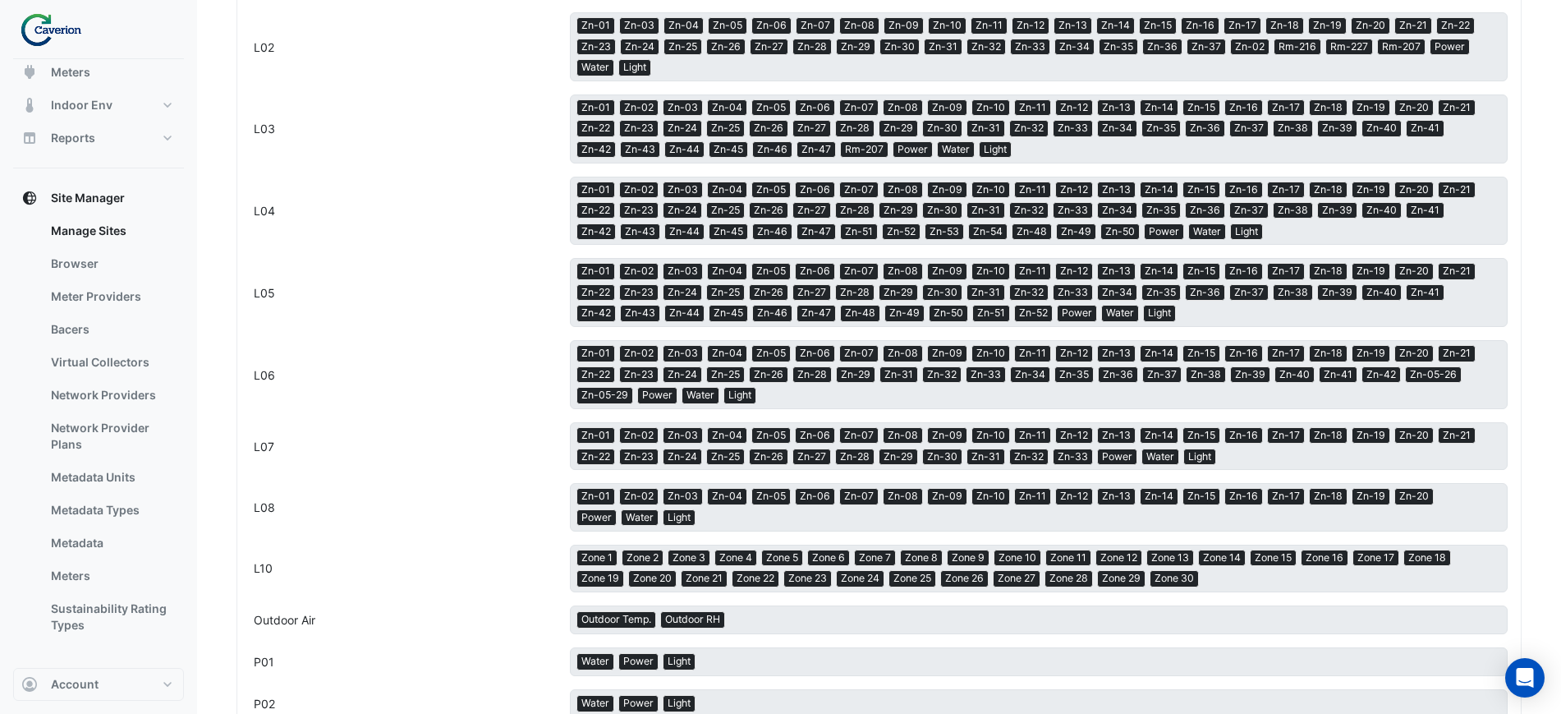
scroll to position [1576, 0]
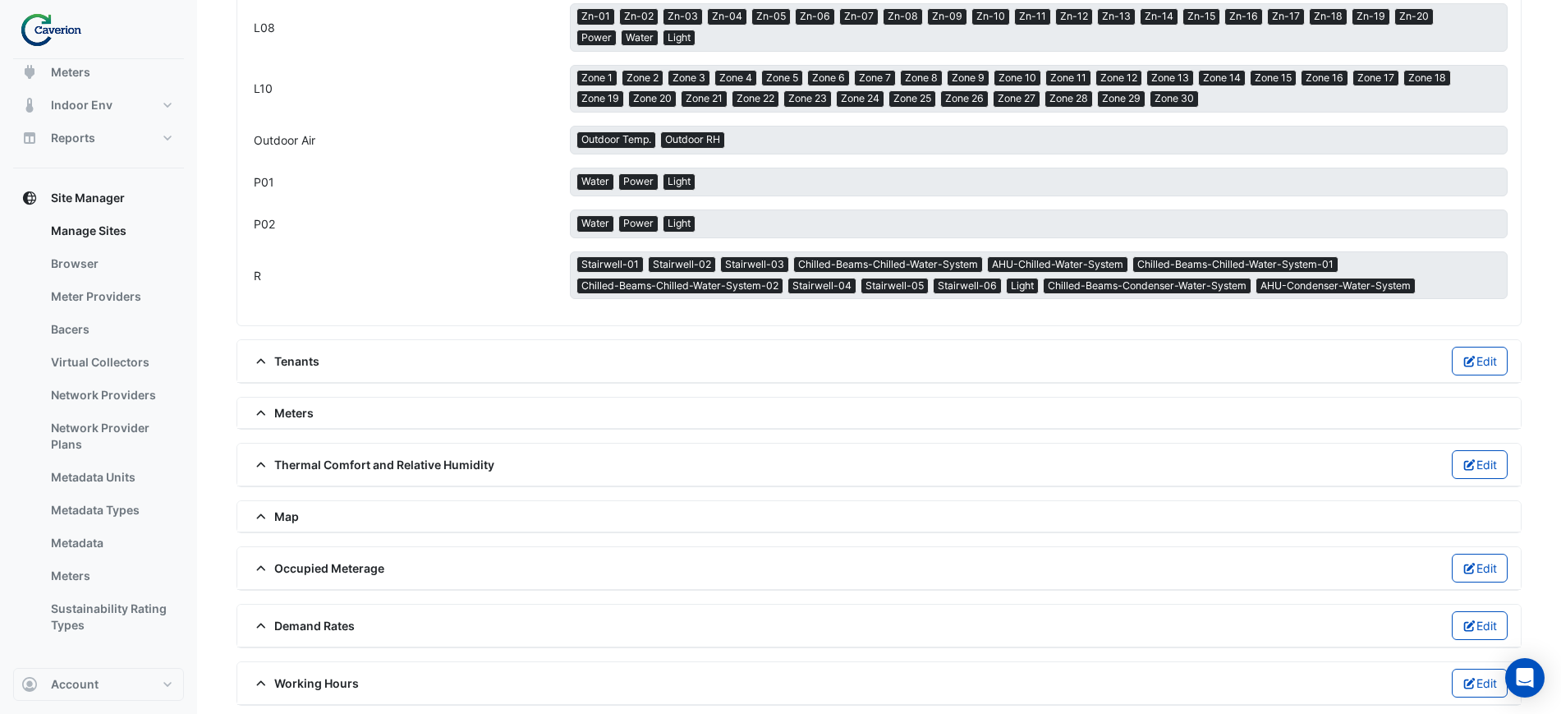
click at [327, 407] on div "Meters" at bounding box center [878, 412] width 1257 height 17
click at [256, 411] on icon at bounding box center [261, 412] width 15 height 11
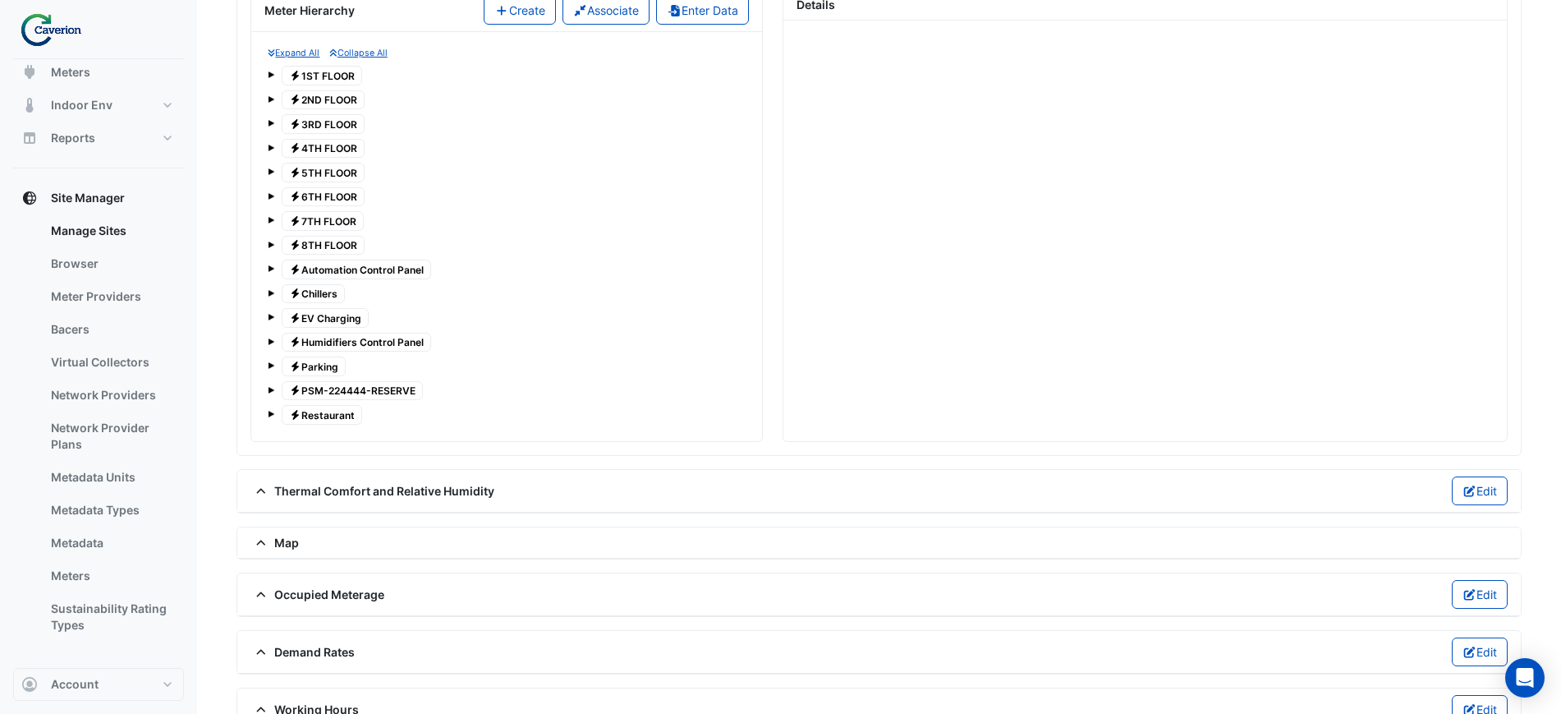
scroll to position [2101, 0]
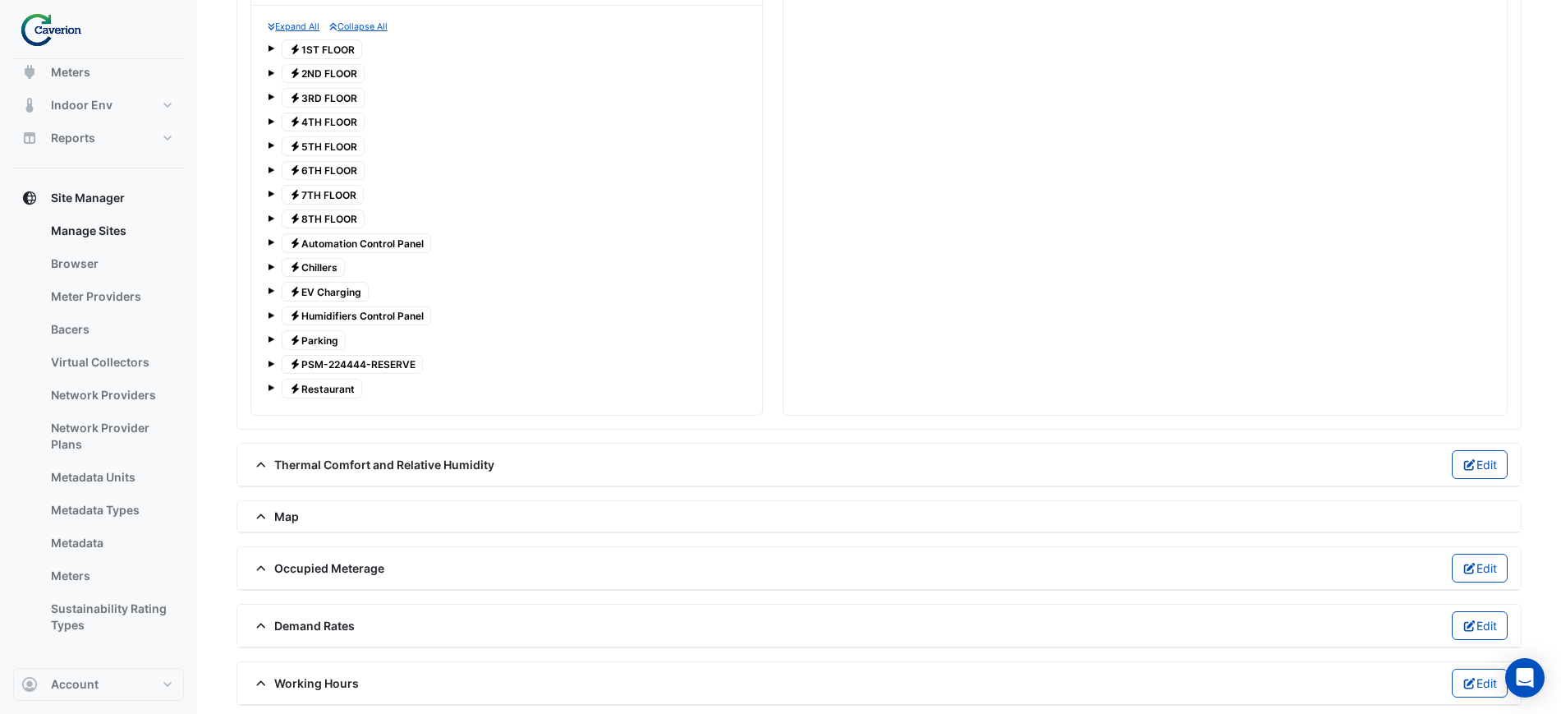
click at [406, 556] on div "Occupied Meterage Edit" at bounding box center [878, 567] width 1257 height 29
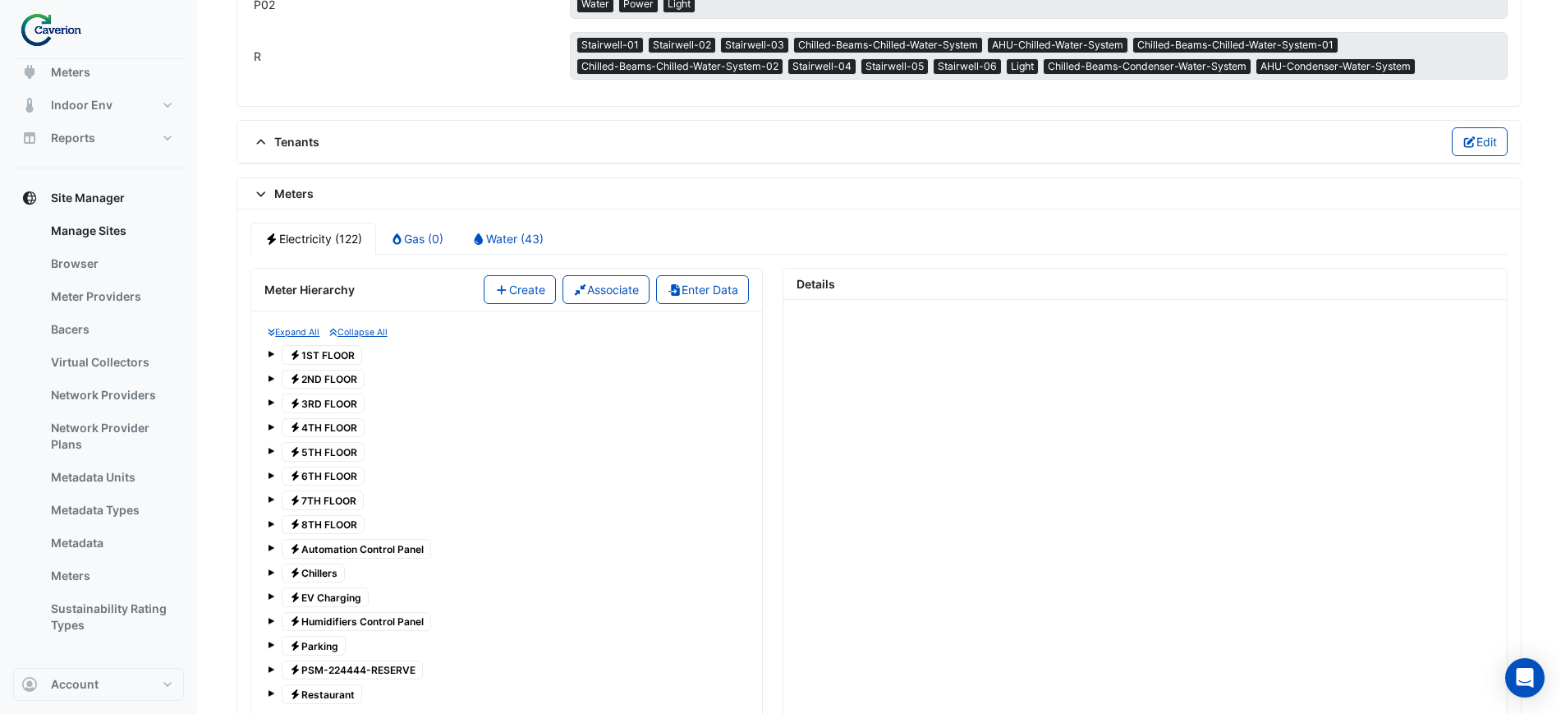
scroll to position [1793, 0]
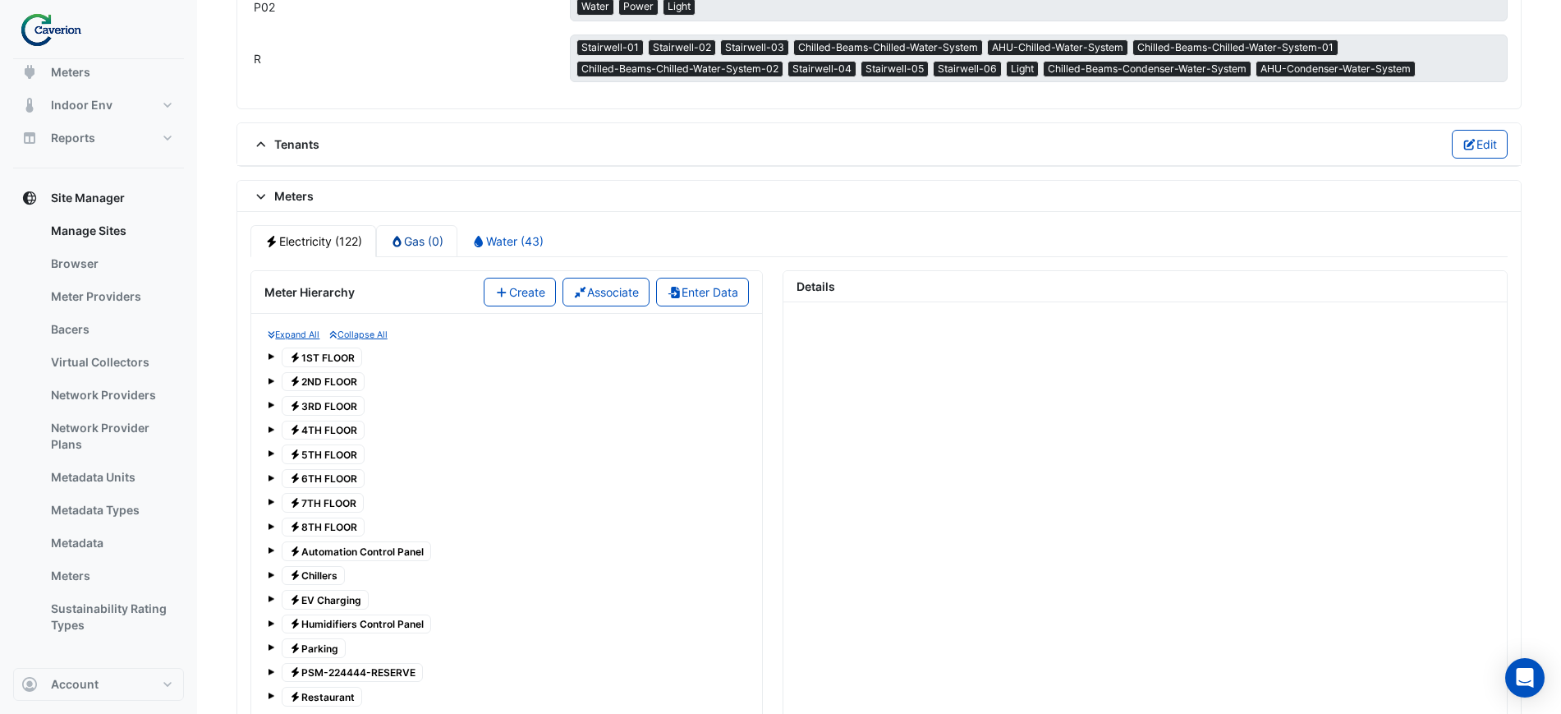
click at [412, 236] on link "Gas (0)" at bounding box center [417, 241] width 82 height 32
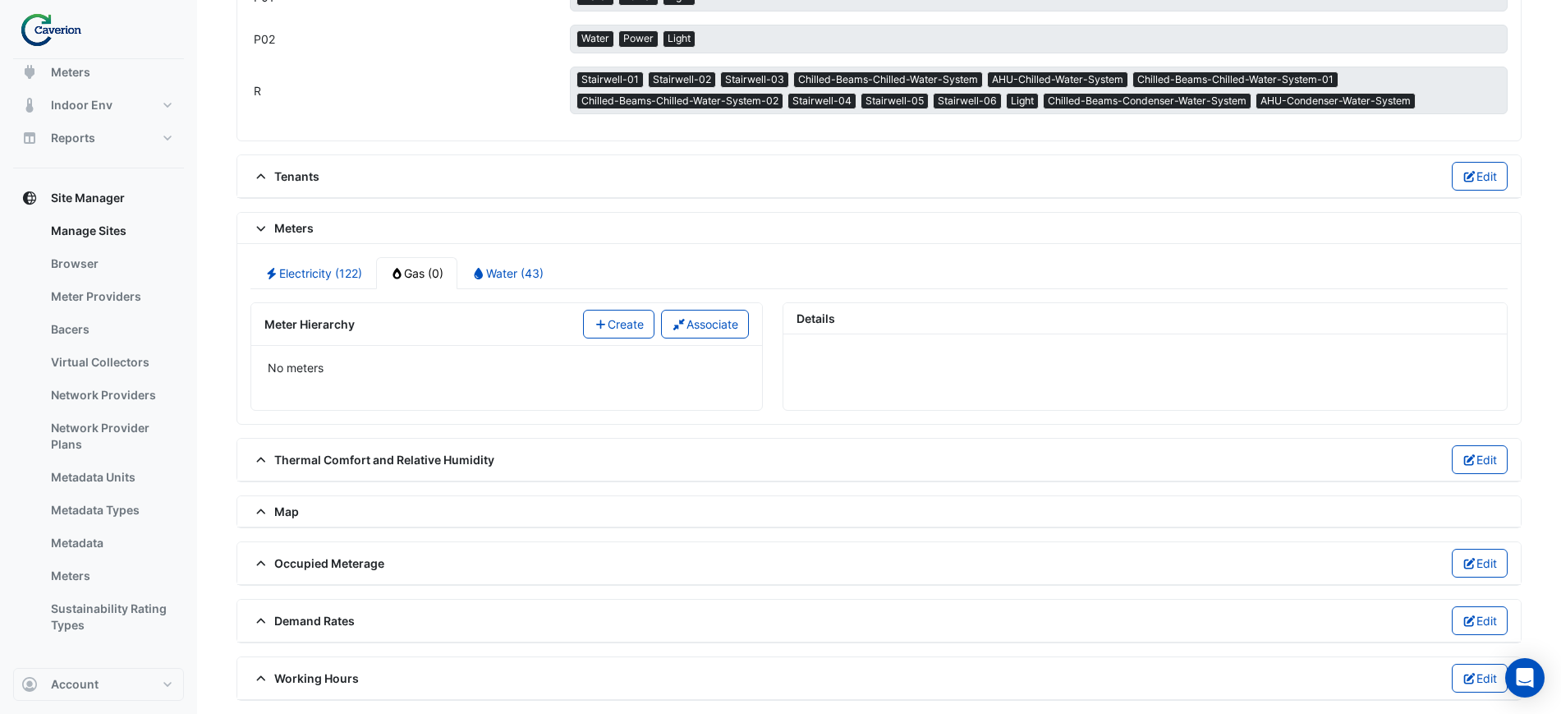
scroll to position [1756, 0]
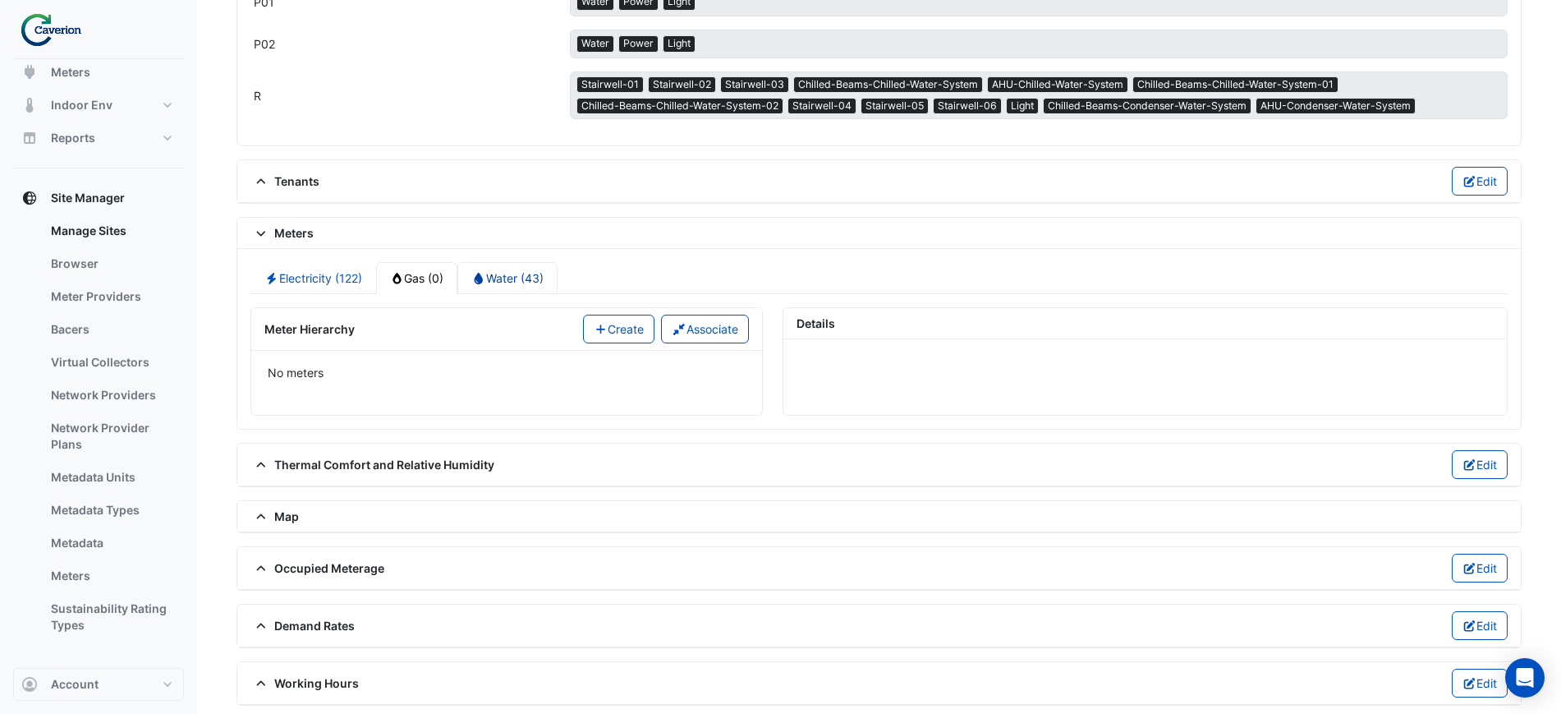
click at [503, 262] on link "Water (43)" at bounding box center [507, 278] width 100 height 32
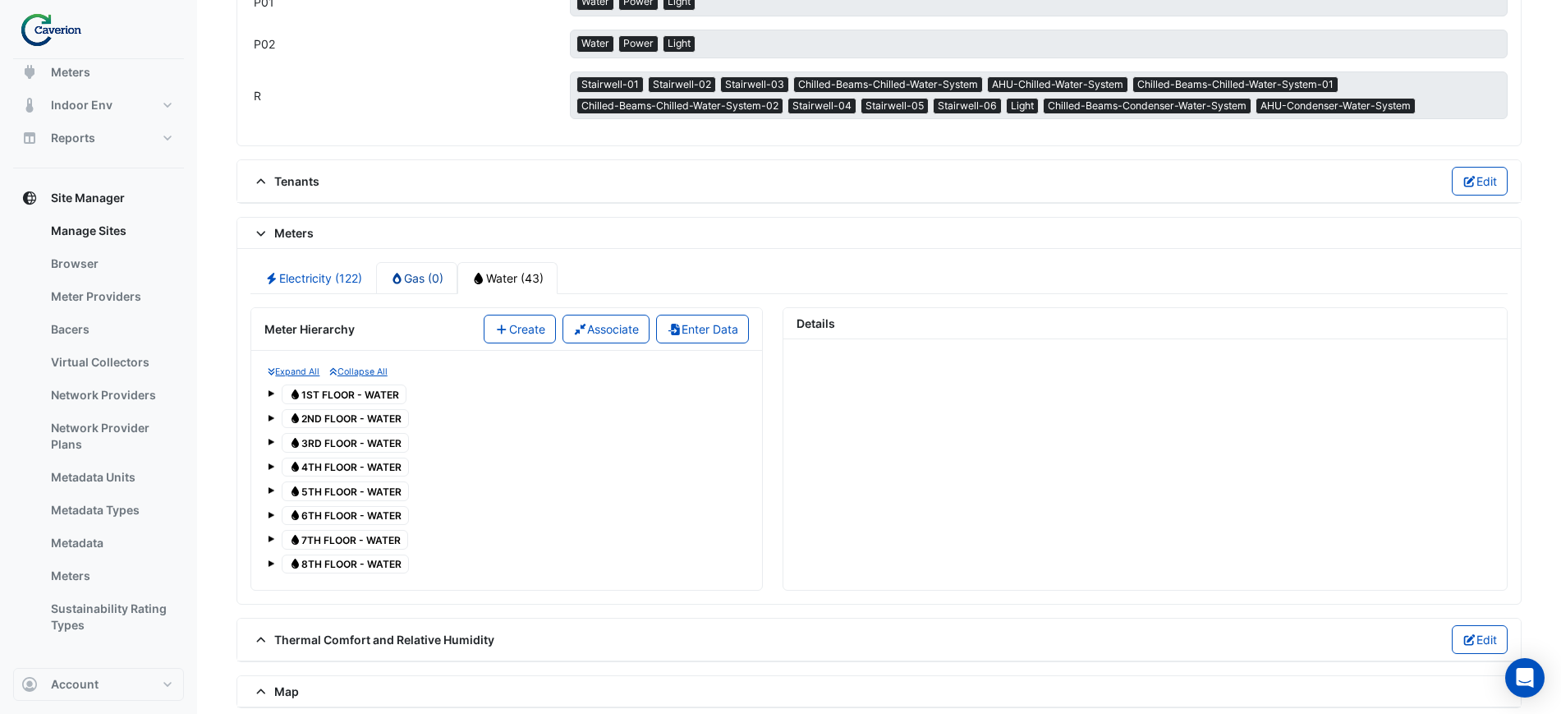
click at [420, 267] on link "Gas (0)" at bounding box center [417, 278] width 82 height 32
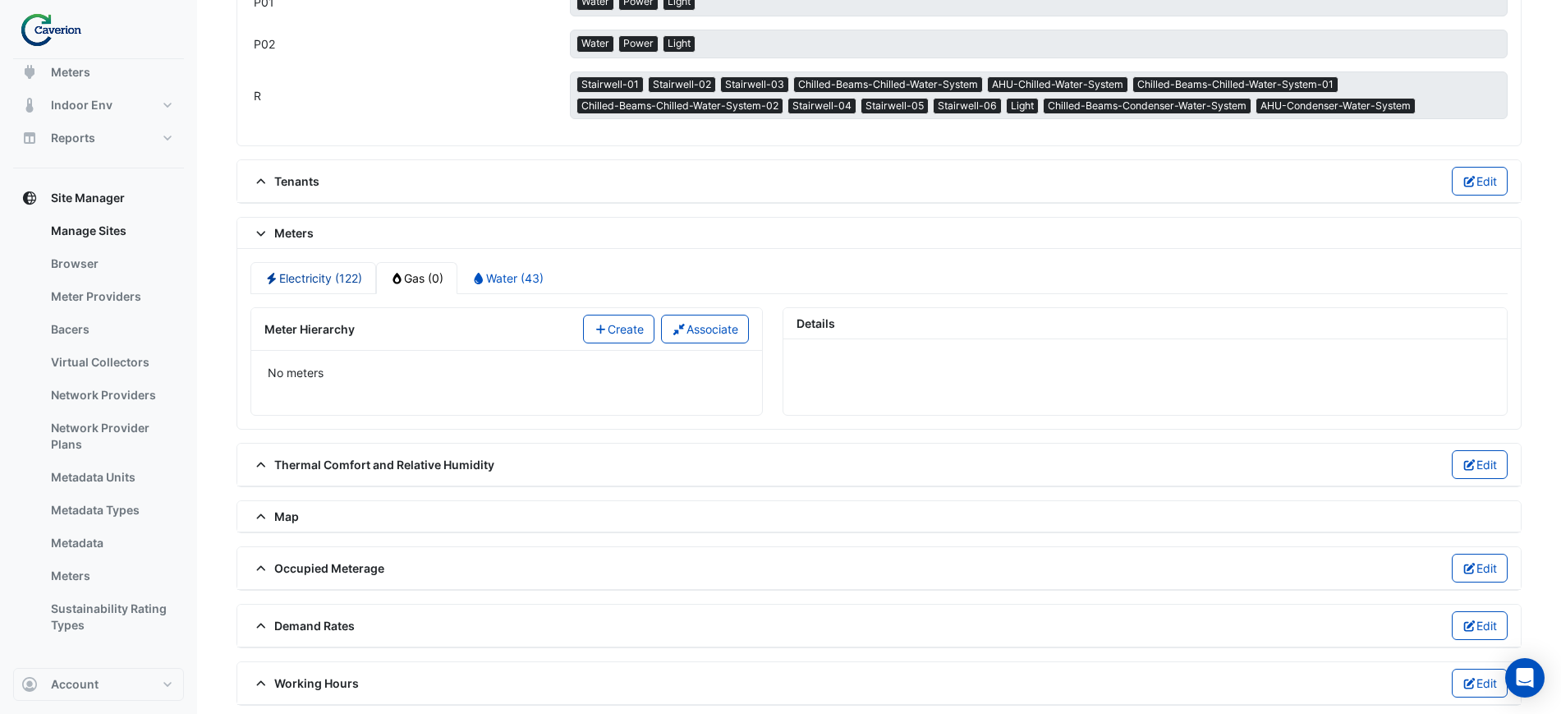
click at [353, 268] on link "Electricity (122)" at bounding box center [313, 278] width 126 height 32
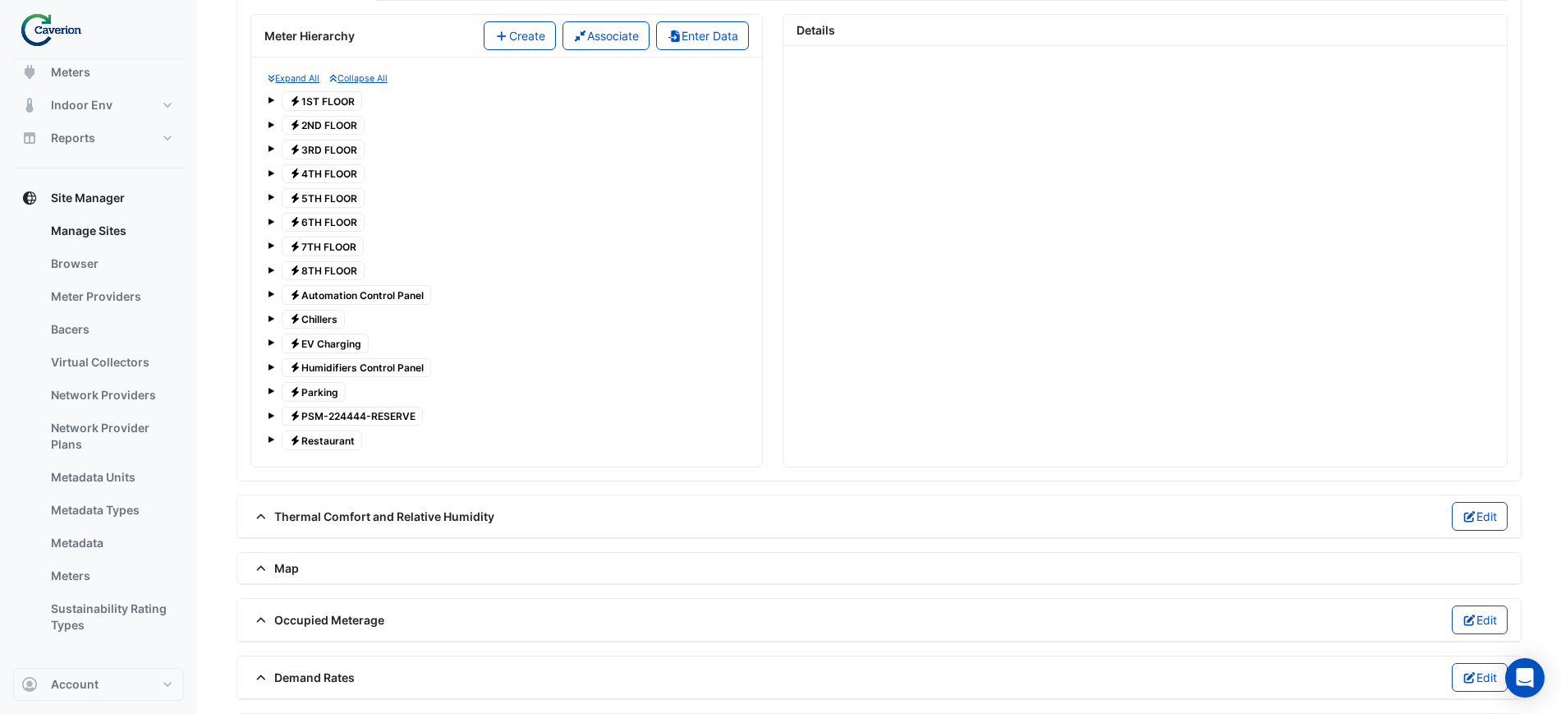
scroll to position [2064, 0]
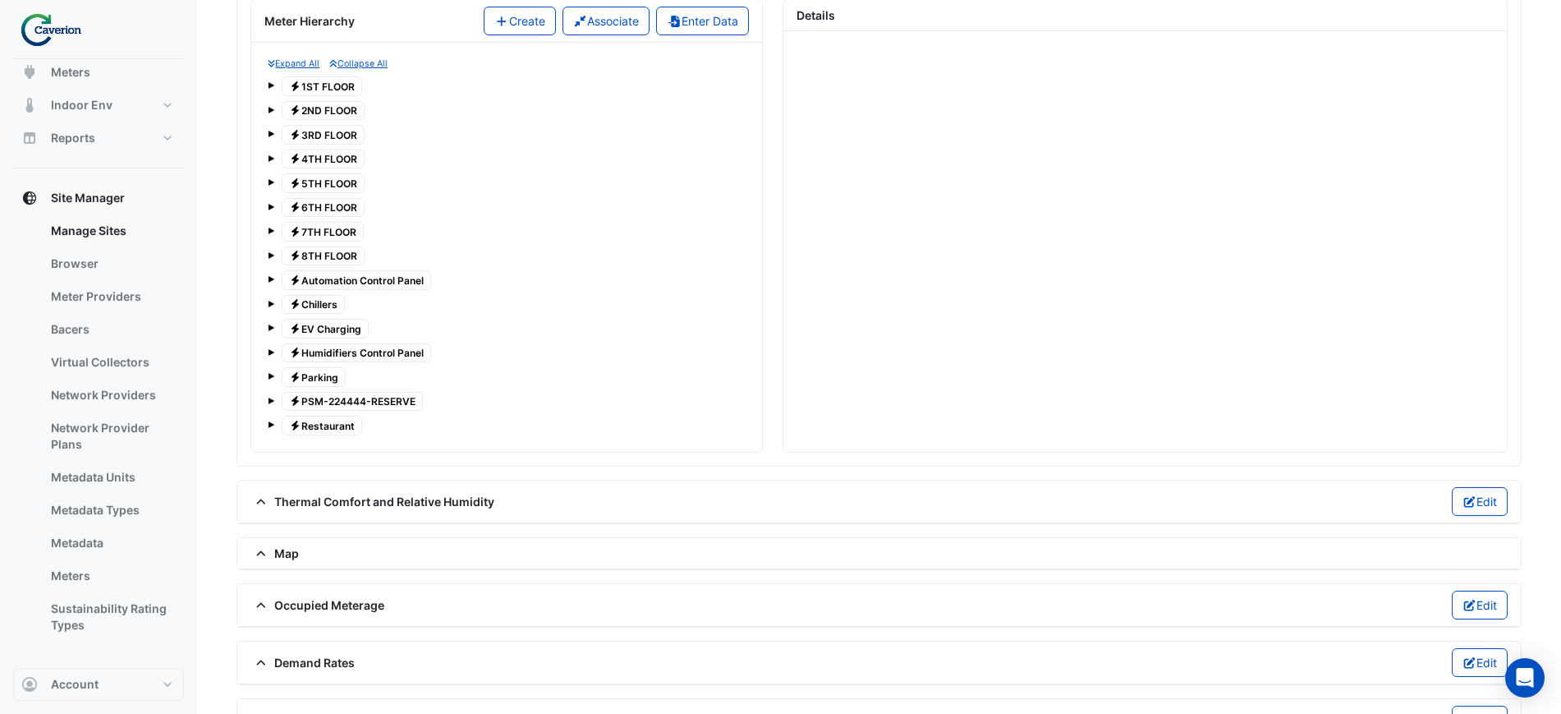
click at [270, 421] on span at bounding box center [271, 424] width 7 height 7
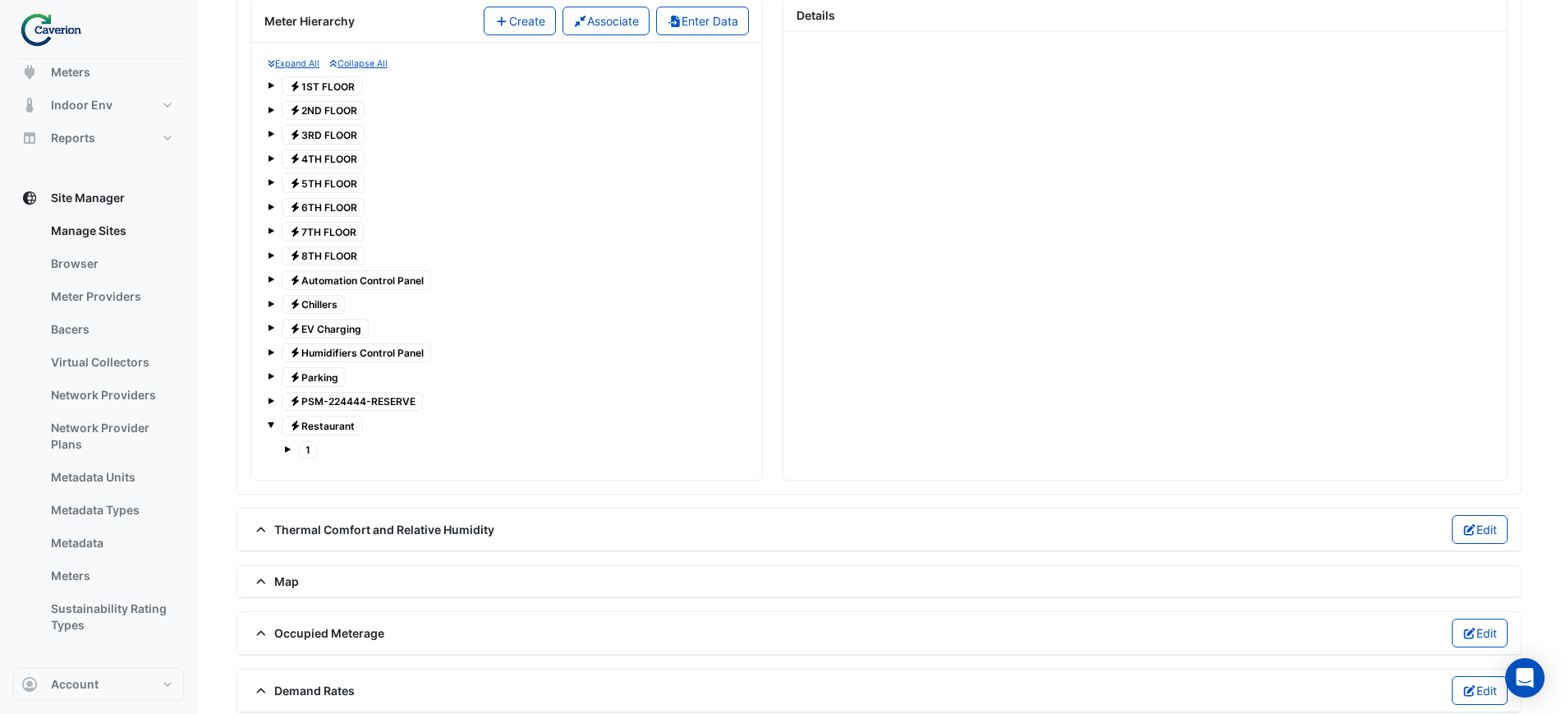
click at [275, 456] on div "1" at bounding box center [507, 450] width 478 height 26
click at [285, 439] on tree-node-expander at bounding box center [287, 447] width 7 height 17
drag, startPoint x: 285, startPoint y: 432, endPoint x: 286, endPoint y: 442, distance: 9.9
click at [285, 439] on tree-node-expander at bounding box center [287, 447] width 7 height 17
click at [285, 446] on span at bounding box center [287, 449] width 7 height 7
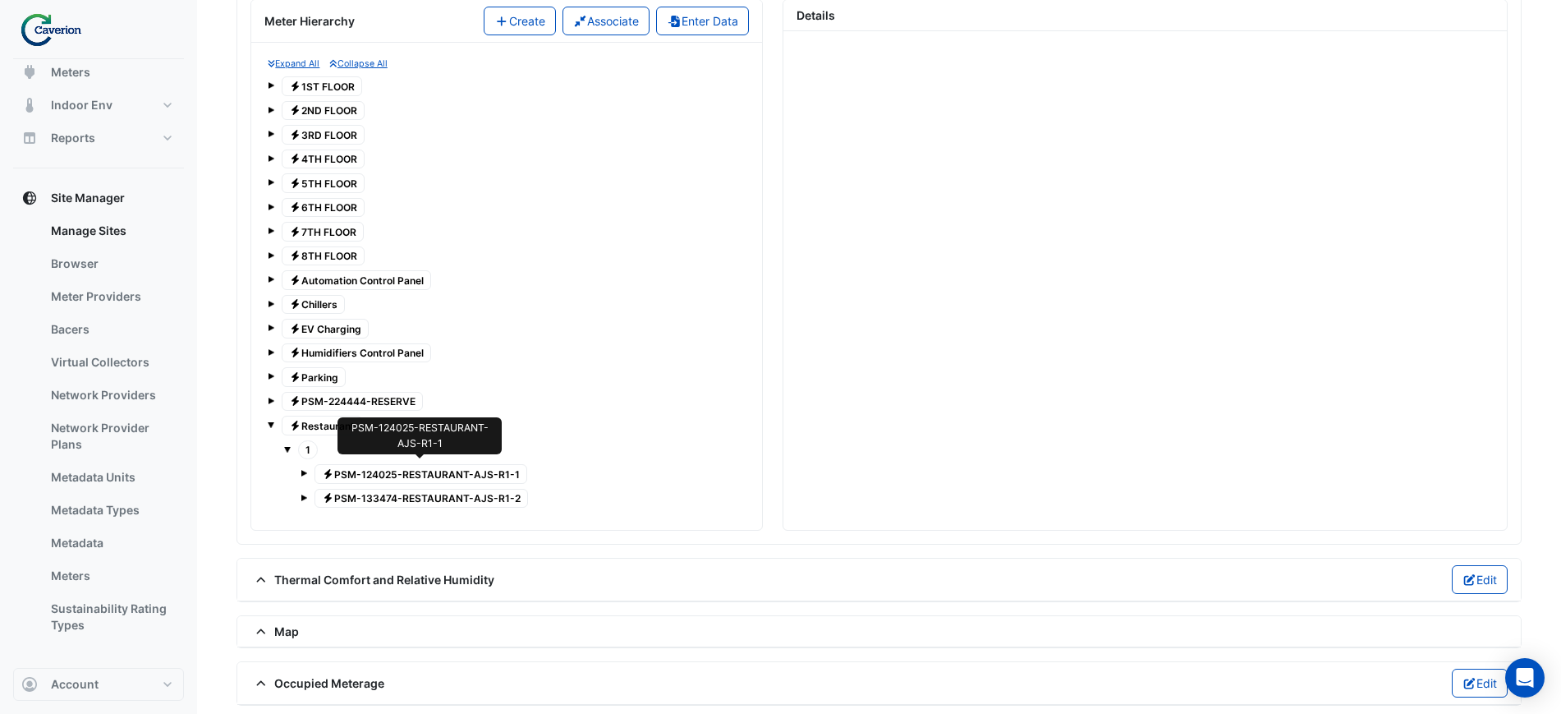
click at [380, 464] on span "Electricity PSM-124025-RESTAURANT-AJS-R1-1" at bounding box center [421, 474] width 213 height 20
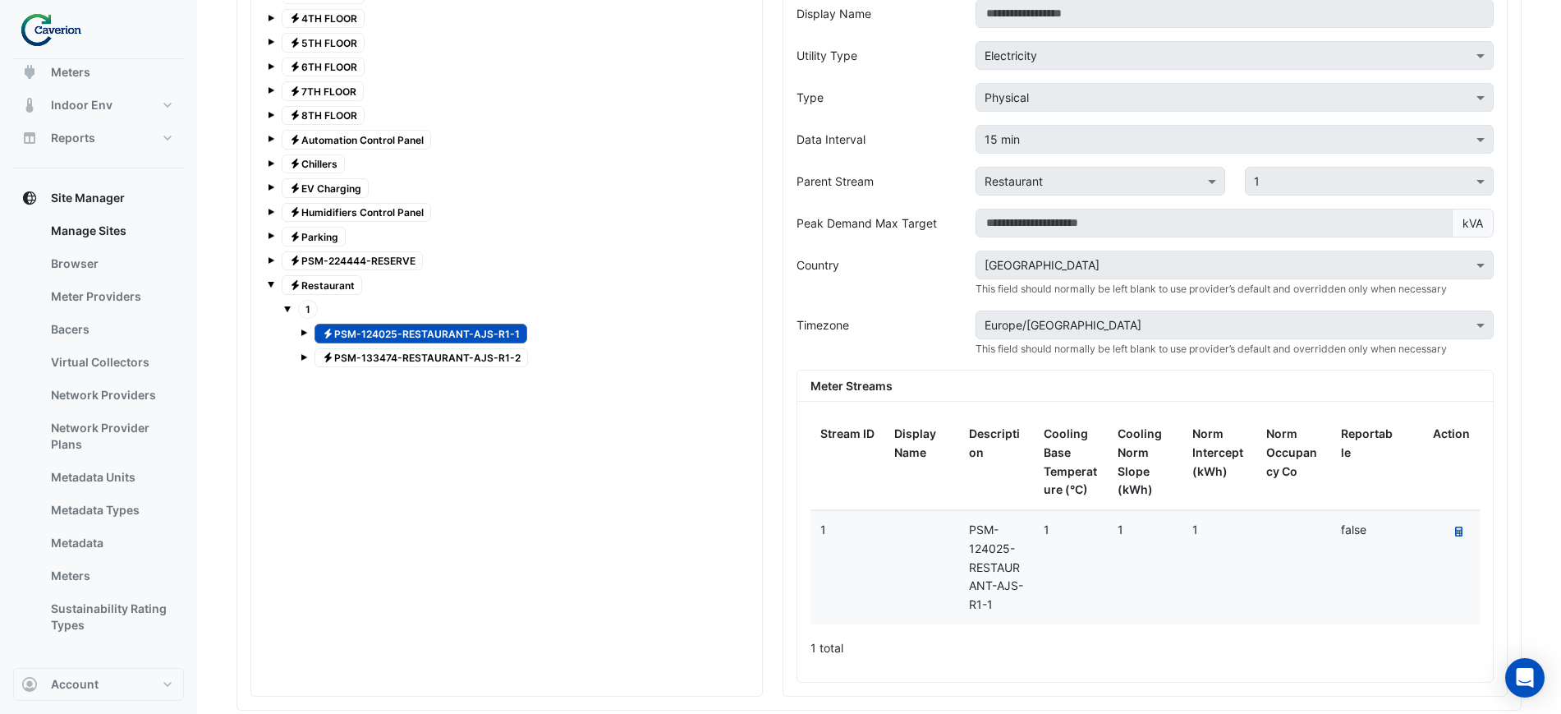
scroll to position [2177, 0]
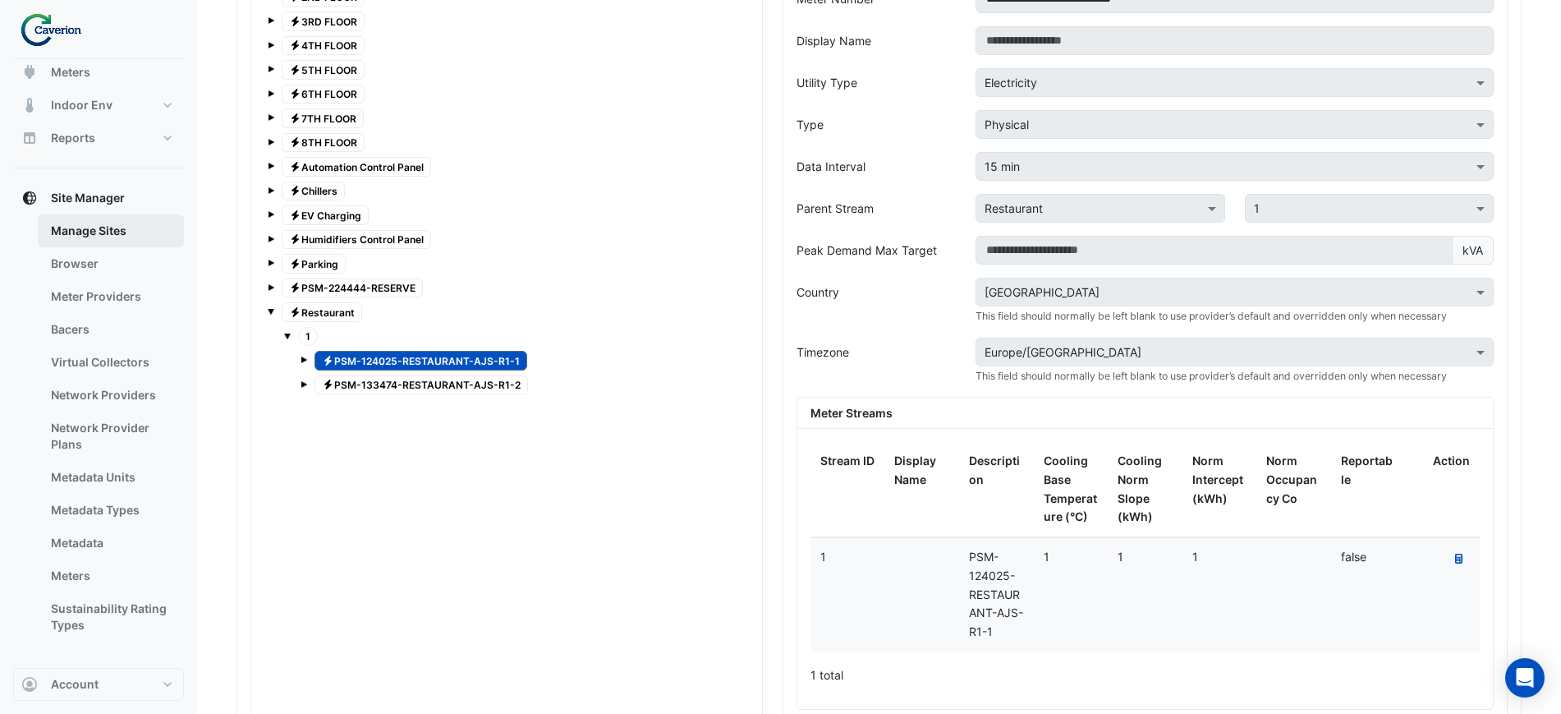
drag, startPoint x: 83, startPoint y: 241, endPoint x: 88, endPoint y: 233, distance: 8.9
click at [88, 233] on link "Manage Sites" at bounding box center [111, 230] width 146 height 33
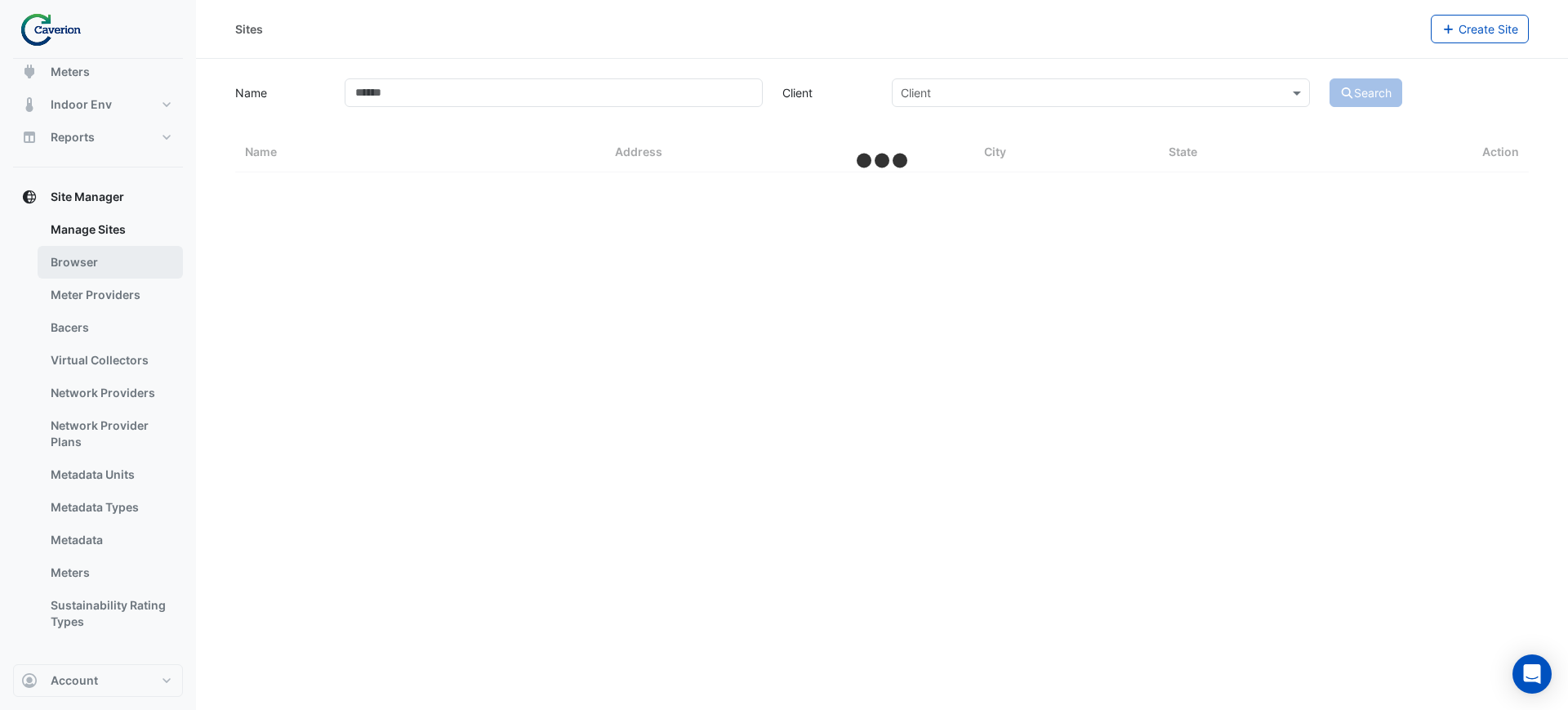
click at [76, 254] on link "Browser" at bounding box center [110, 262] width 145 height 33
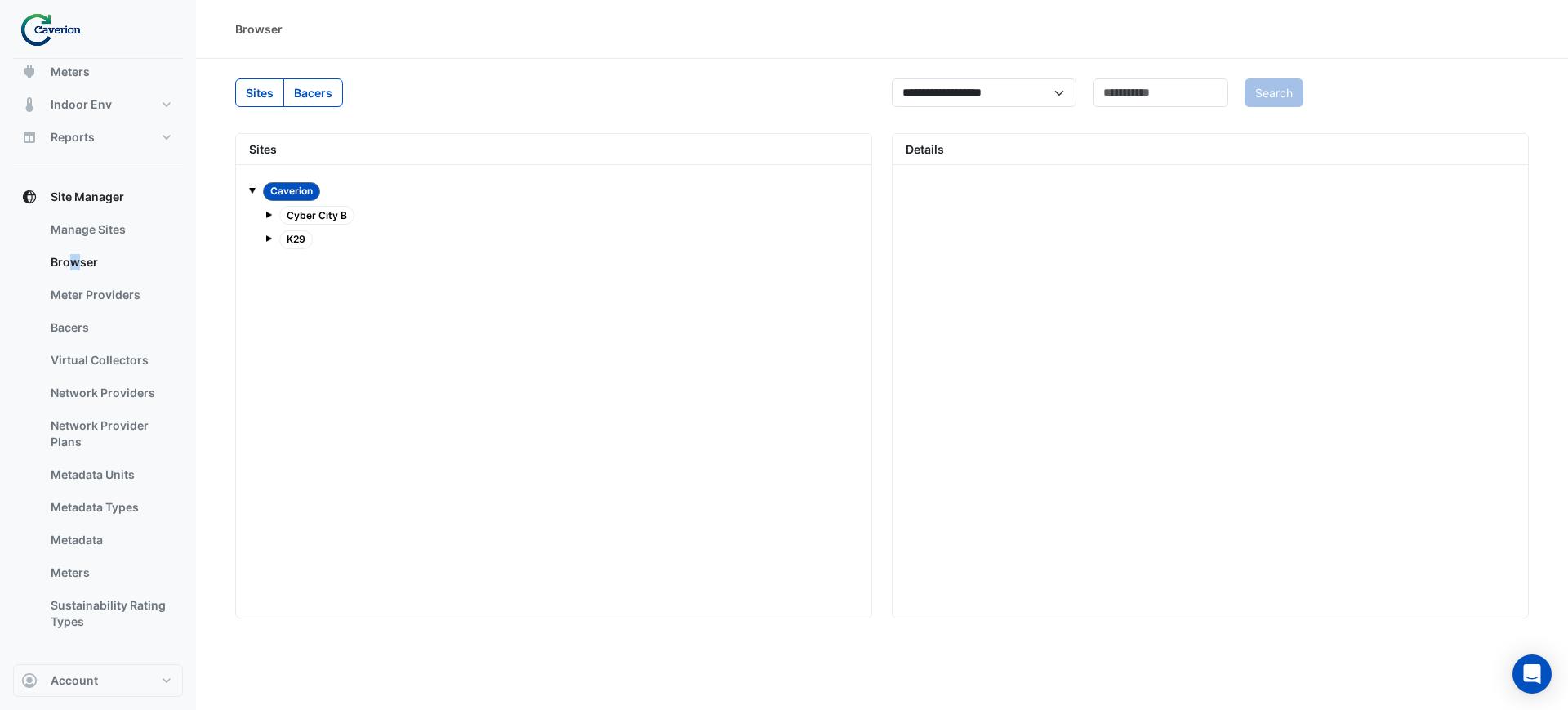
click at [264, 236] on div "Cyber City B K29" at bounding box center [553, 228] width 610 height 50
click at [274, 245] on div "K29" at bounding box center [562, 239] width 593 height 23
click at [274, 238] on div "K29" at bounding box center [562, 239] width 593 height 23
click at [301, 240] on span "K29" at bounding box center [296, 240] width 34 height 19
click at [259, 237] on div "Cyber City B K29" at bounding box center [553, 228] width 610 height 50
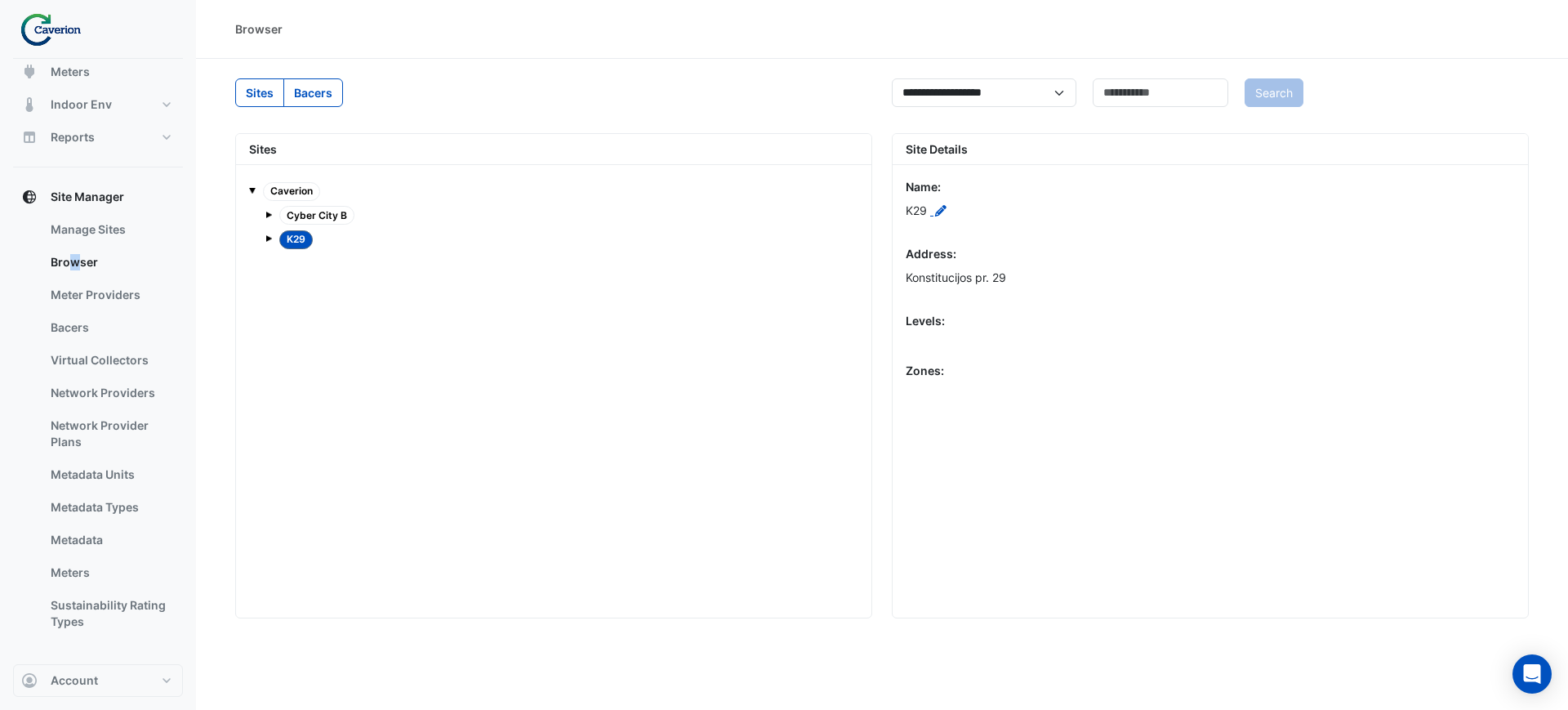
click at [268, 236] on span at bounding box center [268, 238] width 7 height 7
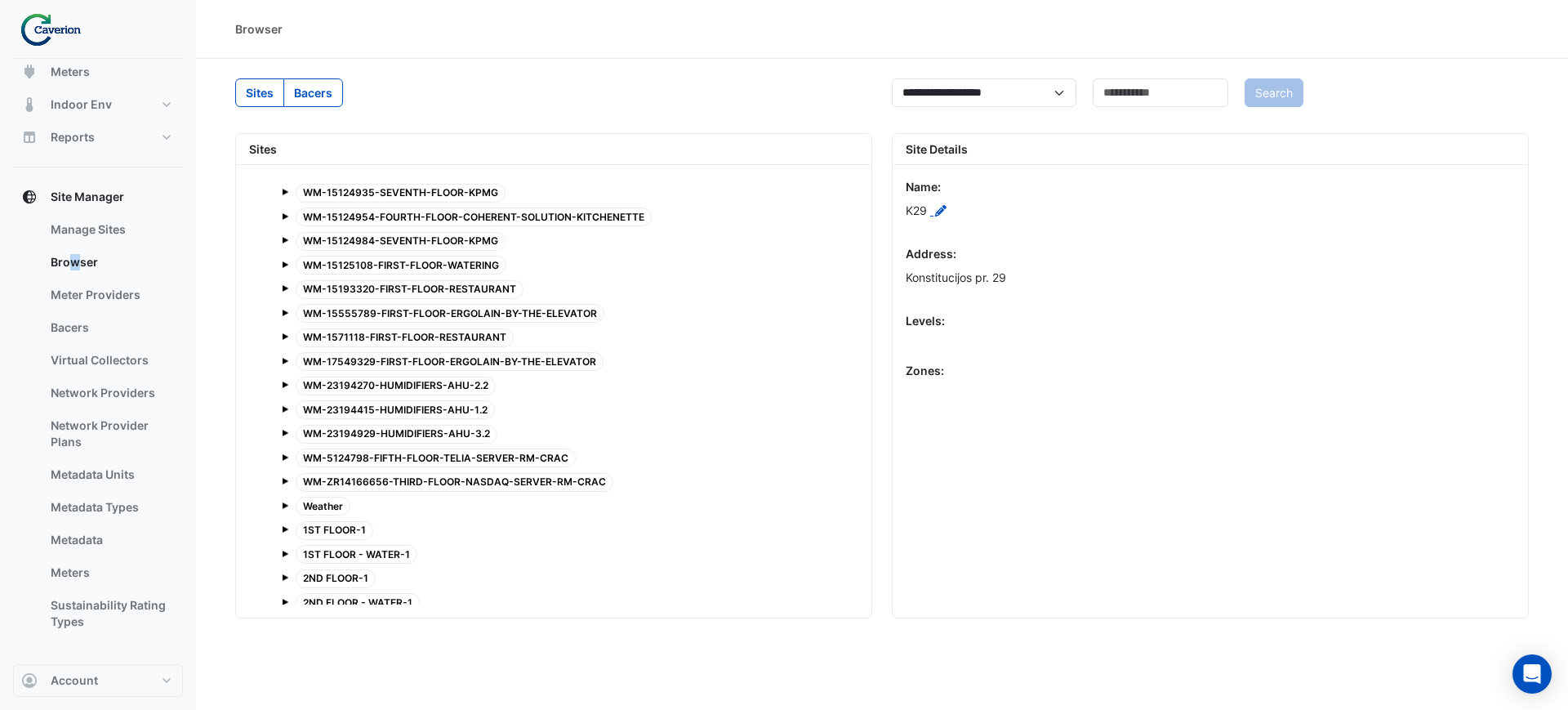
scroll to position [13473, 0]
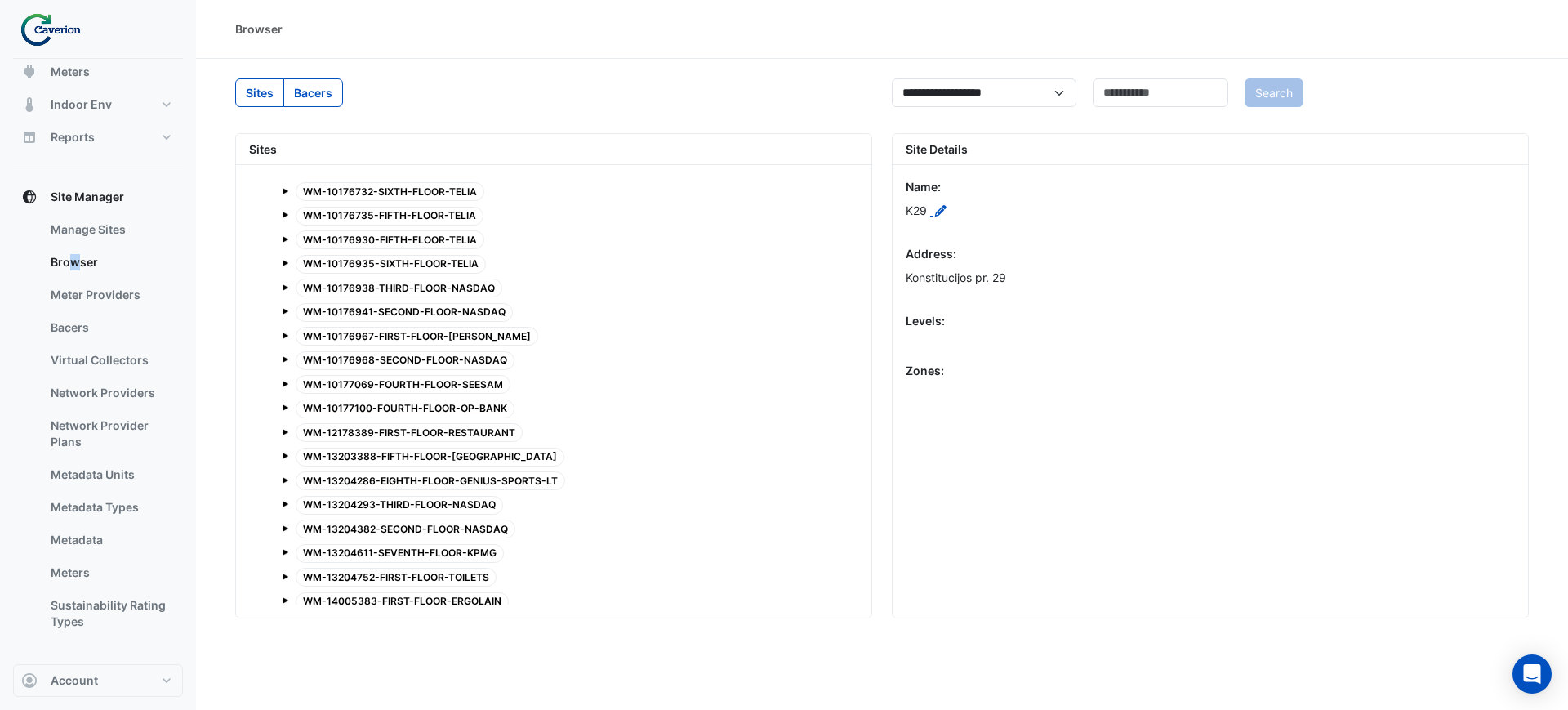
click at [430, 373] on div "WM-10177069-FOURTH-FLOOR-SEESAM" at bounding box center [403, 384] width 223 height 23
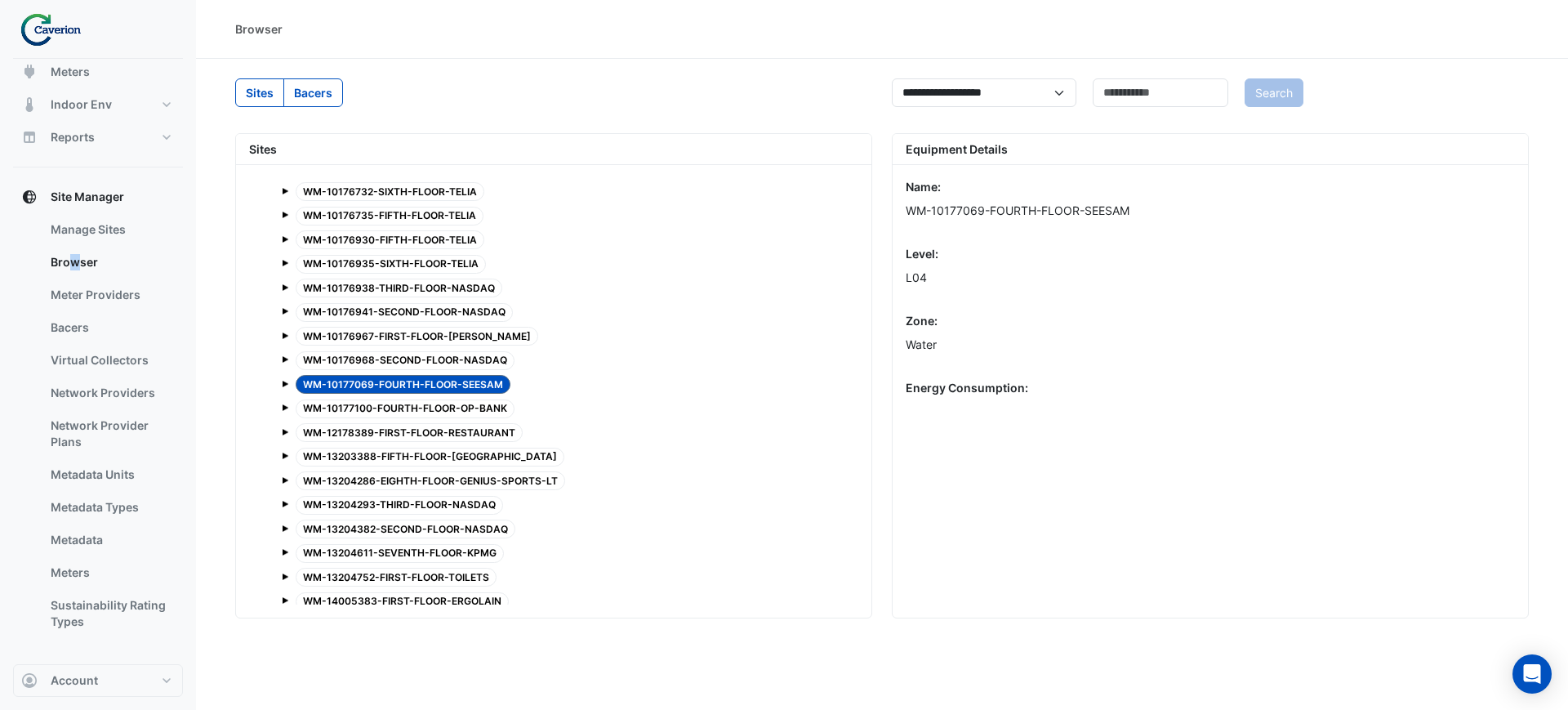
drag, startPoint x: 287, startPoint y: 385, endPoint x: 294, endPoint y: 377, distance: 10.6
click at [294, 377] on div "WM-10177069-FOURTH-FLOOR-SEESAM" at bounding box center [570, 384] width 577 height 23
click at [282, 383] on span at bounding box center [284, 384] width 7 height 7
click at [371, 404] on span "Water Usage (m3), Cubic Meter,WM-Use-m3" at bounding box center [429, 409] width 233 height 19
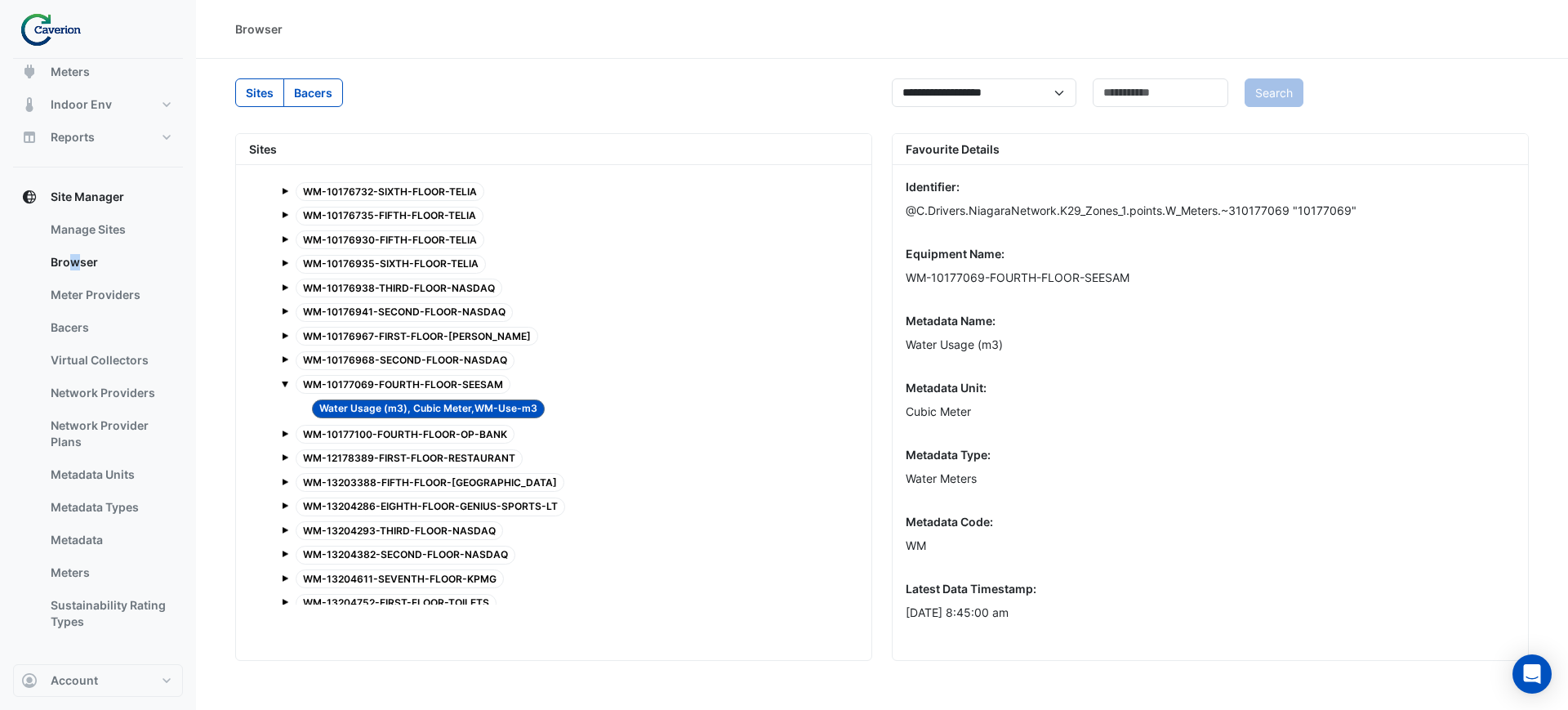
click at [307, 90] on label "Bacers" at bounding box center [313, 92] width 60 height 29
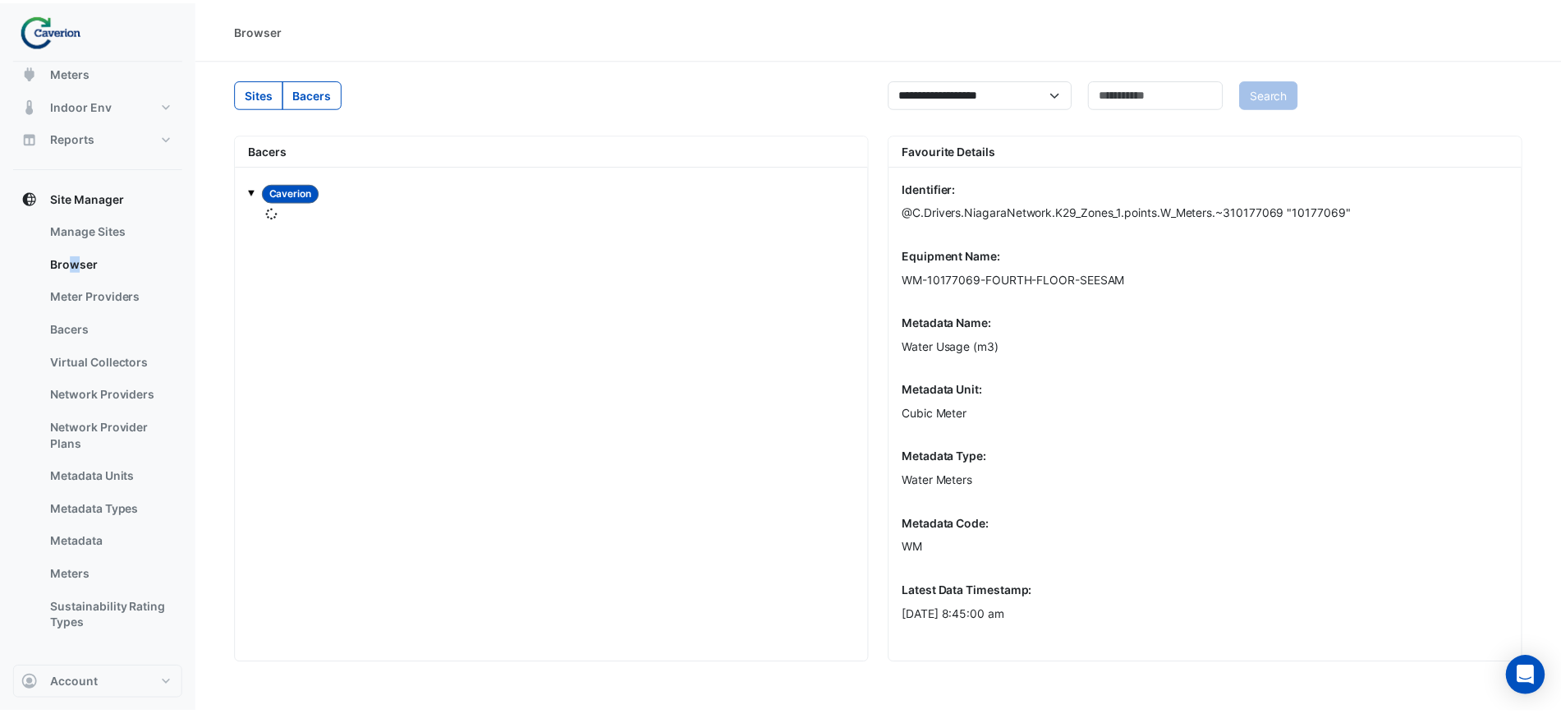
scroll to position [0, 0]
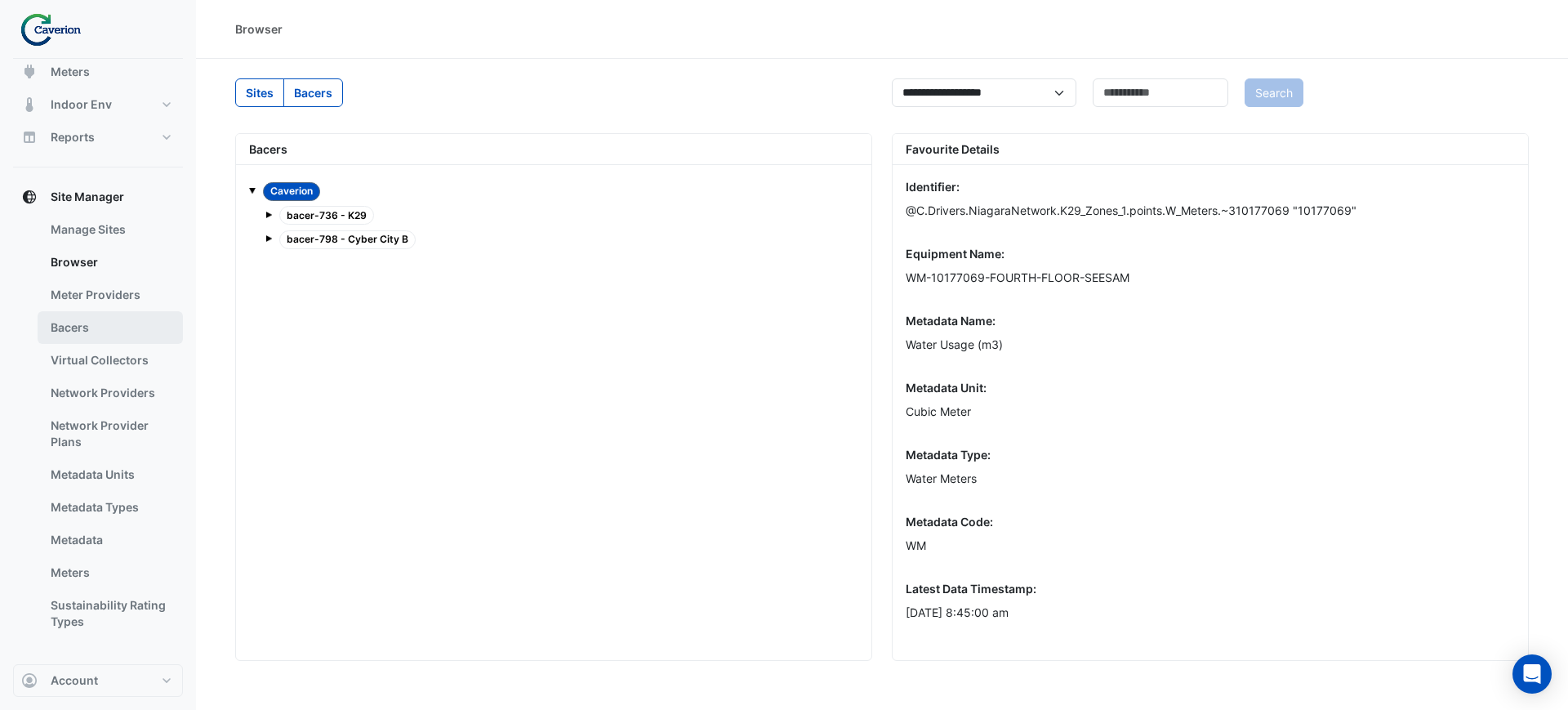
click at [76, 332] on link "Bacers" at bounding box center [110, 327] width 145 height 33
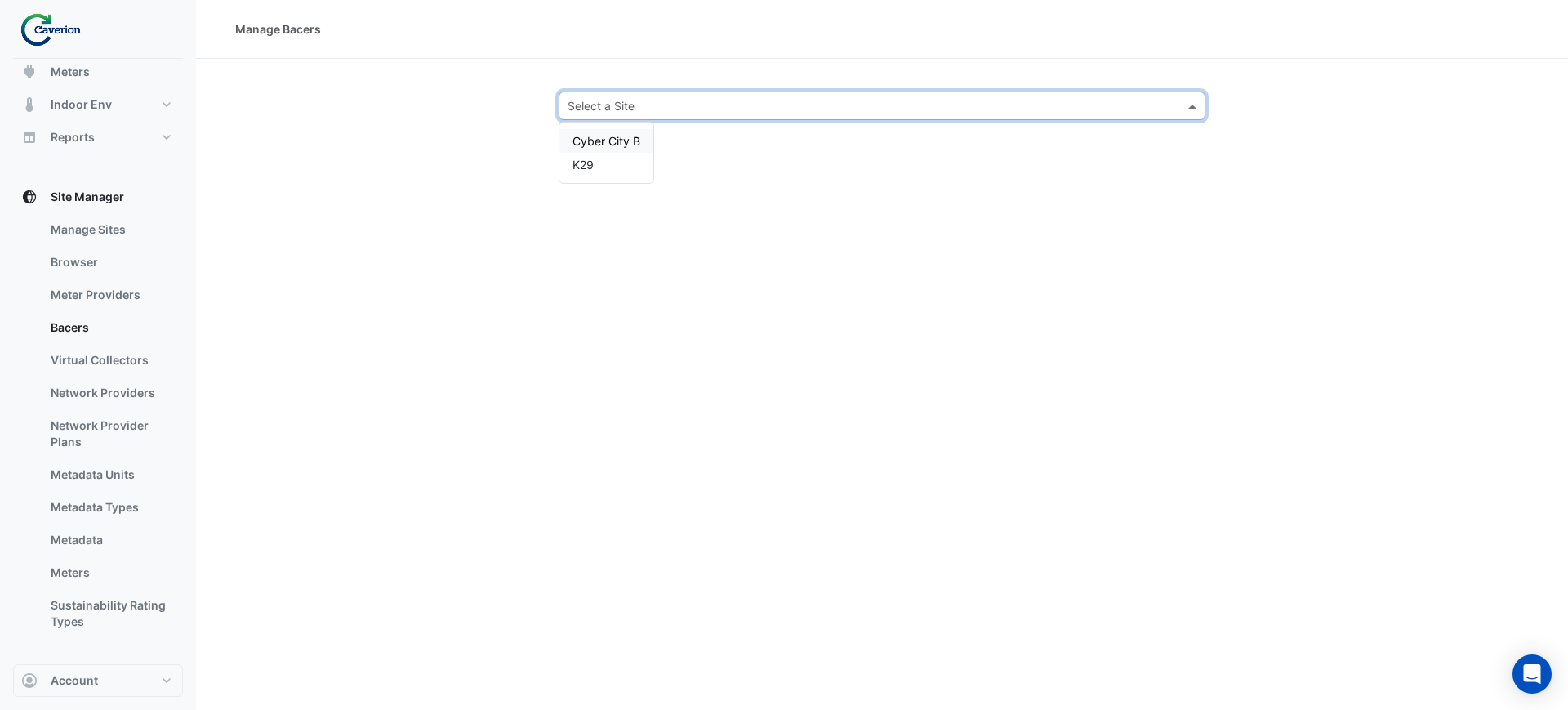
click at [613, 104] on input "text" at bounding box center [865, 106] width 596 height 17
click at [596, 160] on div "K29" at bounding box center [607, 165] width 93 height 24
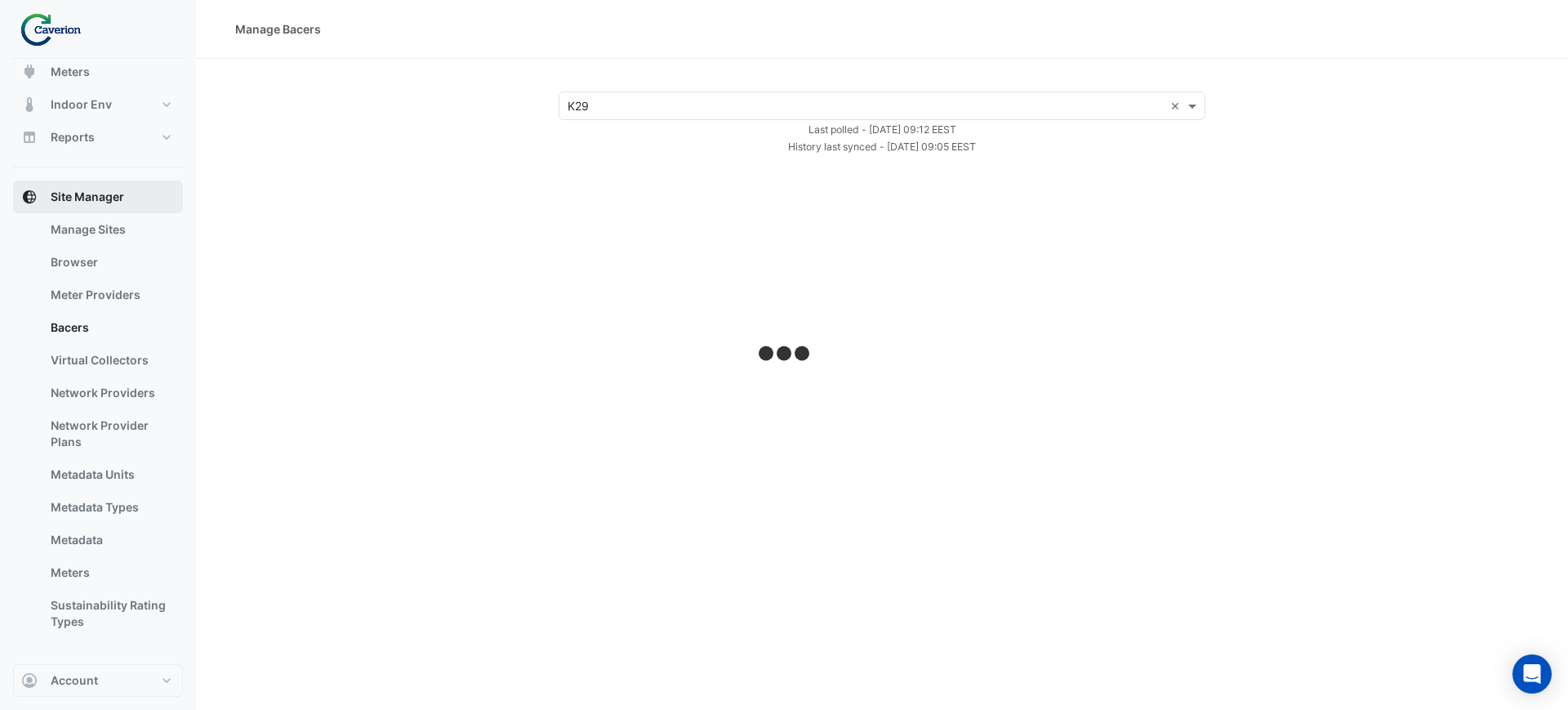
select select "***"
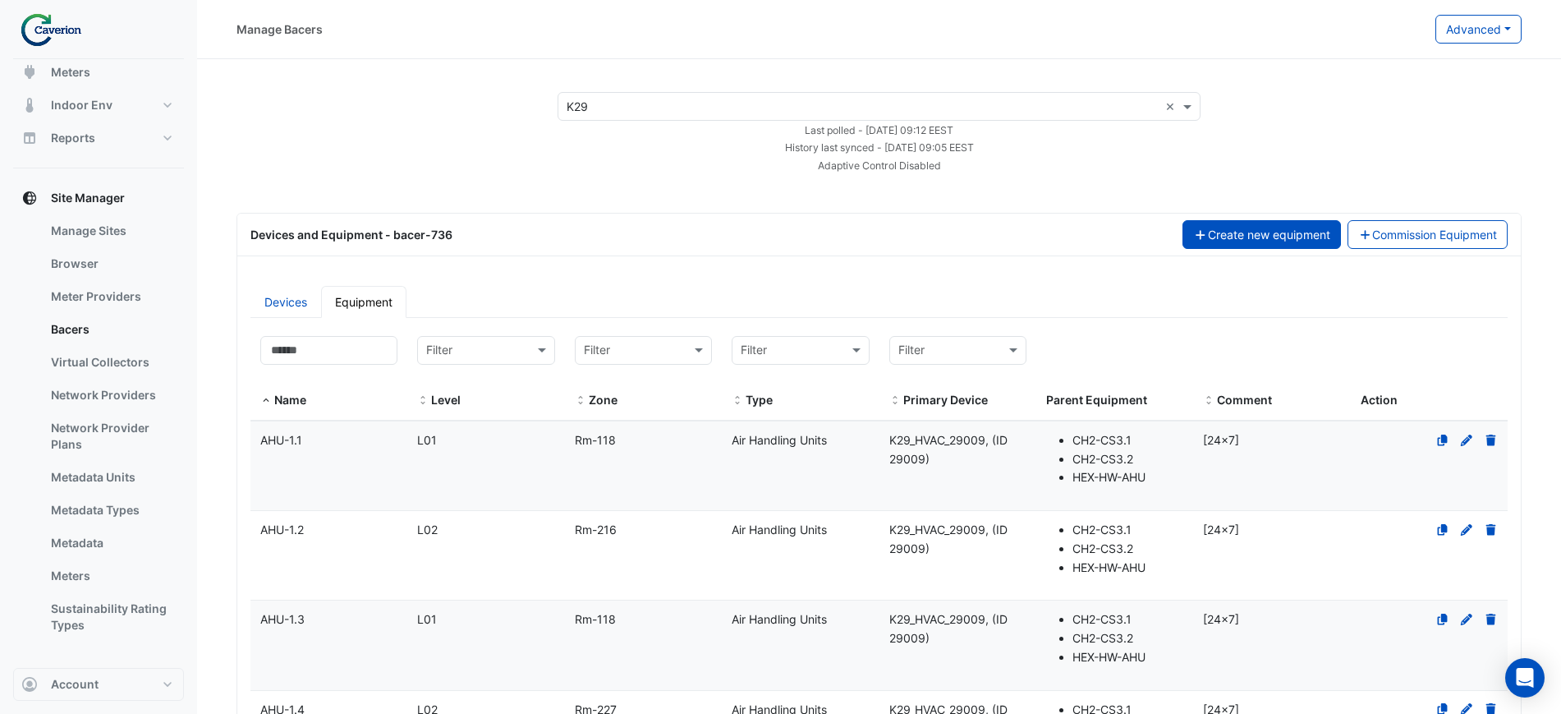
click at [1220, 236] on button "Create new equipment" at bounding box center [1261, 234] width 158 height 29
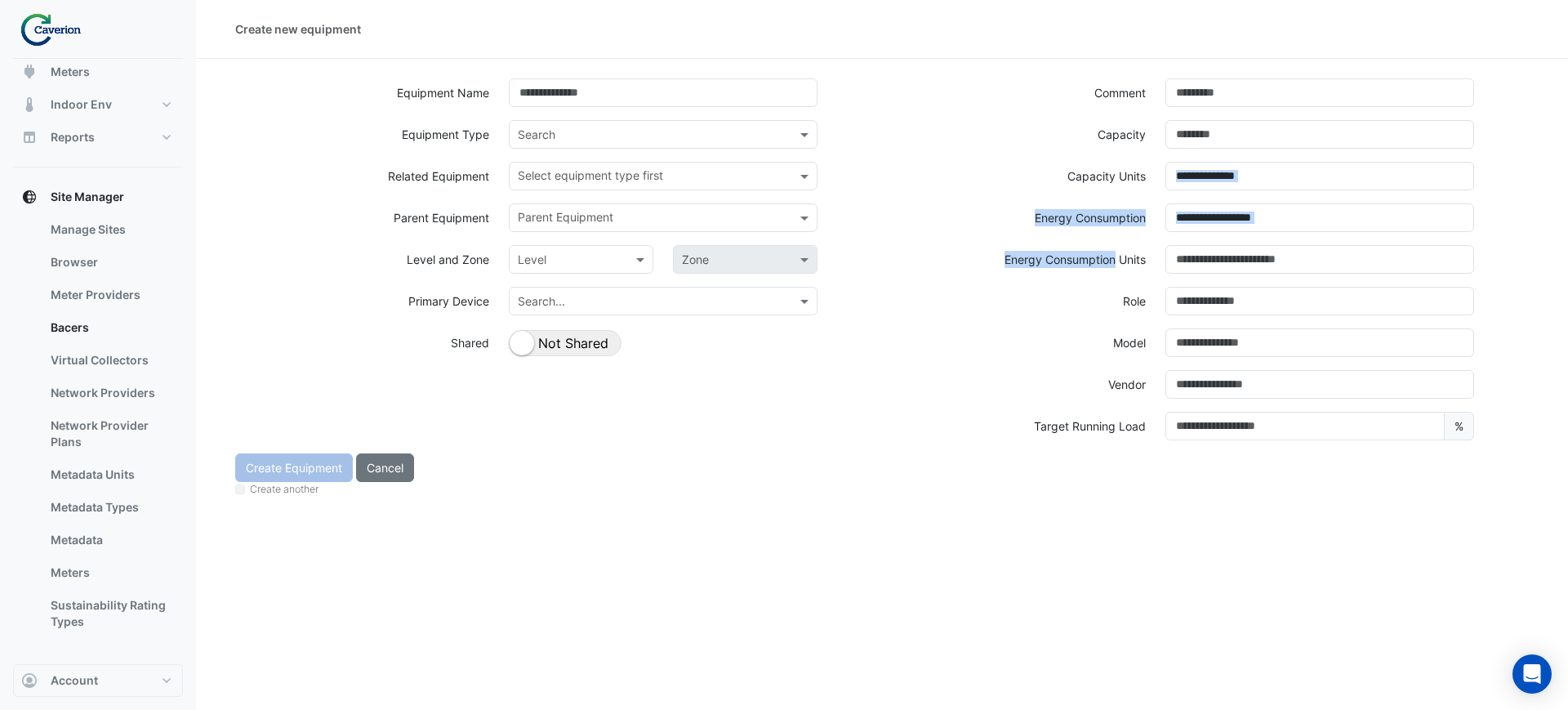
drag, startPoint x: 1101, startPoint y: 191, endPoint x: 1113, endPoint y: 253, distance: 63.2
click at [1113, 253] on div "Comment Capacity Capacity Units Energy Consumption Energy Consumption Units Rol…" at bounding box center [1210, 266] width 656 height 375
click at [1112, 254] on label "Energy Consumption Units" at bounding box center [1075, 259] width 141 height 29
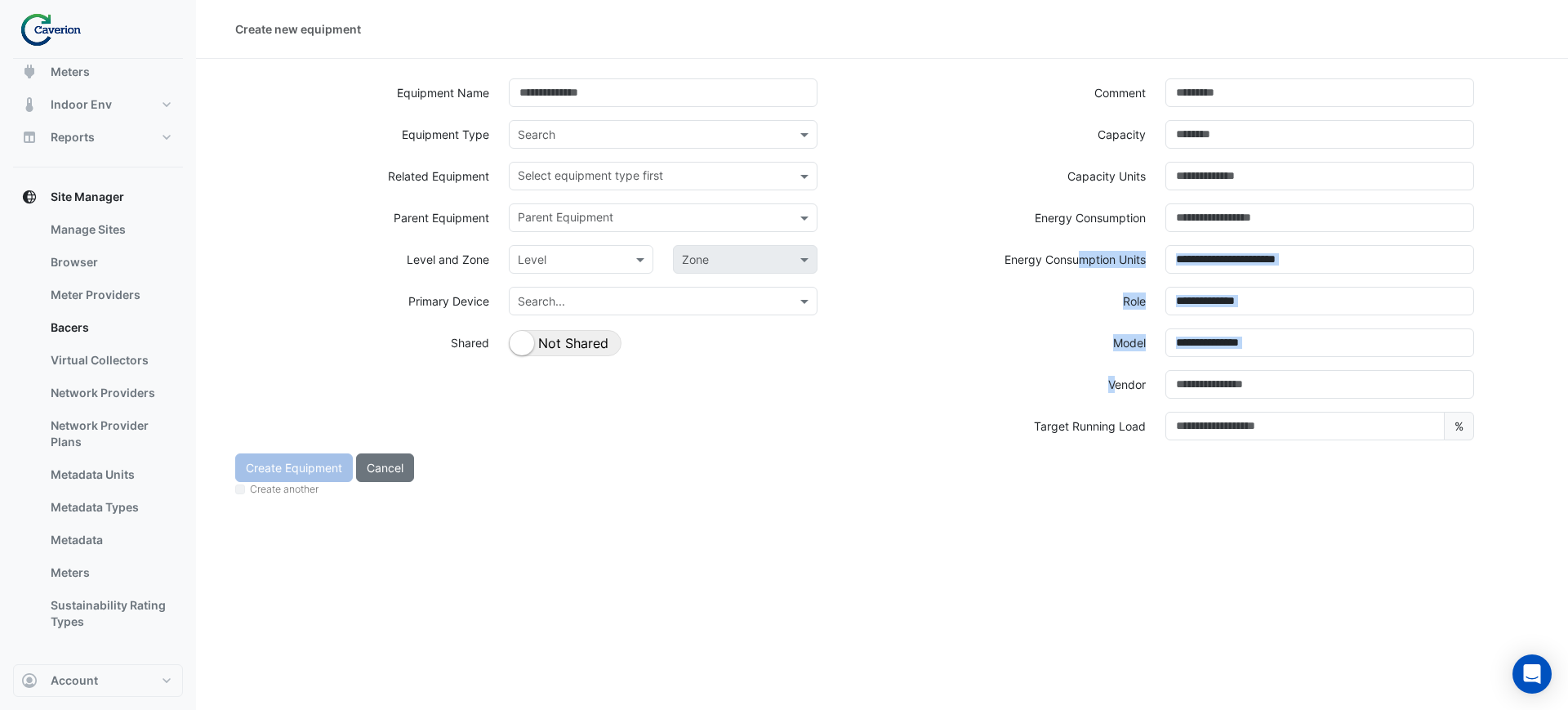
drag, startPoint x: 1077, startPoint y: 268, endPoint x: 1114, endPoint y: 397, distance: 134.2
click at [1114, 397] on div "Comment Capacity Capacity Units Energy Consumption Energy Consumption Units Rol…" at bounding box center [1210, 266] width 656 height 375
click at [1114, 397] on label "Vendor" at bounding box center [1127, 384] width 38 height 29
click at [1115, 427] on label "Target Running Load" at bounding box center [1090, 426] width 112 height 29
drag, startPoint x: 1082, startPoint y: 439, endPoint x: 1050, endPoint y: 443, distance: 32.2
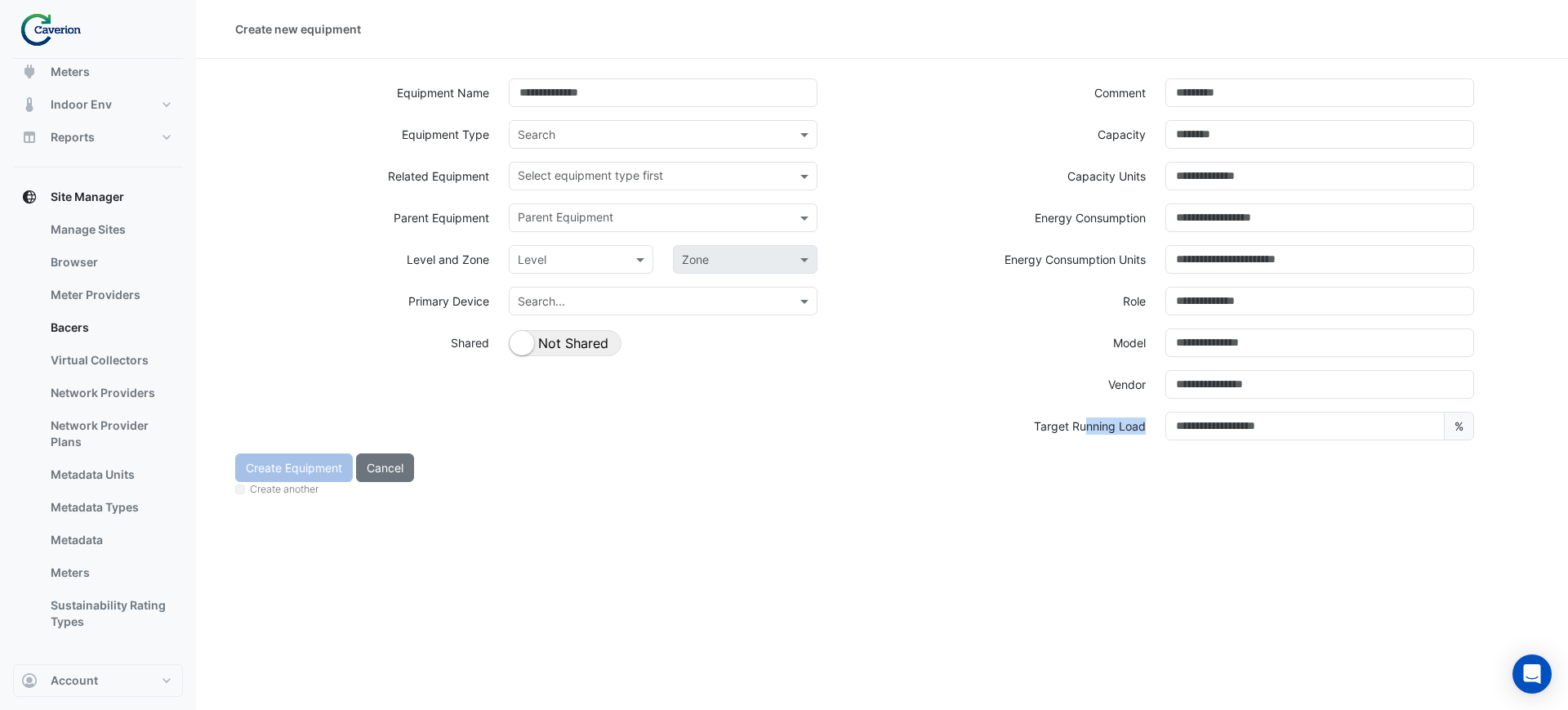
click at [1050, 443] on div "Target Running Load %" at bounding box center [1210, 433] width 656 height 42
click at [594, 91] on input at bounding box center [663, 92] width 308 height 29
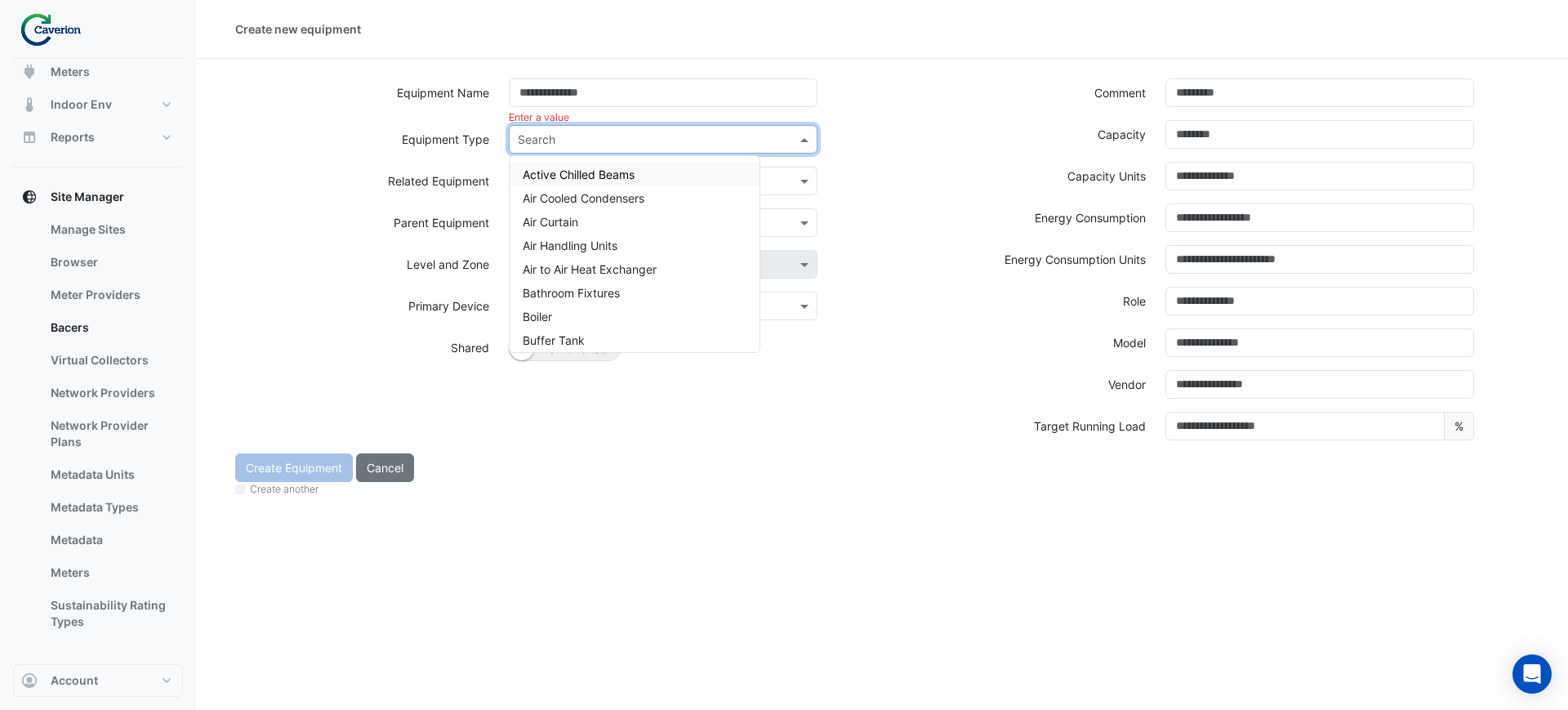
click at [551, 134] on input "text" at bounding box center [646, 139] width 258 height 17
type input "****"
click at [587, 164] on div "Thermal Energy Meters" at bounding box center [584, 174] width 150 height 24
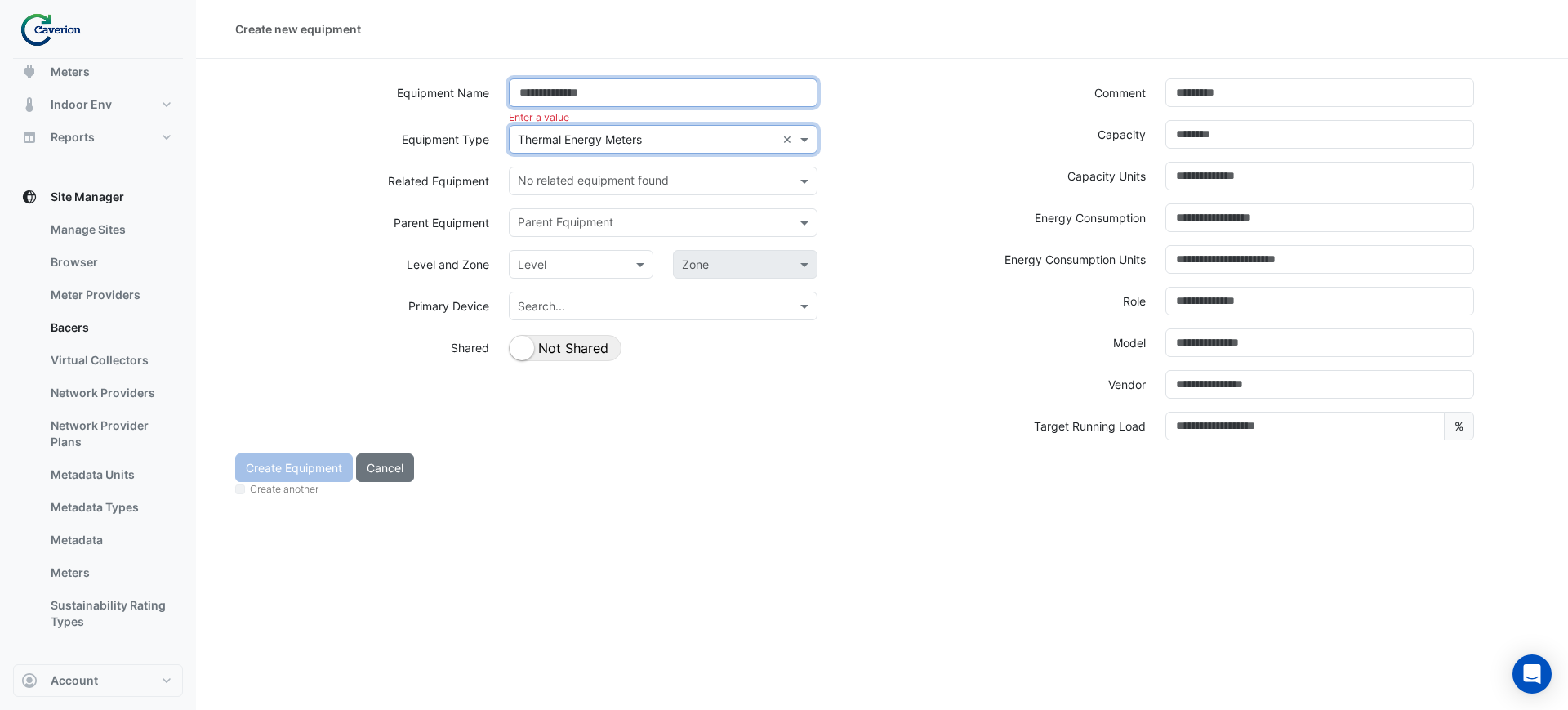
click at [582, 95] on input at bounding box center [663, 92] width 308 height 29
click at [637, 98] on input at bounding box center [663, 92] width 308 height 29
paste input "**********"
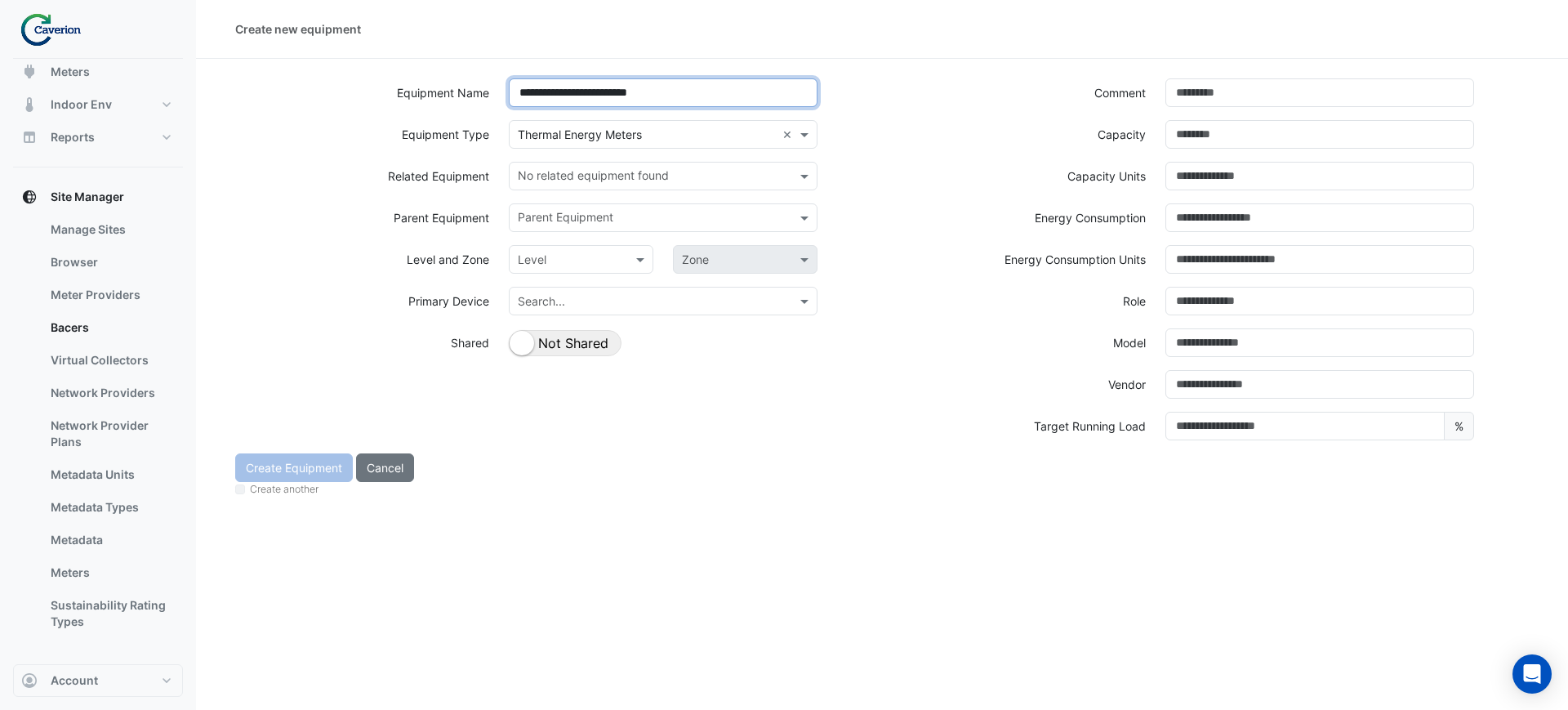
type input "**********"
click at [426, 85] on label "Equipment Name" at bounding box center [442, 92] width 92 height 29
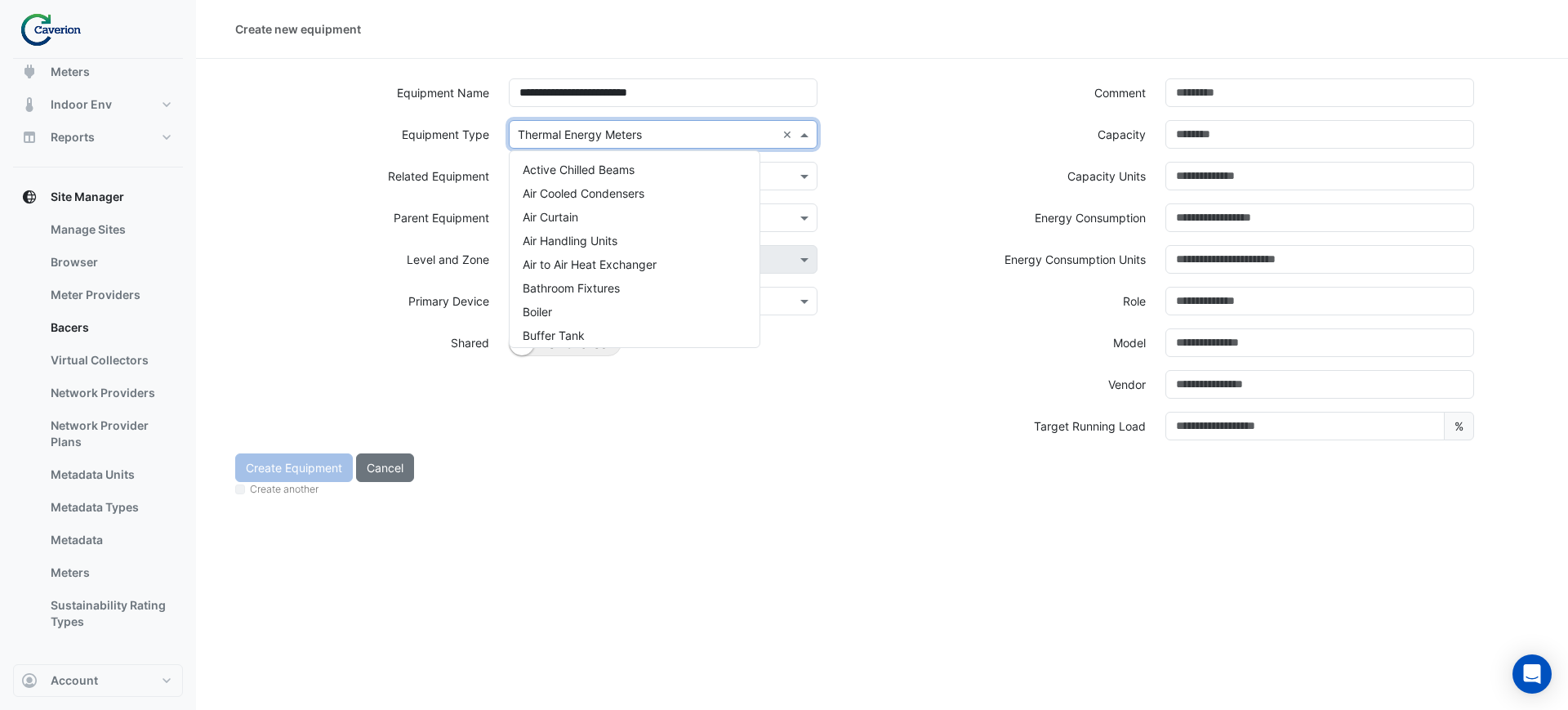
click at [581, 147] on div "Search × Thermal Energy Meters ×" at bounding box center [663, 134] width 308 height 29
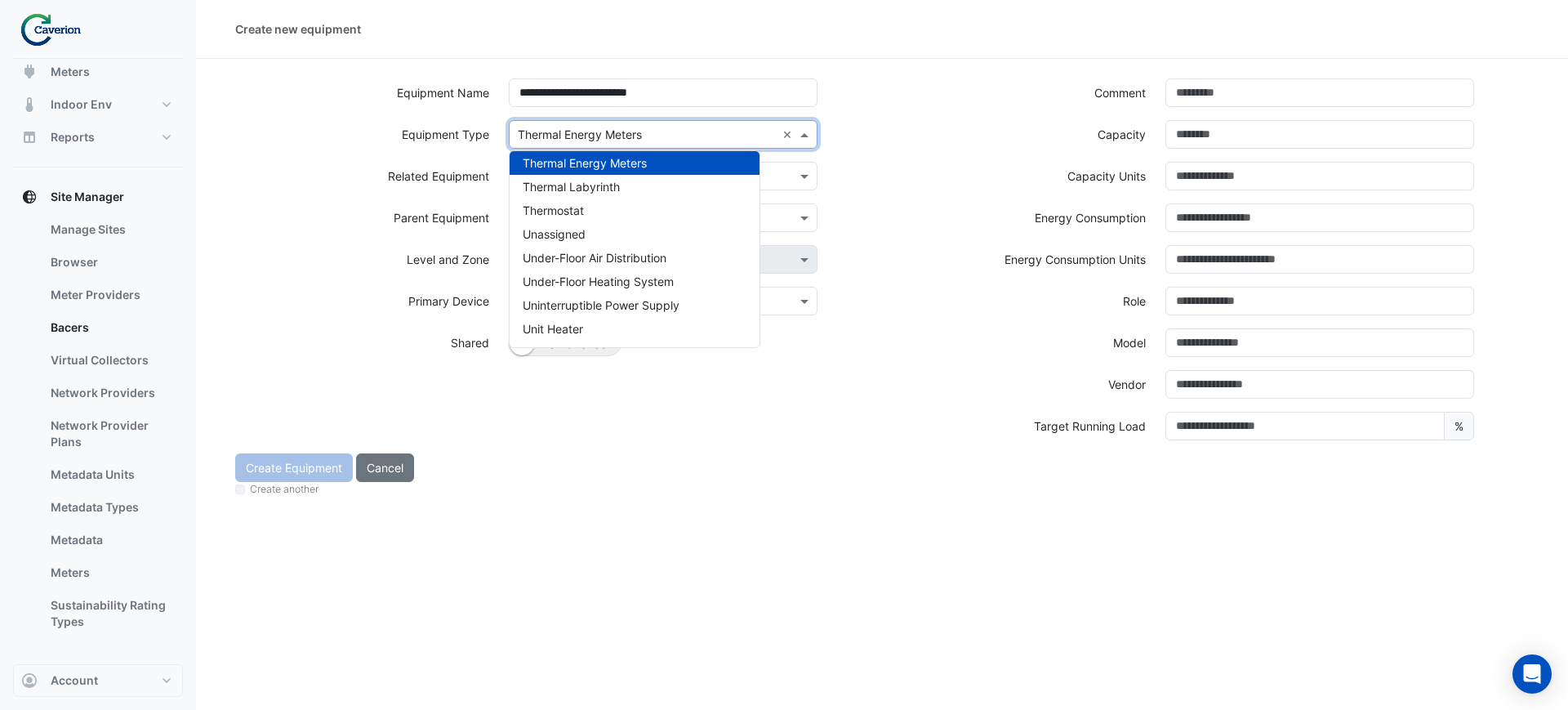
click at [581, 160] on span "Thermal Energy Meters" at bounding box center [585, 163] width 124 height 14
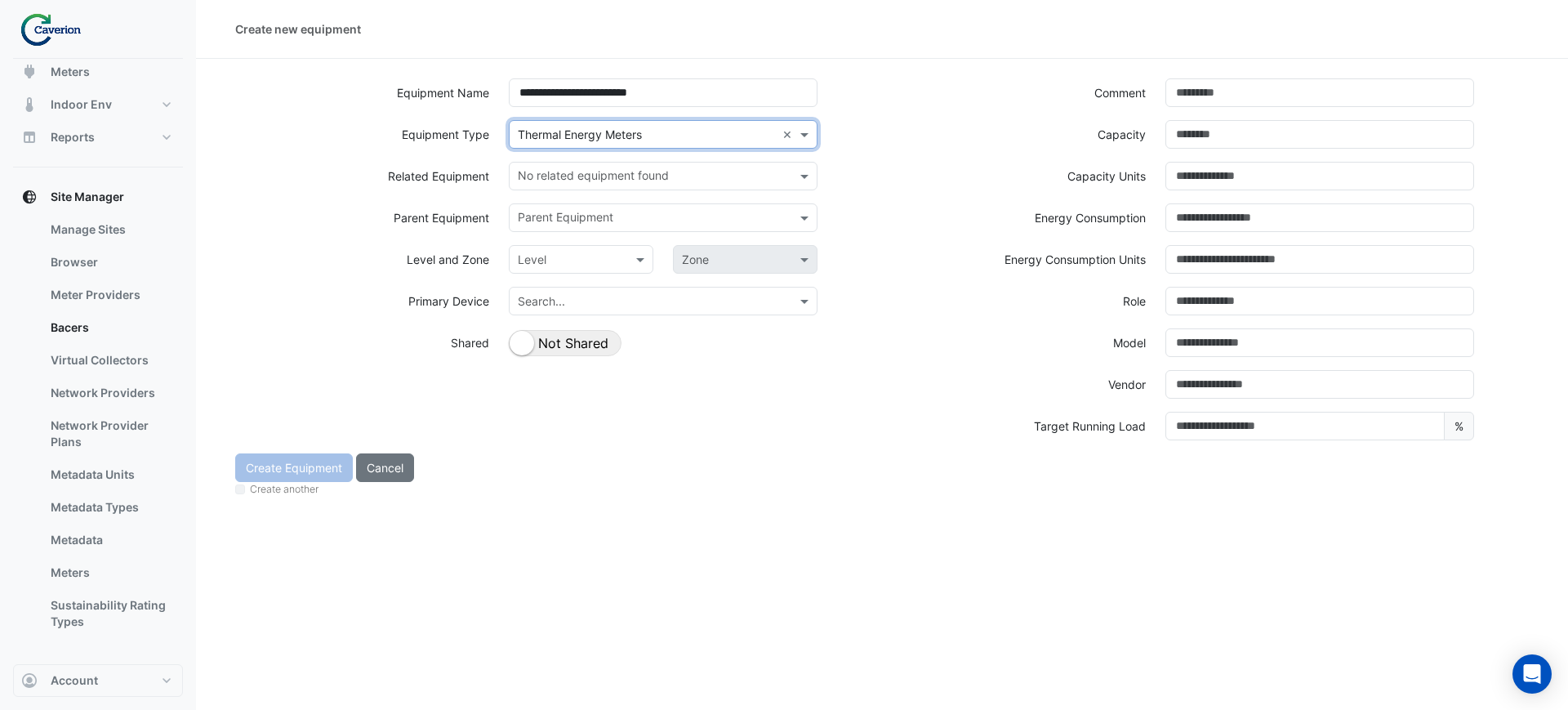
click at [561, 169] on input "text" at bounding box center [653, 177] width 271 height 17
click at [454, 183] on label "Related Equipment" at bounding box center [438, 176] width 101 height 29
click at [544, 211] on input "text" at bounding box center [653, 219] width 271 height 17
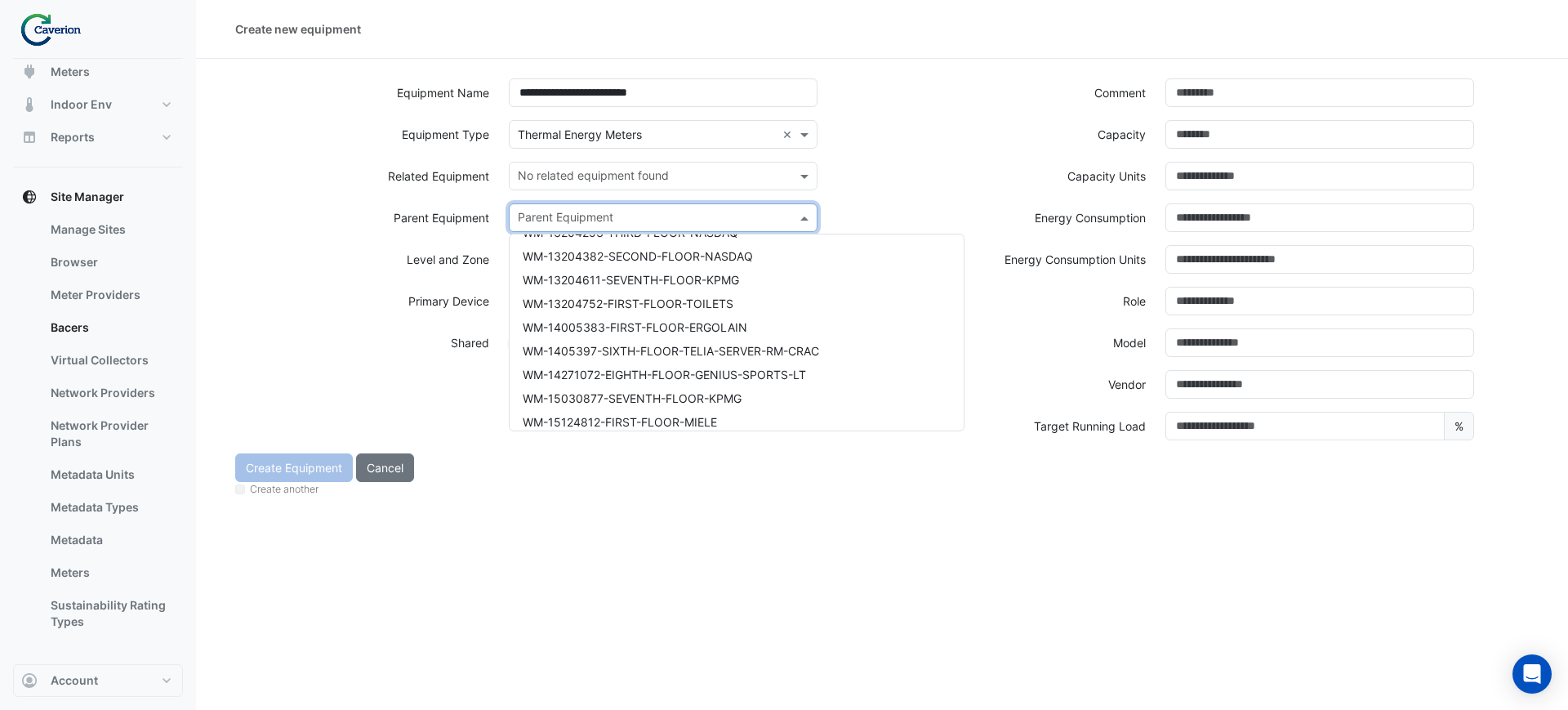
scroll to position [12794, 0]
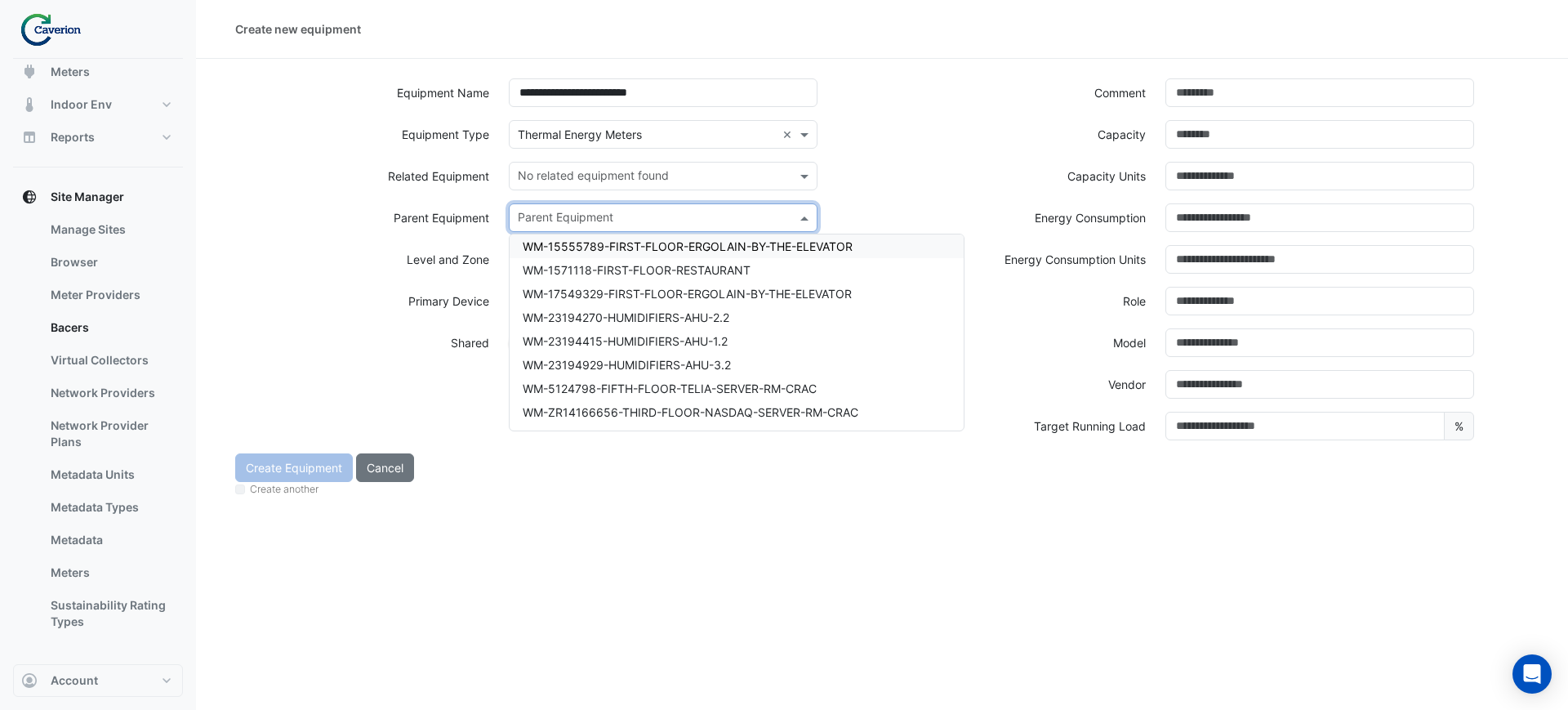
click at [861, 160] on div "Equipment Type Search × Thermal Energy Meters ×" at bounding box center [554, 141] width 656 height 42
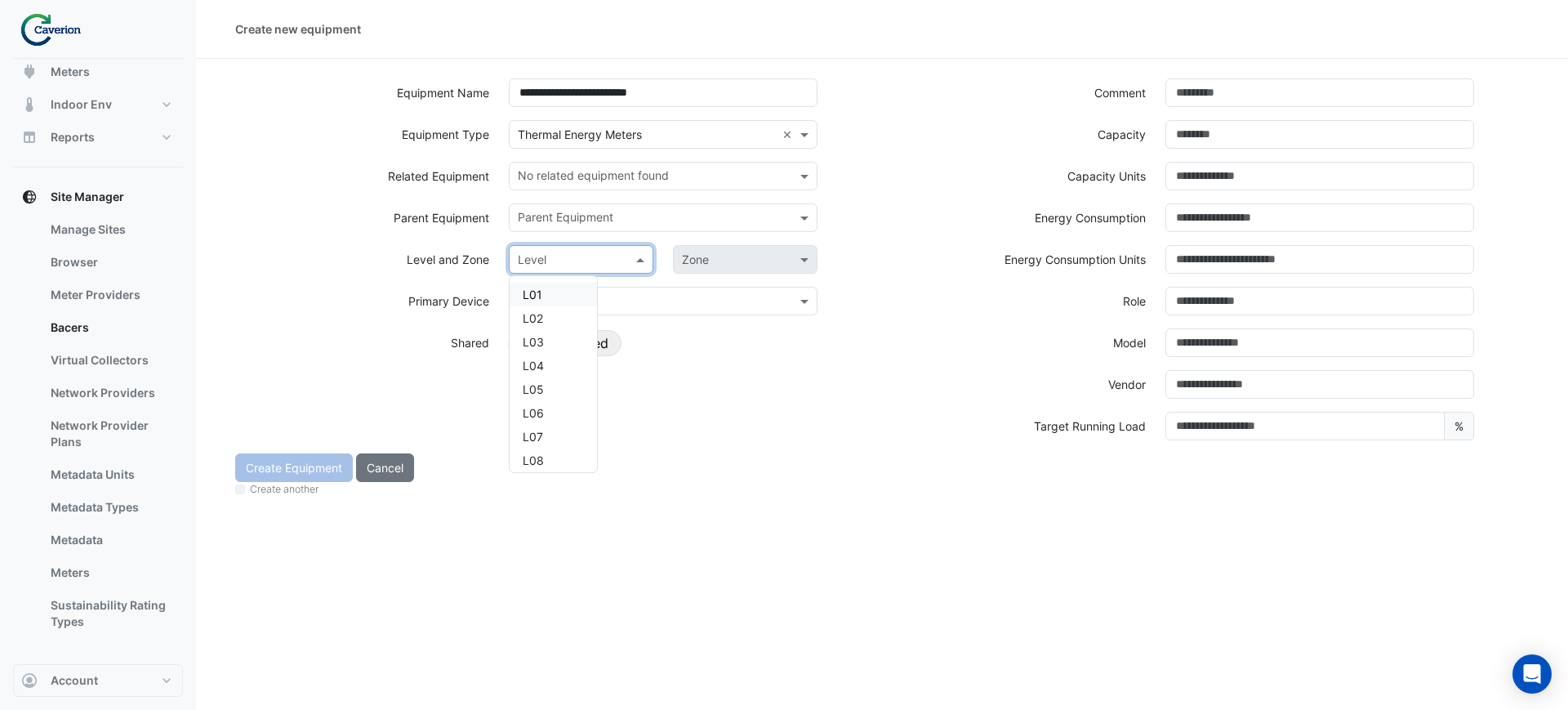
click at [571, 252] on input "text" at bounding box center [565, 260] width 93 height 17
click at [546, 290] on div "L01" at bounding box center [553, 294] width 87 height 24
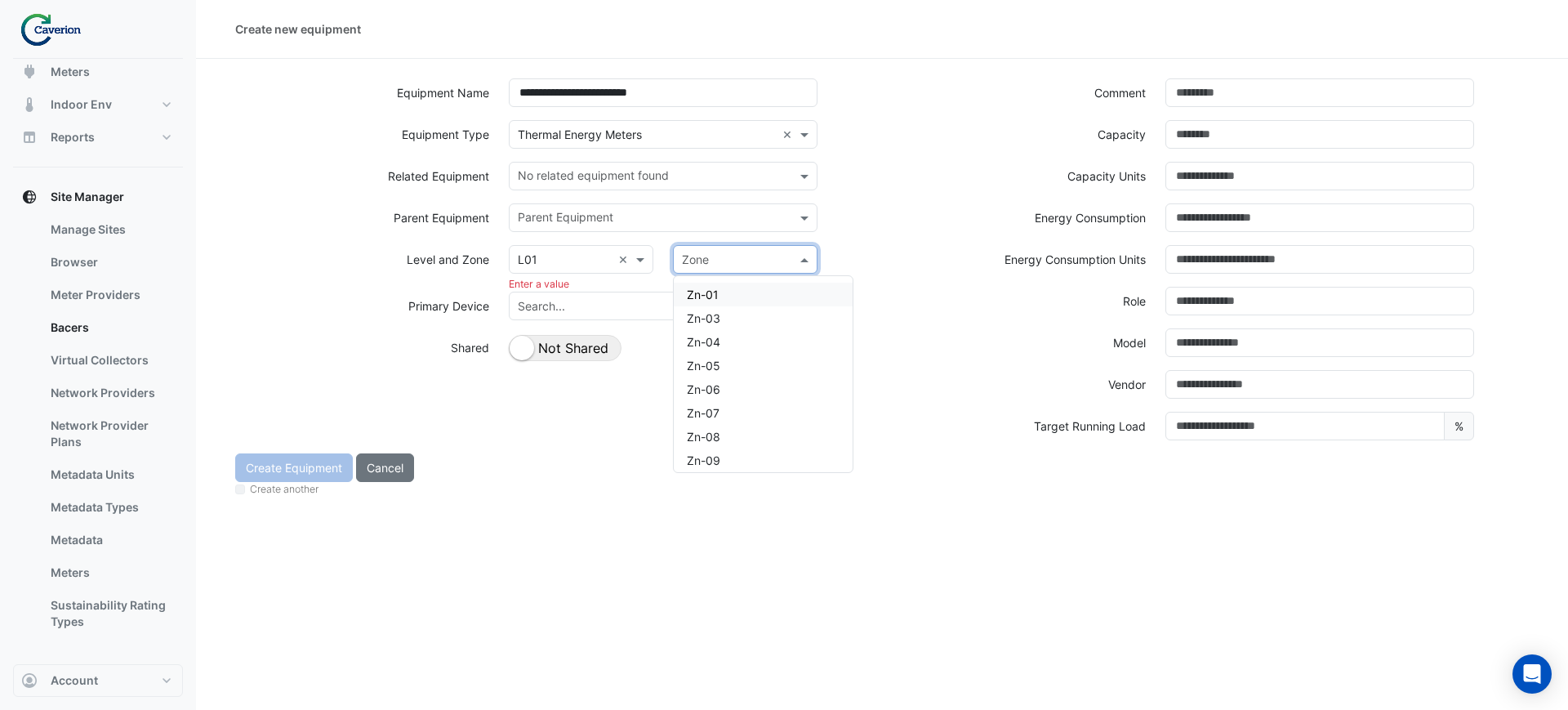
click at [703, 255] on input "text" at bounding box center [729, 260] width 93 height 17
click at [457, 289] on div "Level and Zone Level × L01 × Zone Zn-01 Zn-03 Zn-04 Zn-05 Zn-06 Zn-07 Zn-08 Zn-…" at bounding box center [554, 267] width 656 height 47
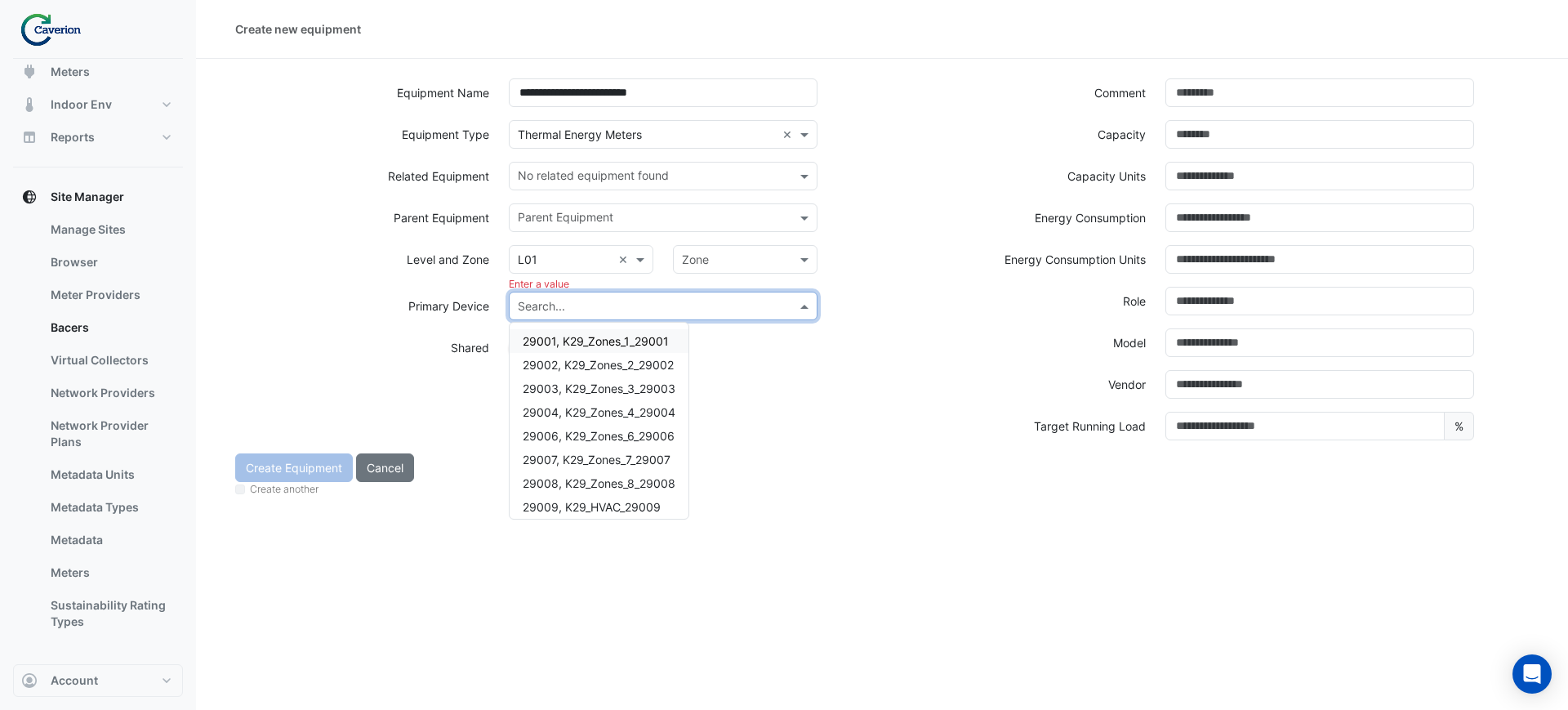
click at [623, 307] on input "text" at bounding box center [646, 306] width 258 height 17
click at [939, 357] on div "Model" at bounding box center [1210, 349] width 656 height 42
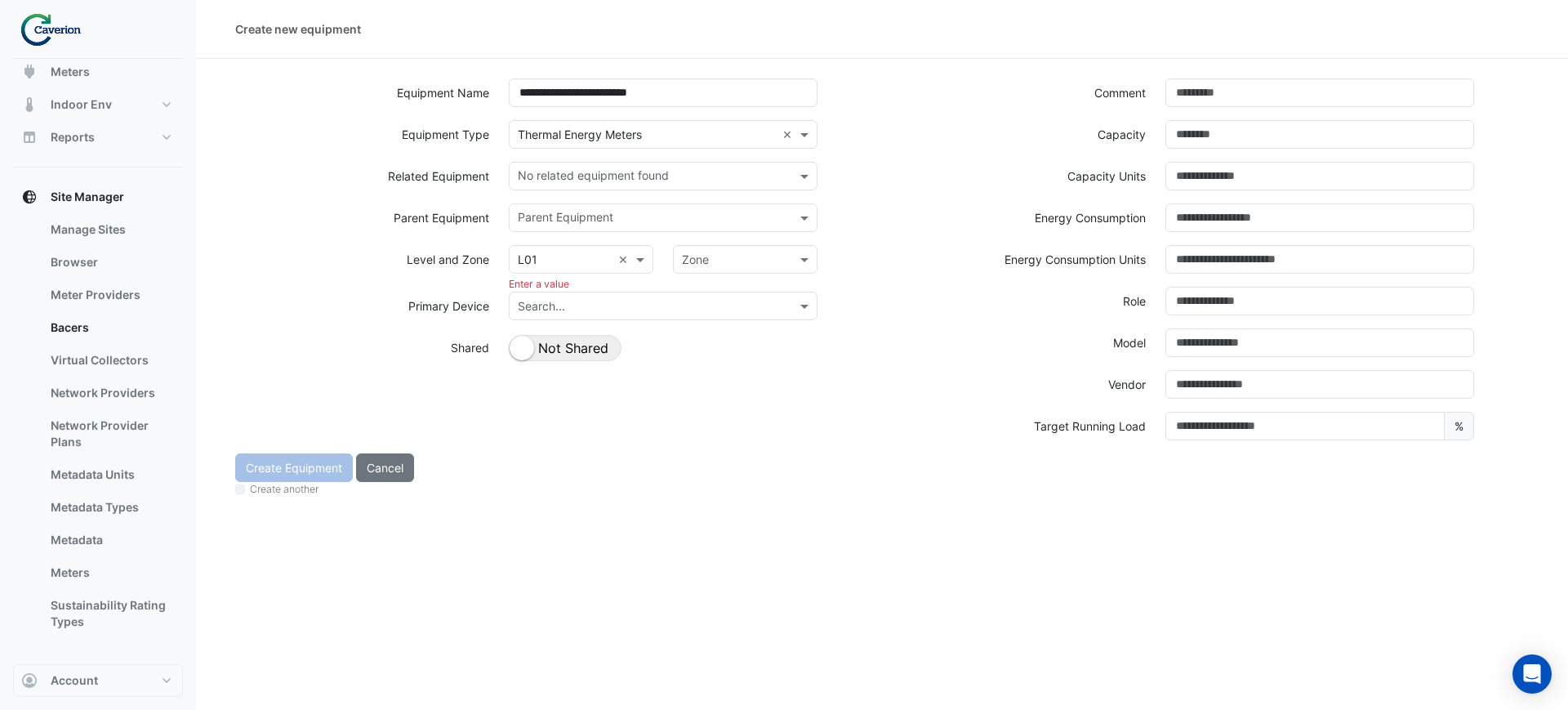
click at [564, 299] on input "text" at bounding box center [646, 306] width 258 height 17
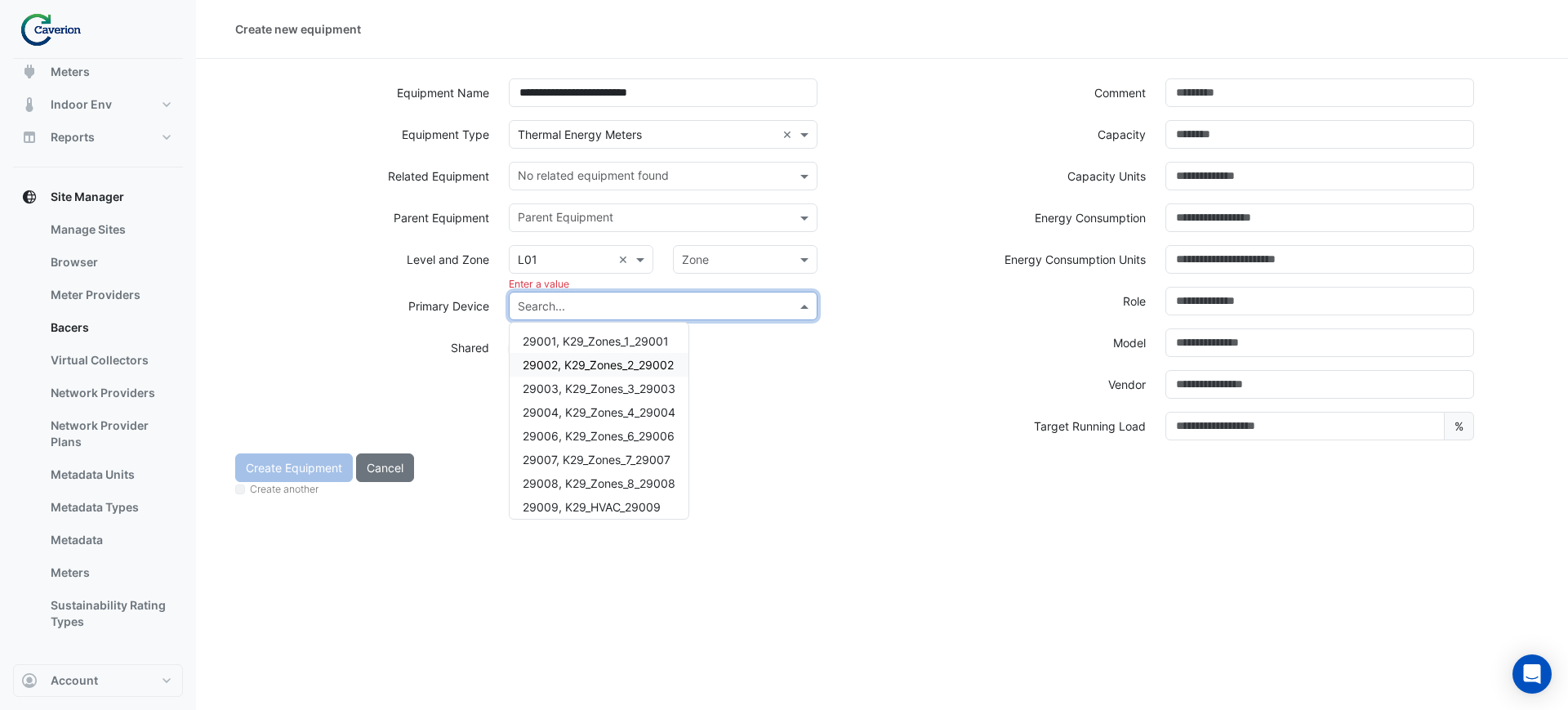
click at [947, 313] on div "Role" at bounding box center [1018, 300] width 273 height 29
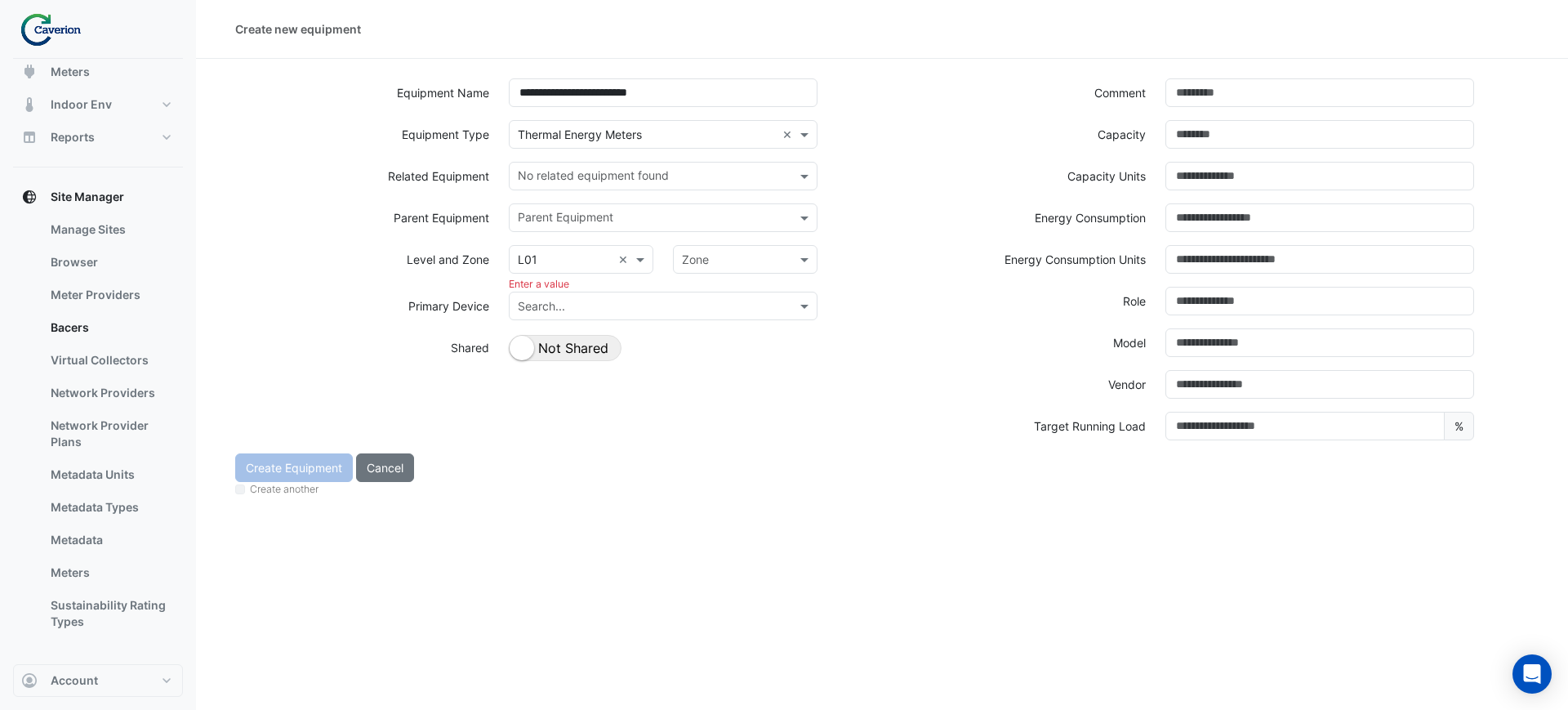
click at [774, 252] on input "text" at bounding box center [729, 260] width 93 height 17
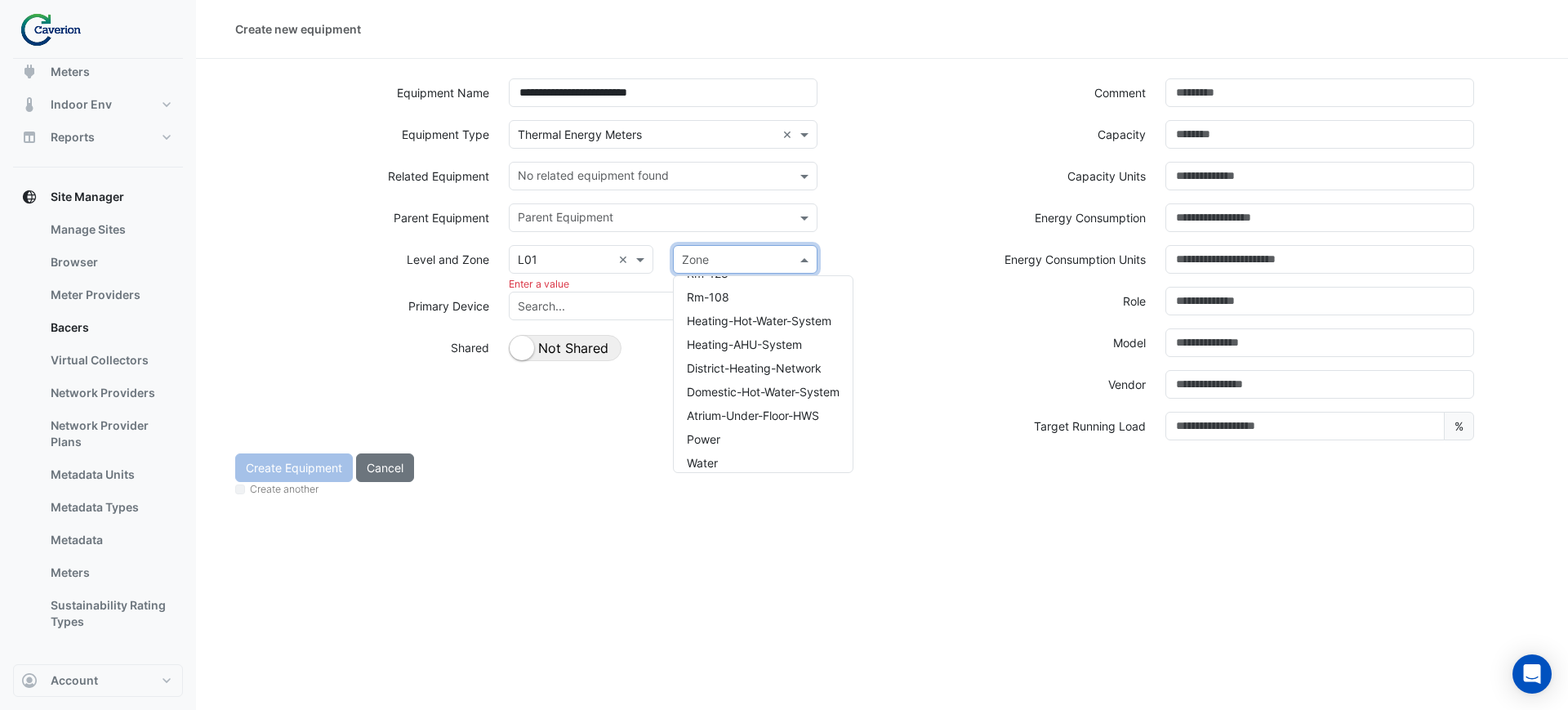
scroll to position [1214, 0]
click at [770, 372] on div "Power" at bounding box center [763, 383] width 179 height 24
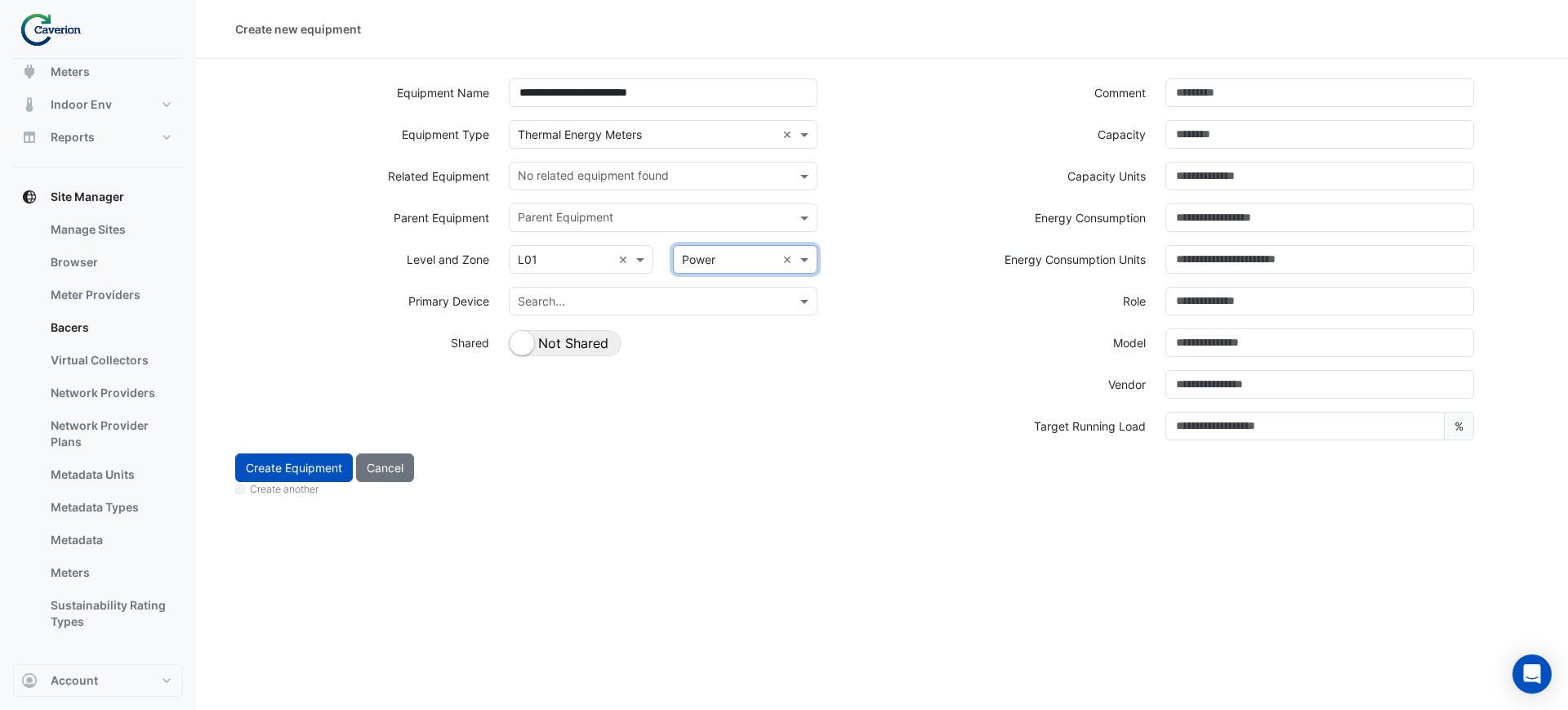
click at [772, 372] on div "**********" at bounding box center [554, 266] width 656 height 375
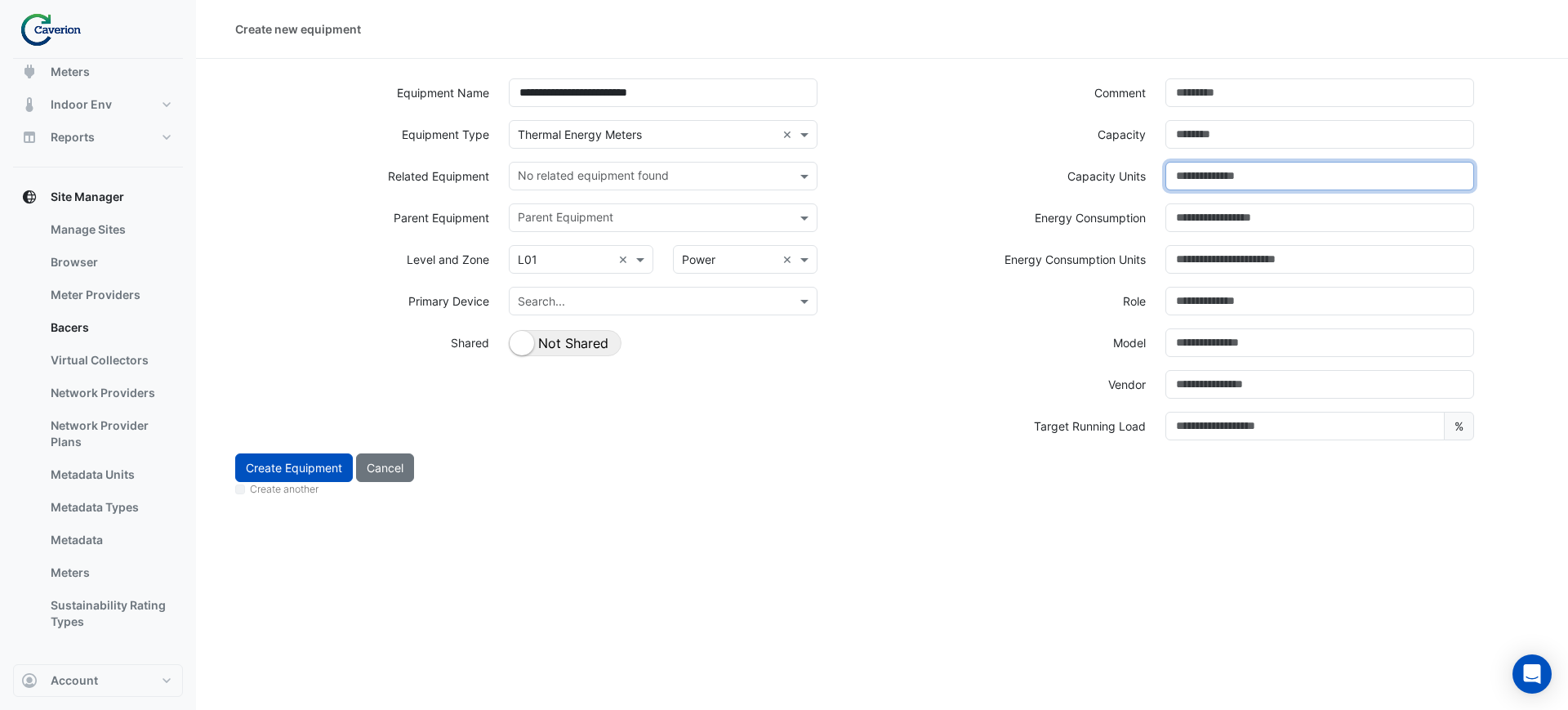
click at [1229, 181] on input at bounding box center [1319, 176] width 308 height 29
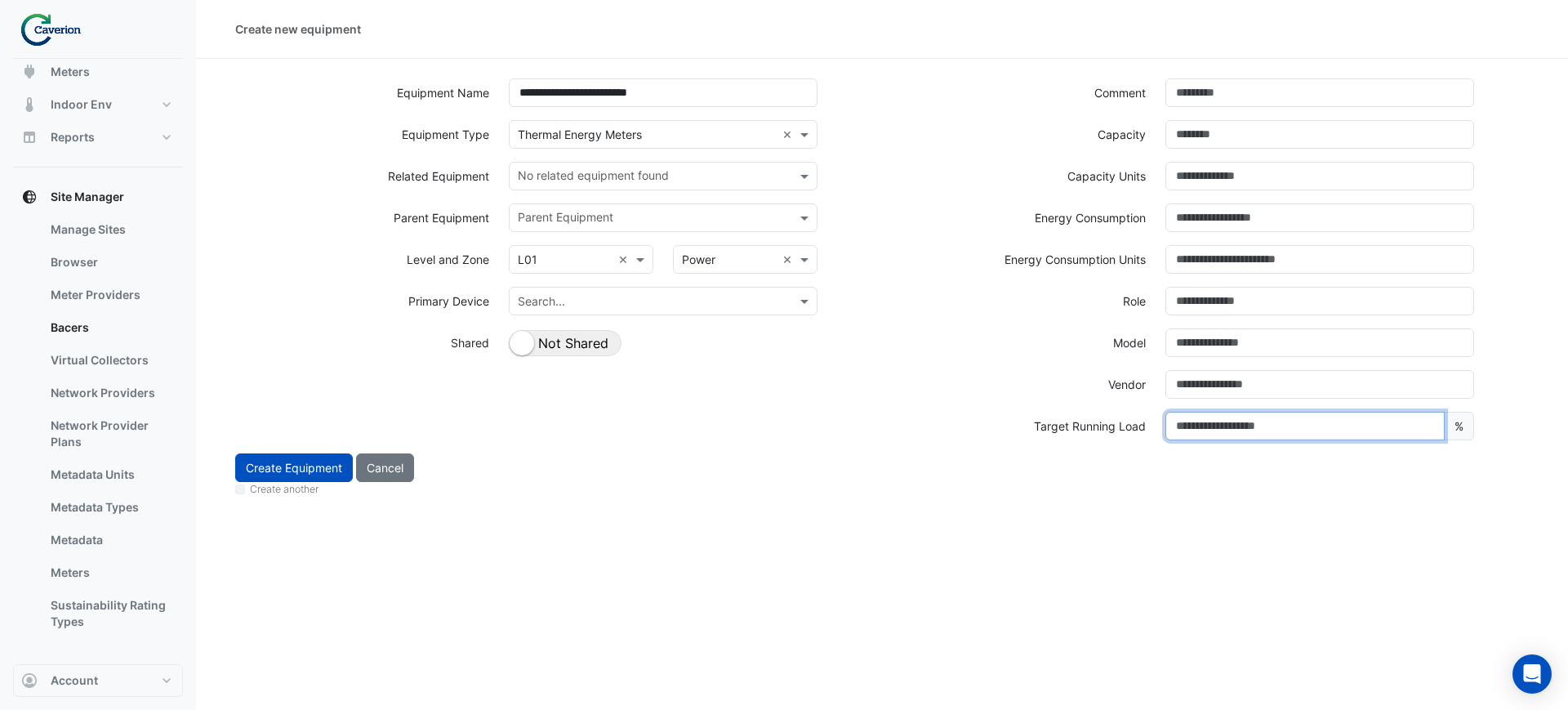
click at [1267, 429] on input "number" at bounding box center [1305, 426] width 279 height 29
click at [872, 458] on div "Create Equipment Cancel Create another" at bounding box center [882, 477] width 1312 height 48
click at [764, 256] on input "text" at bounding box center [729, 260] width 93 height 17
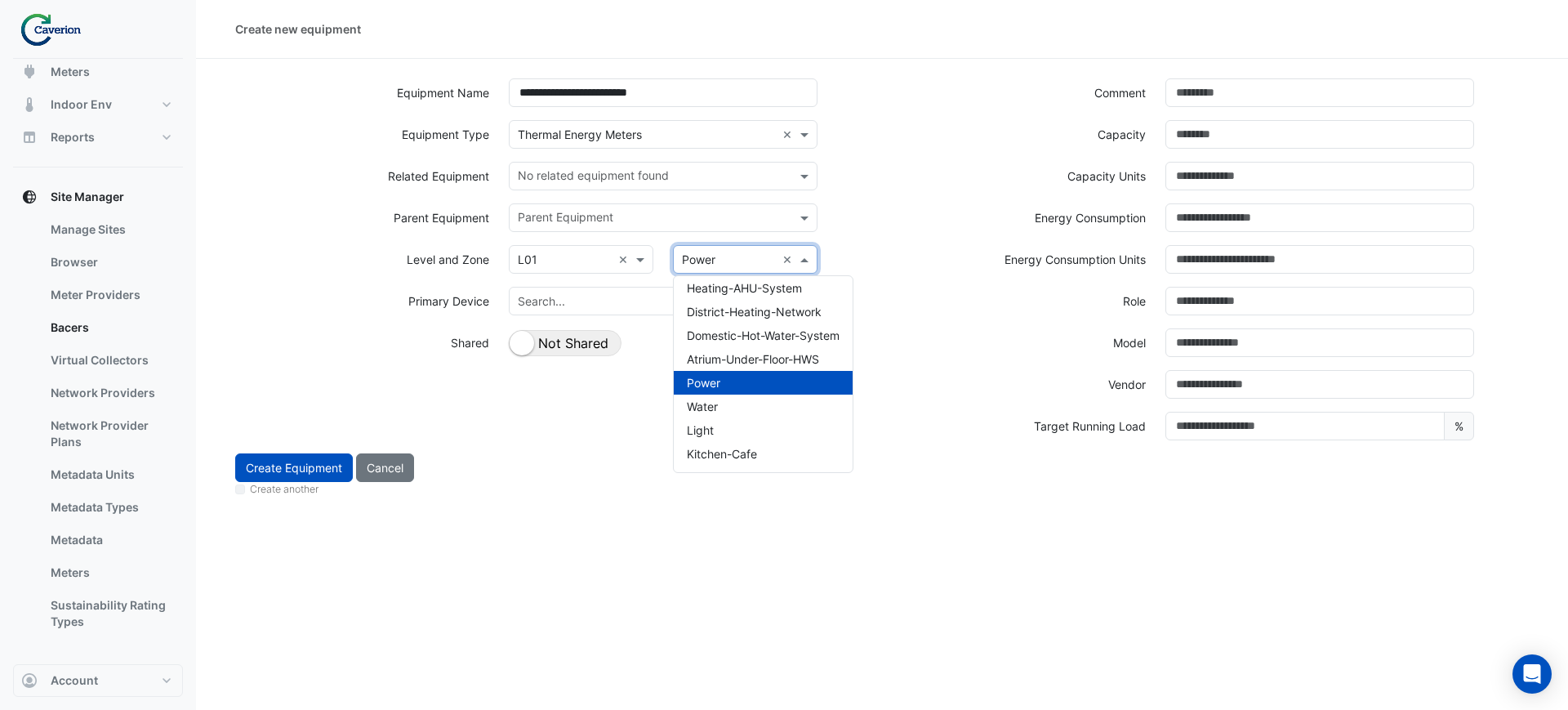
click at [906, 568] on div "**********" at bounding box center [882, 355] width 1372 height 710
